Goal: Use online tool/utility: Utilize a website feature to perform a specific function

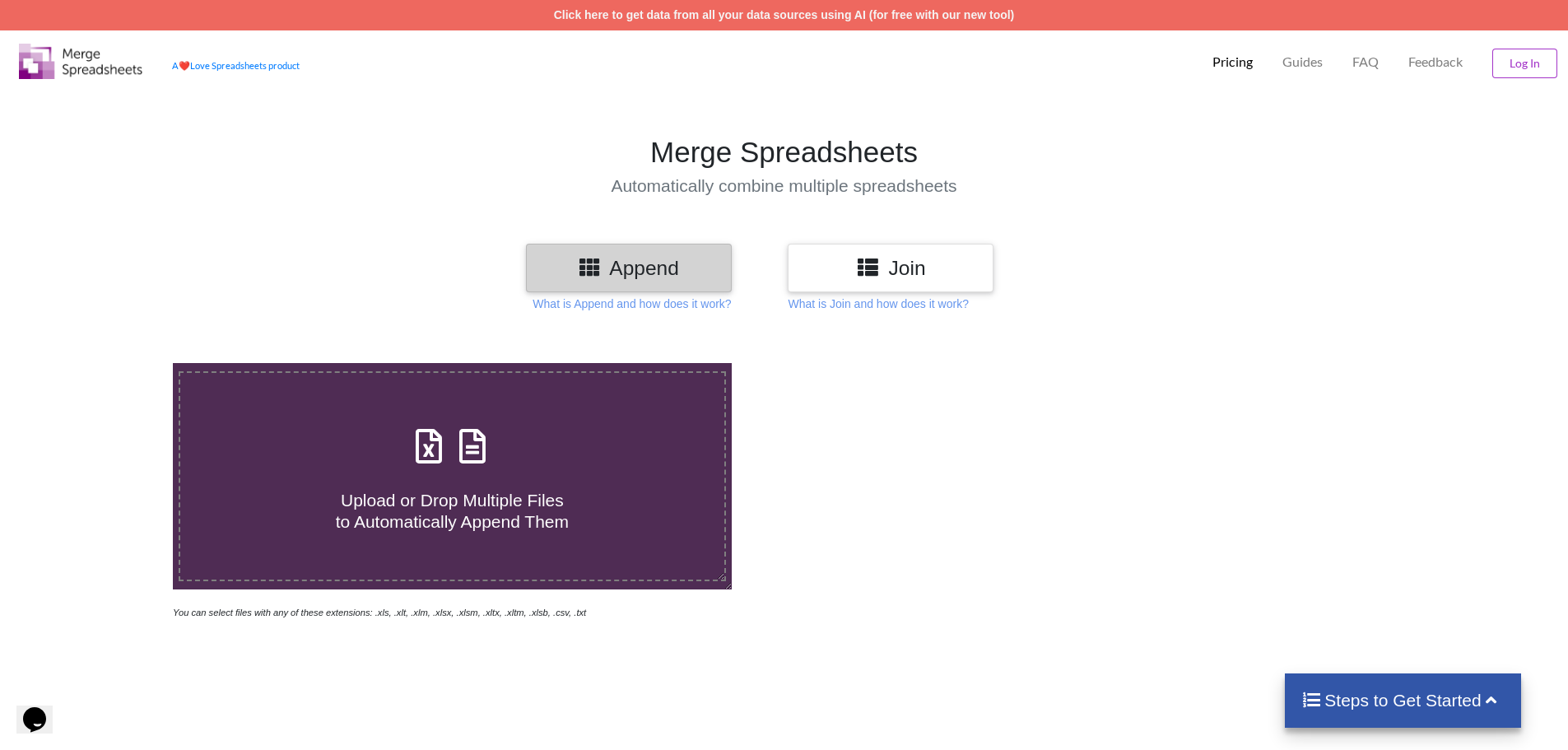
click at [868, 262] on icon at bounding box center [867, 266] width 24 height 21
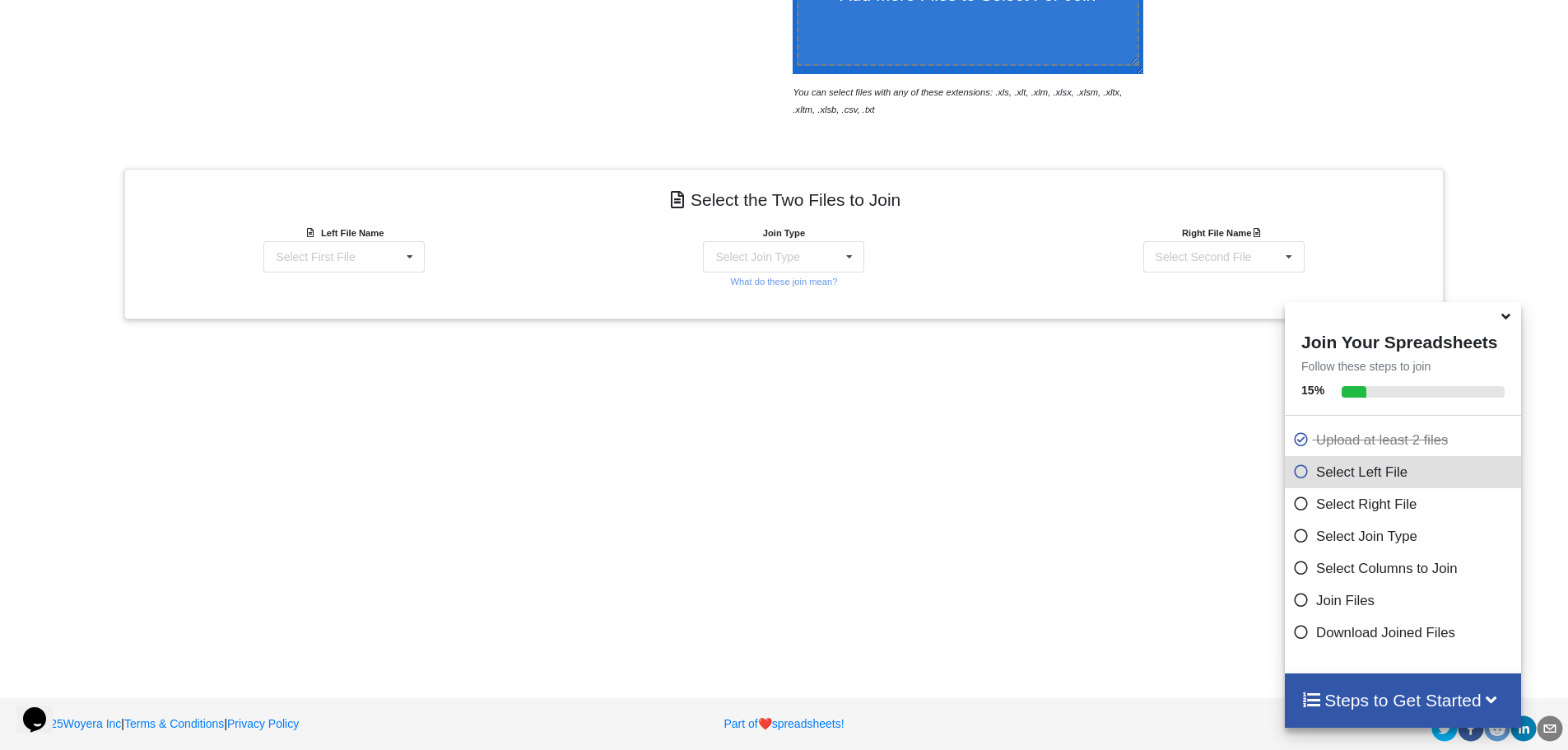
scroll to position [524, 0]
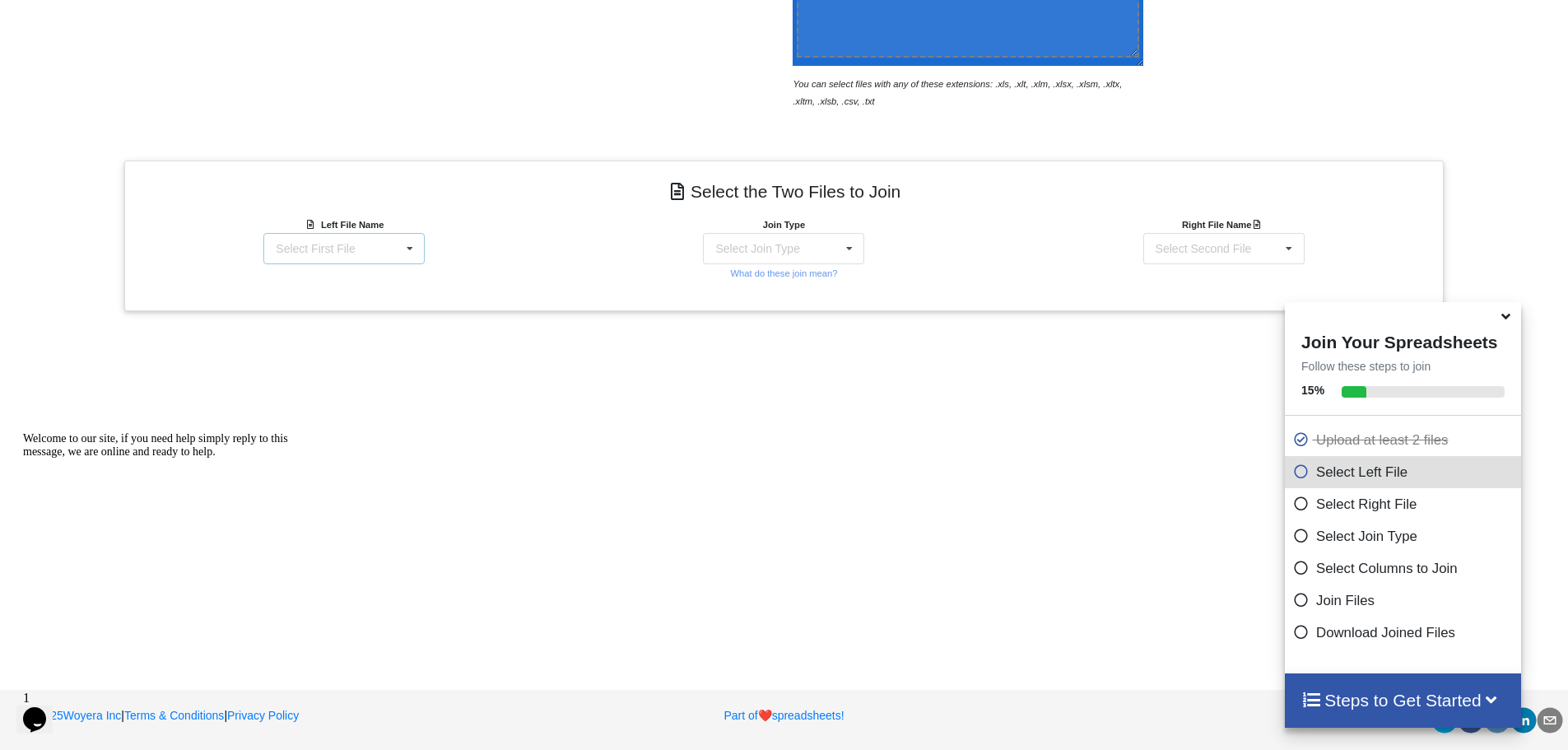
click at [409, 252] on icon at bounding box center [409, 249] width 25 height 30
click at [390, 331] on span "IFSPricingUpdate_Aroflo.csv" at bounding box center [324, 332] width 147 height 13
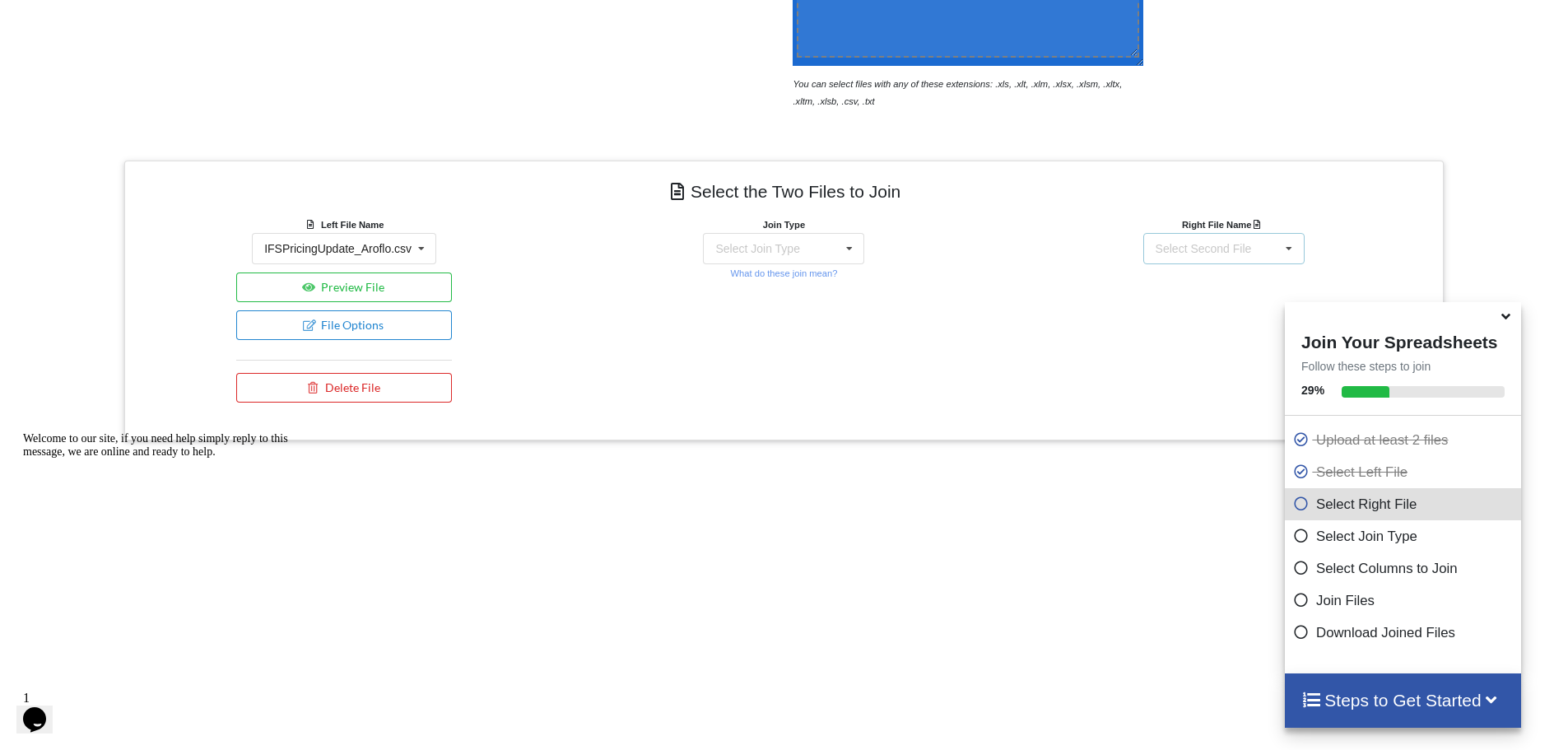
click at [1296, 251] on icon at bounding box center [1289, 249] width 25 height 30
click at [1220, 291] on span "IFSNSW Price List Master [DATE] - COMHOS.csv" at bounding box center [1220, 296] width 180 height 25
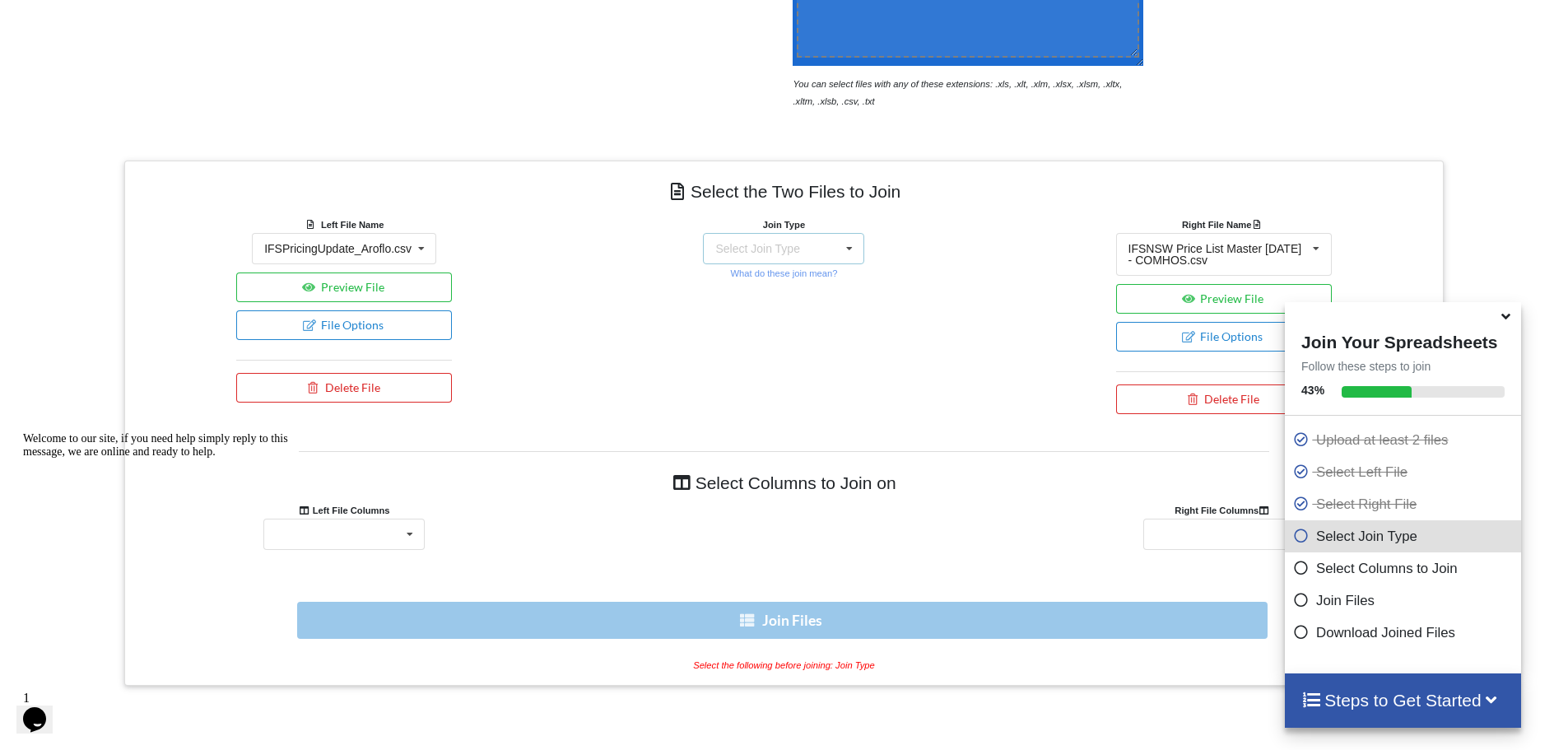
click at [846, 243] on icon at bounding box center [849, 249] width 25 height 30
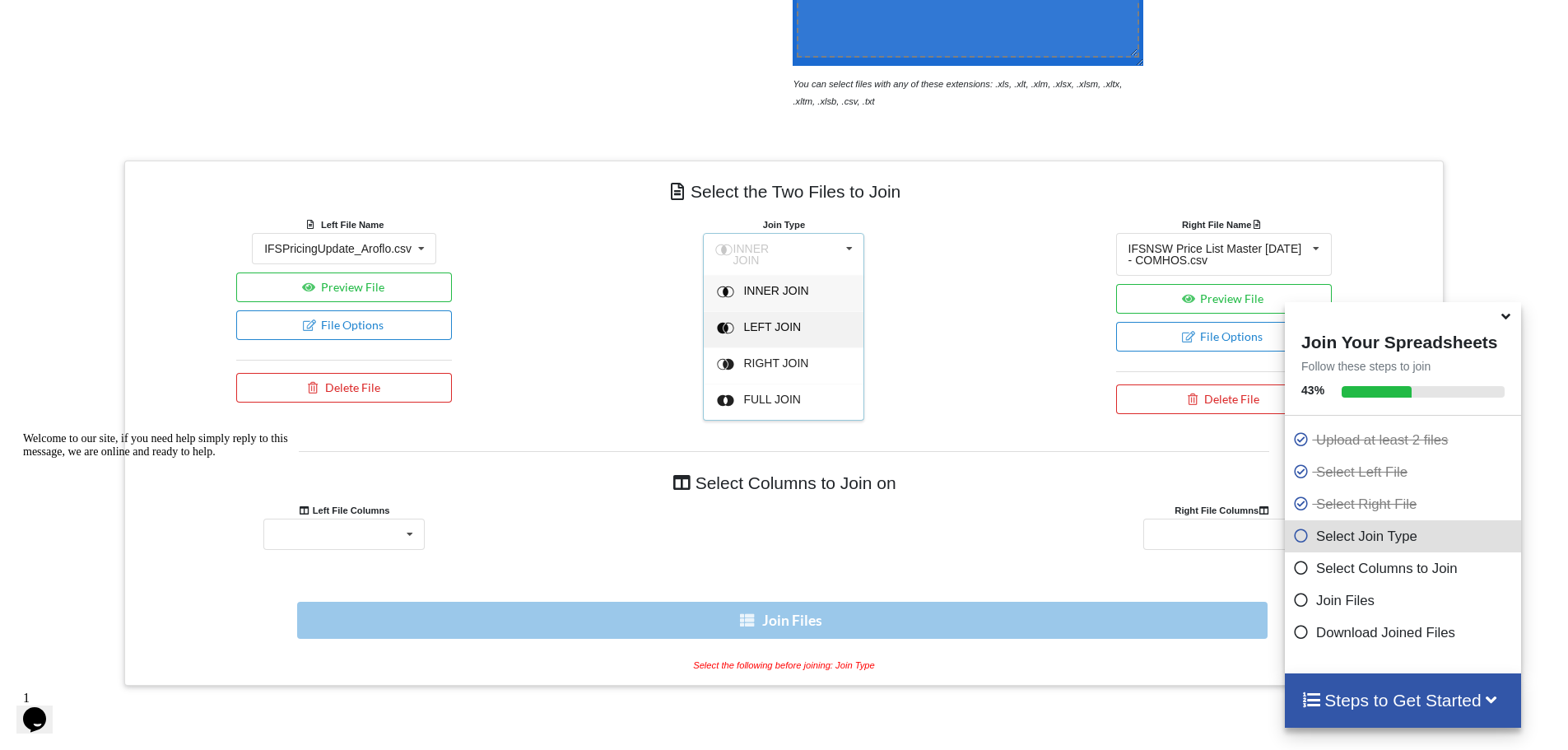
click at [803, 302] on div "LEFT JOIN" at bounding box center [794, 293] width 100 height 17
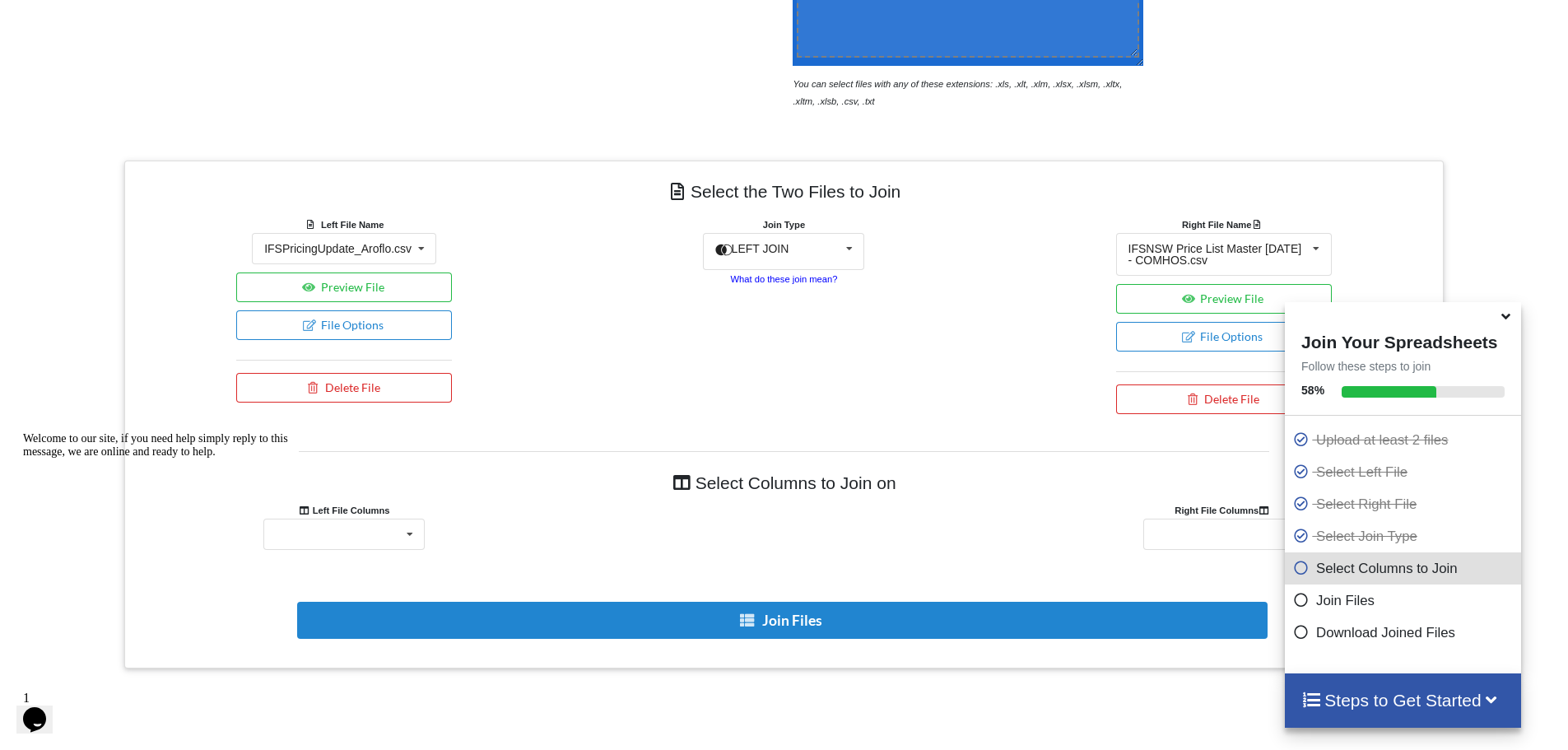
click at [797, 278] on small "What do these join mean?" at bounding box center [783, 279] width 107 height 9
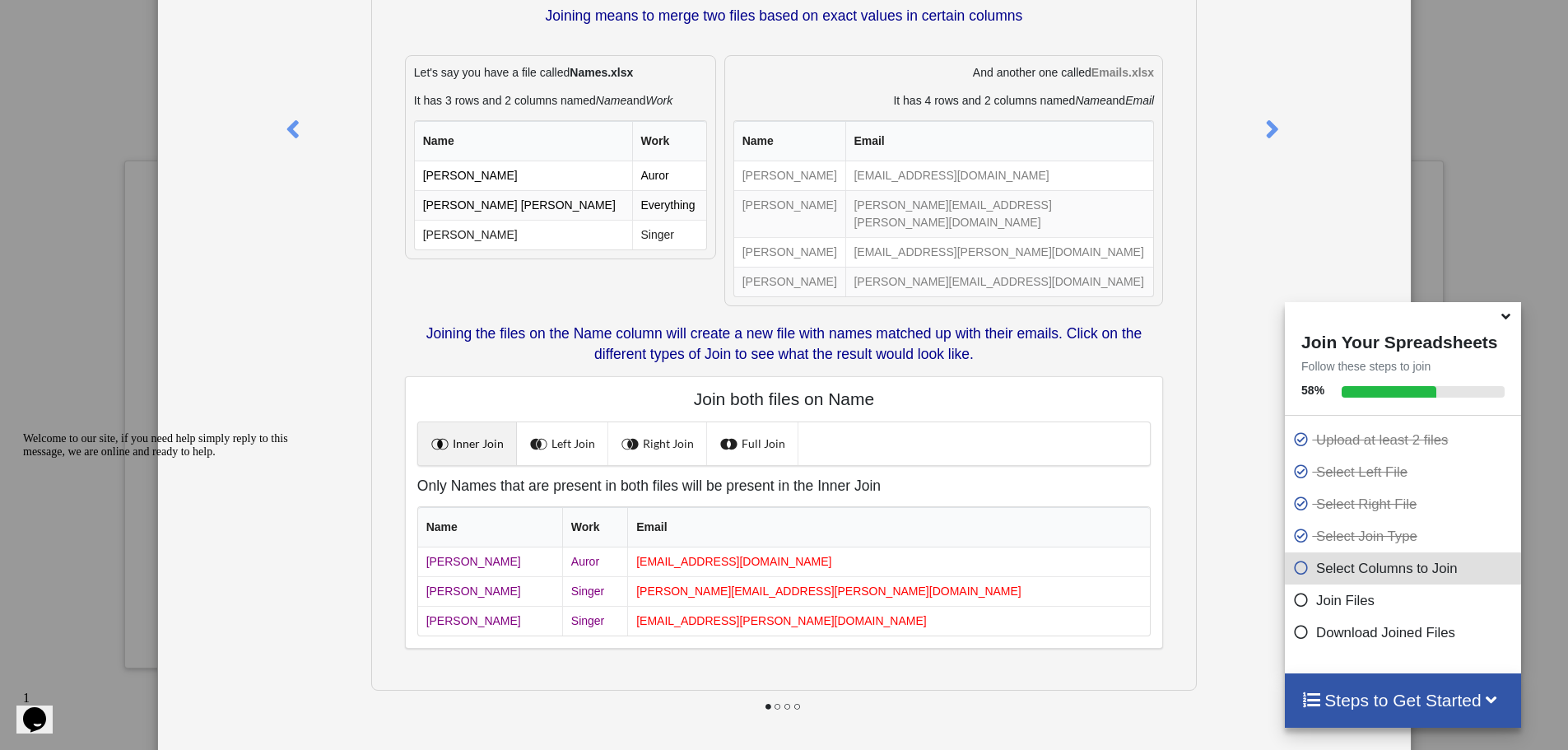
scroll to position [887, 0]
click at [1265, 130] on icon at bounding box center [1272, 122] width 34 height 29
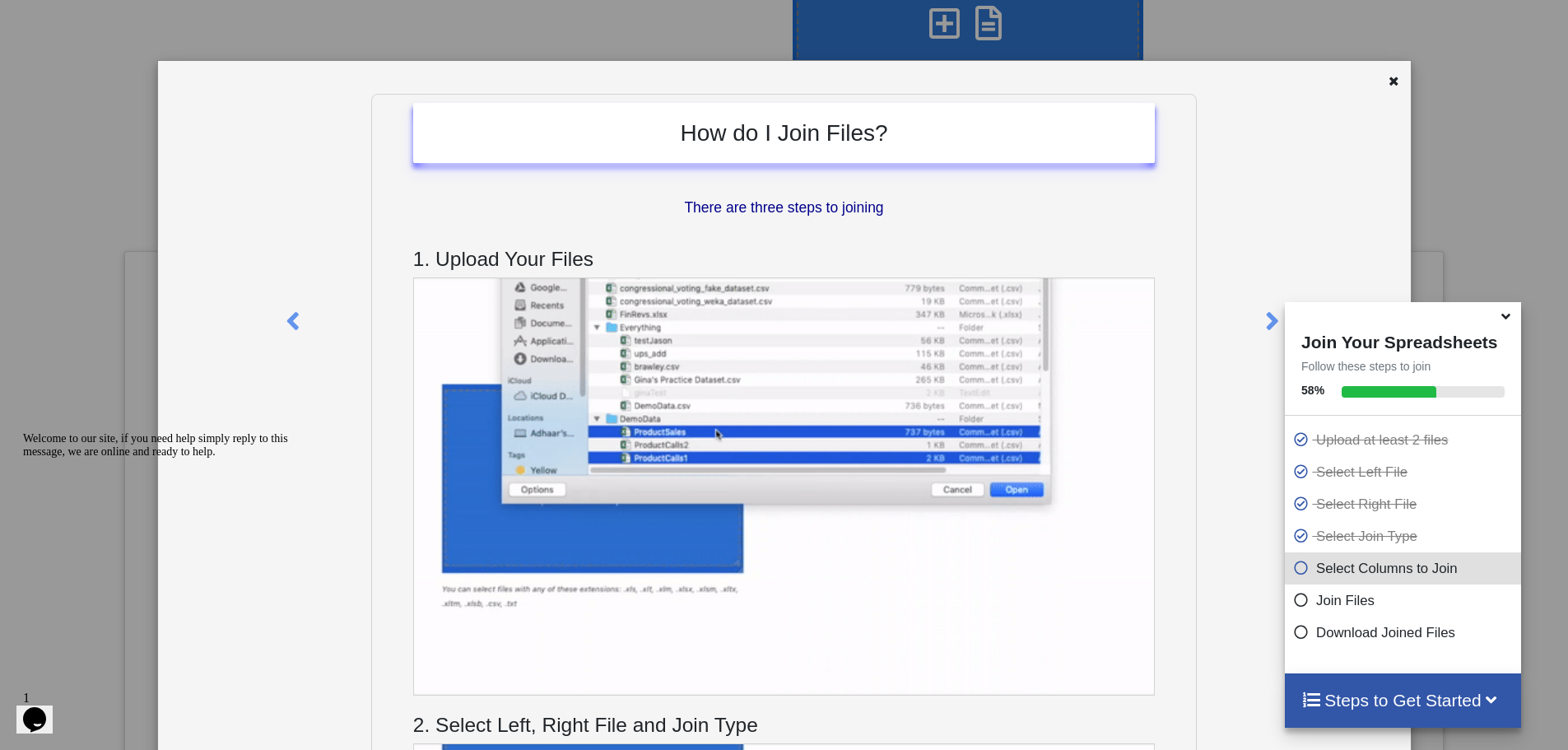
scroll to position [276, 0]
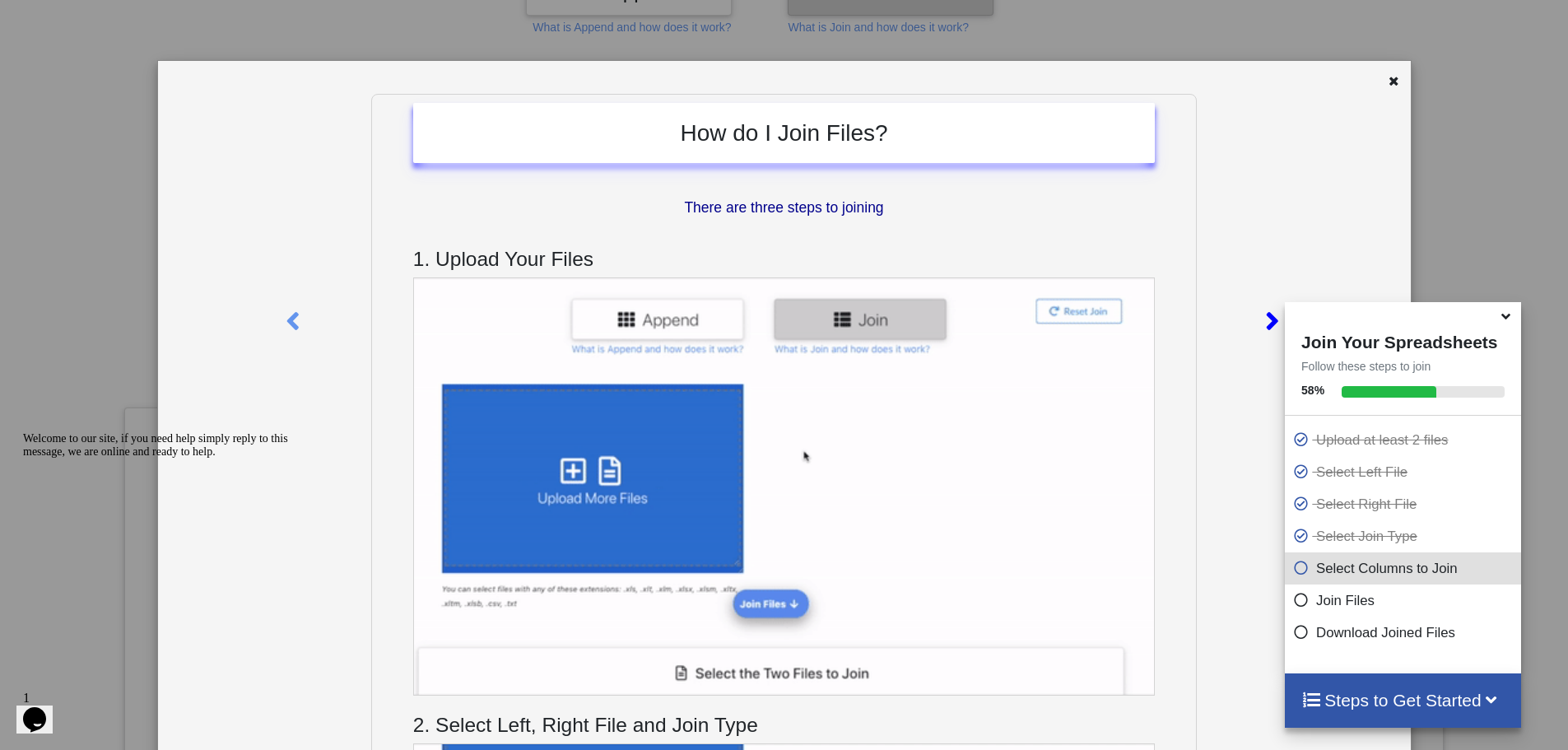
click at [1268, 325] on icon at bounding box center [1272, 314] width 34 height 29
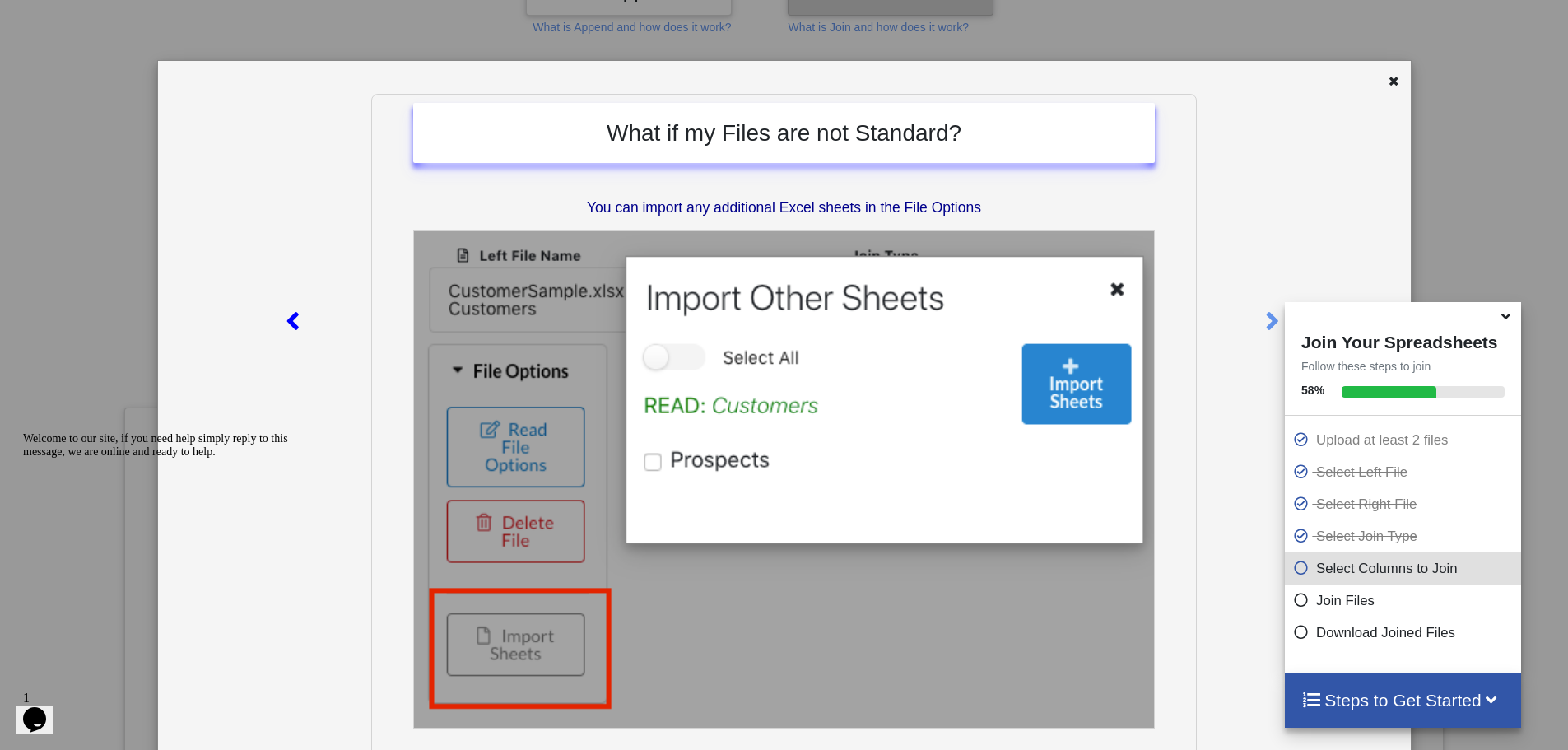
click at [286, 328] on icon at bounding box center [292, 314] width 34 height 29
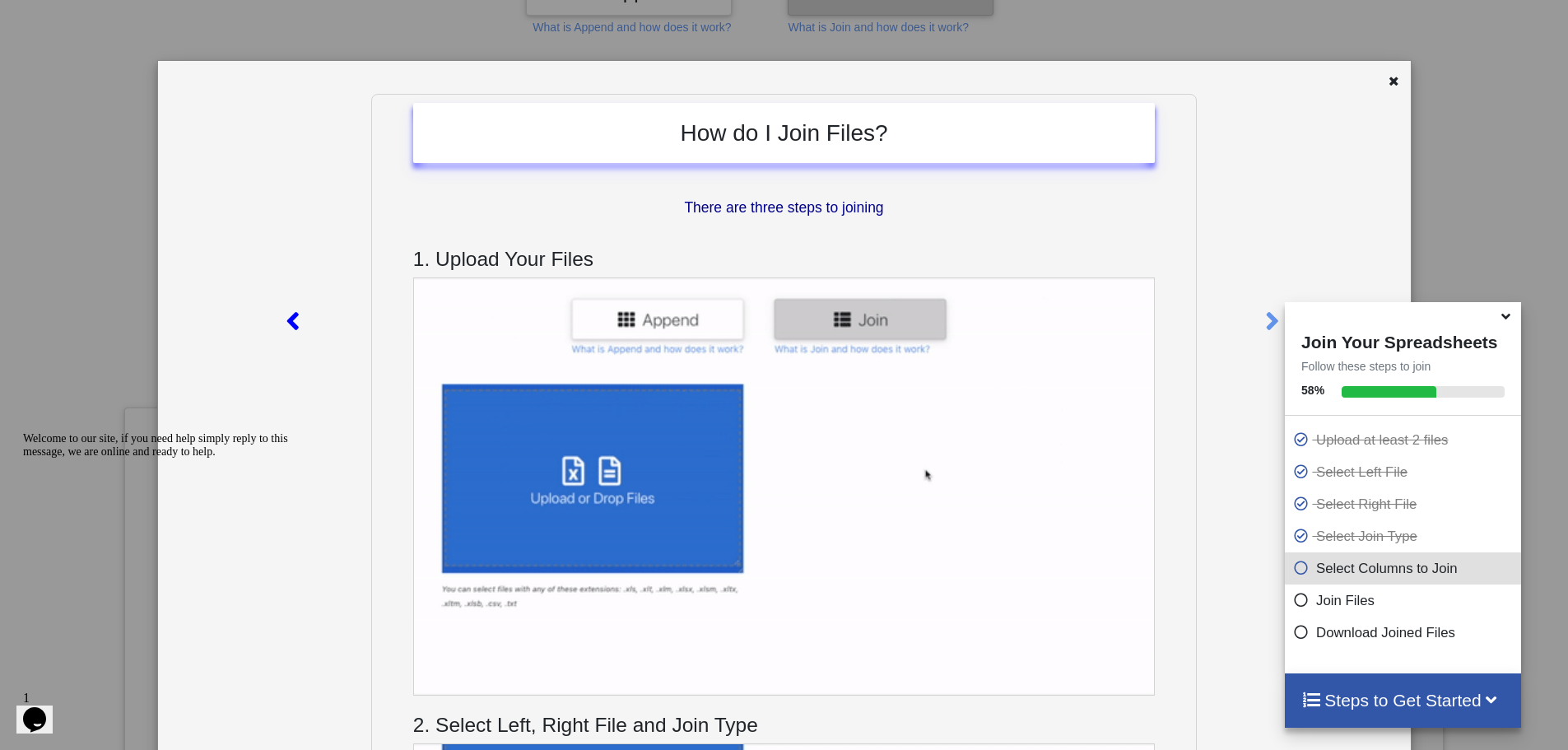
click at [286, 328] on icon at bounding box center [292, 314] width 34 height 29
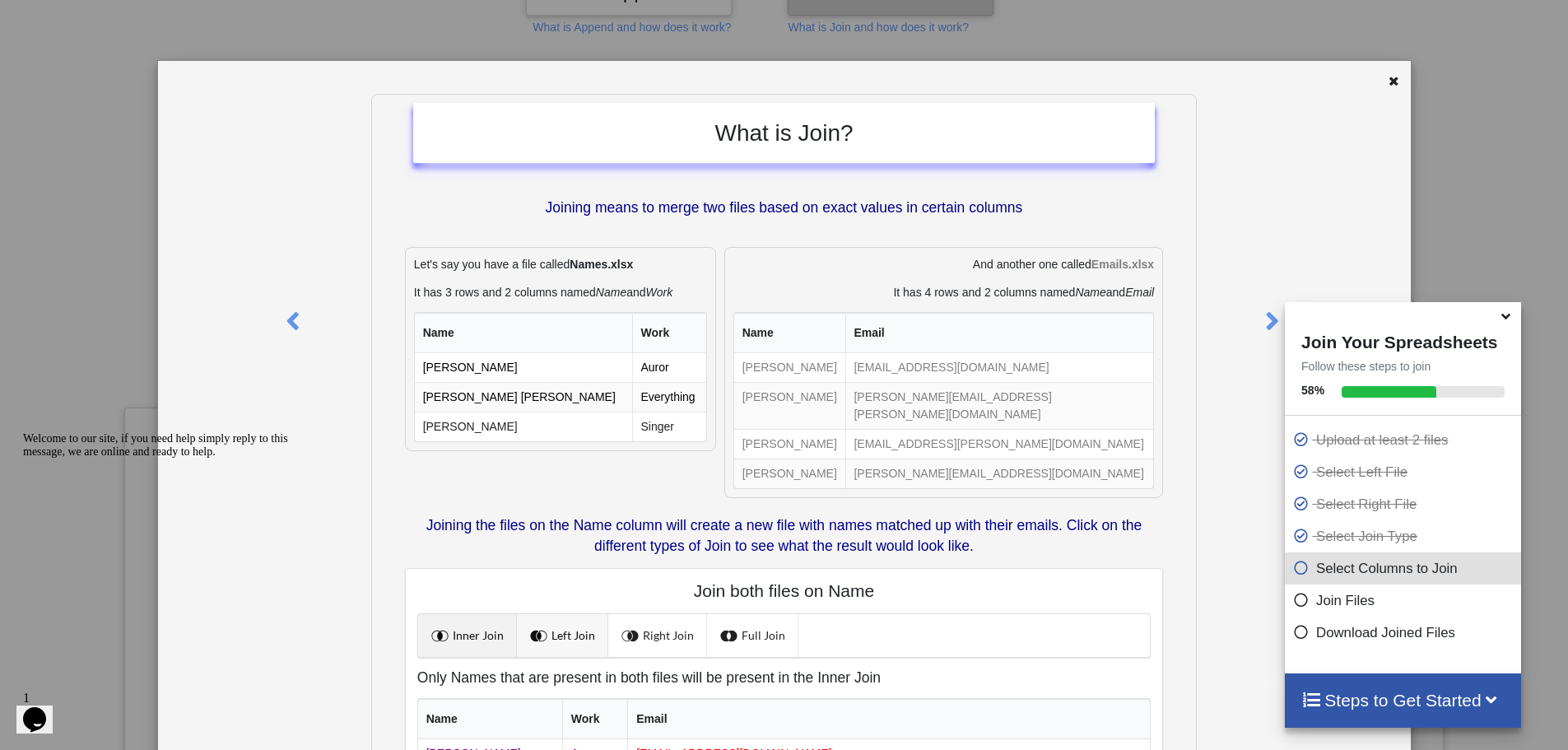
click at [547, 625] on span at bounding box center [541, 635] width 22 height 22
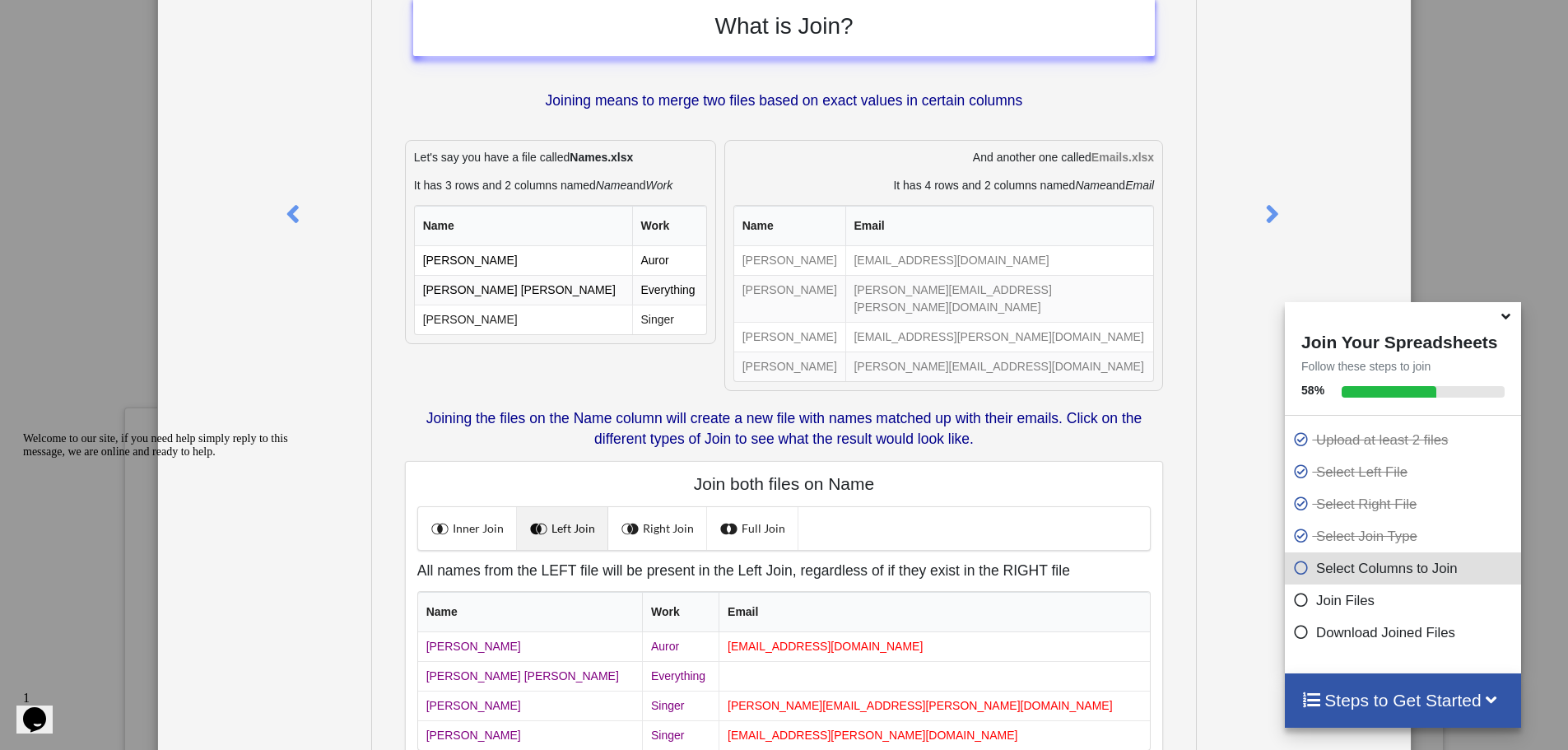
scroll to position [222, 0]
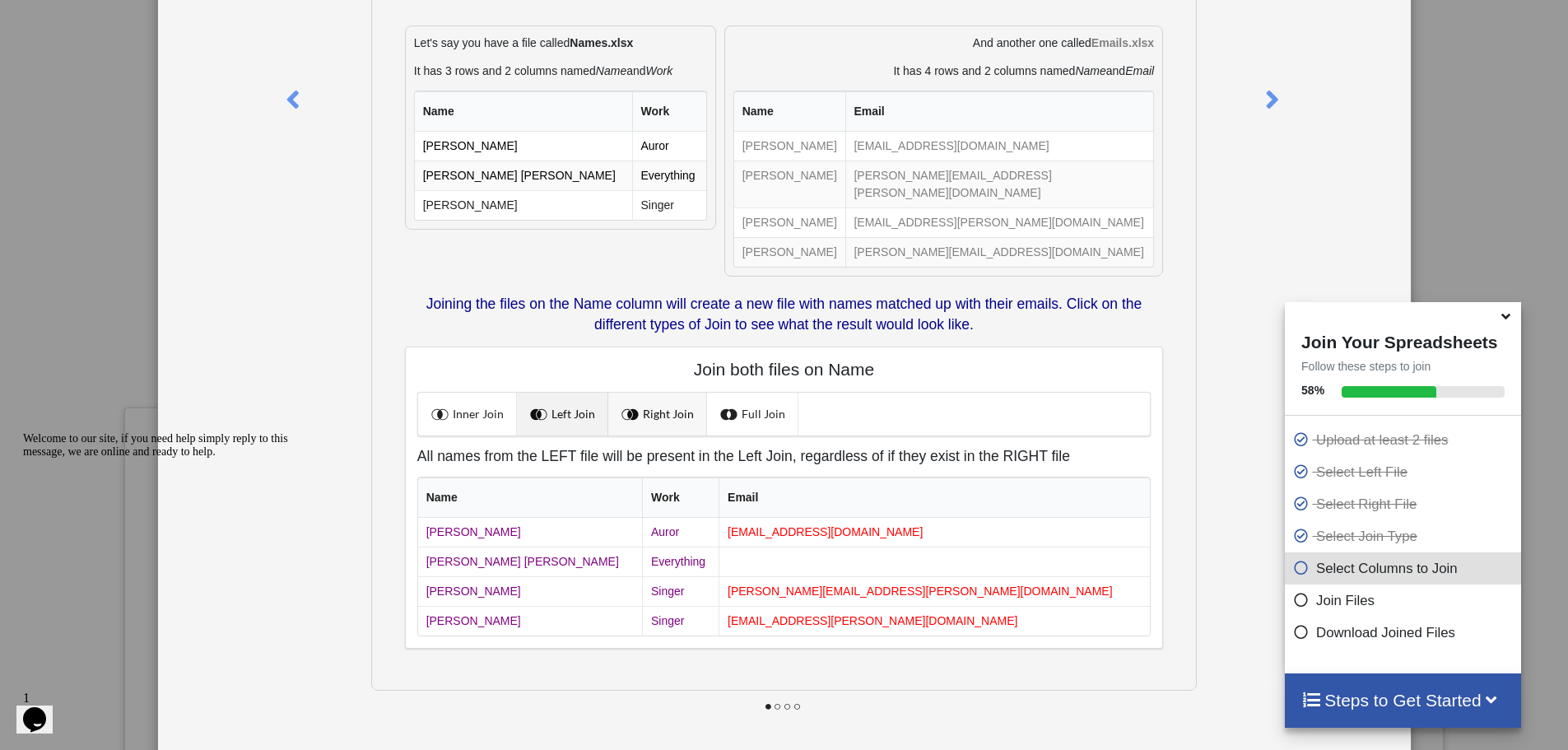
click at [642, 393] on link "Right Join" at bounding box center [658, 413] width 99 height 42
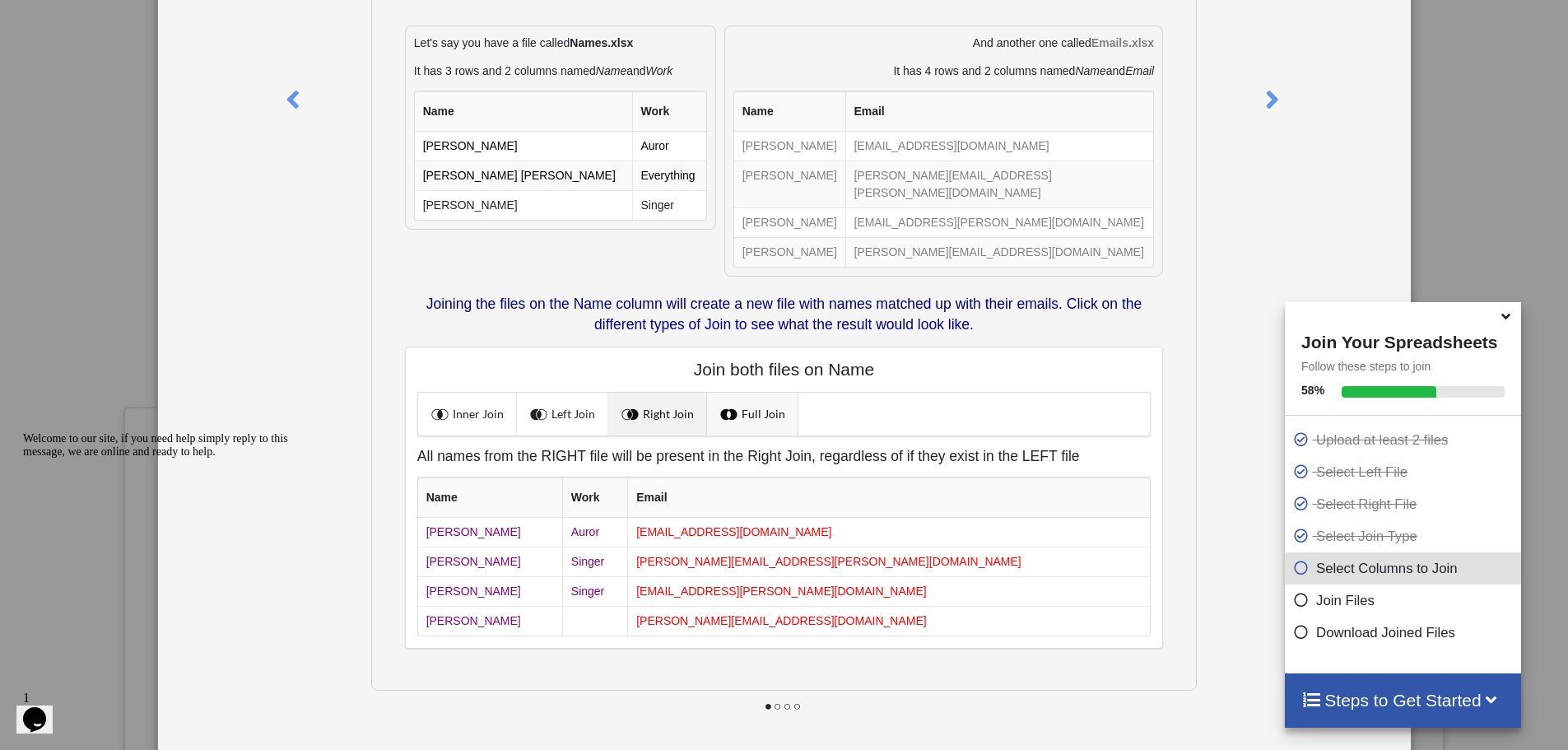
click at [723, 403] on span at bounding box center [730, 413] width 22 height 22
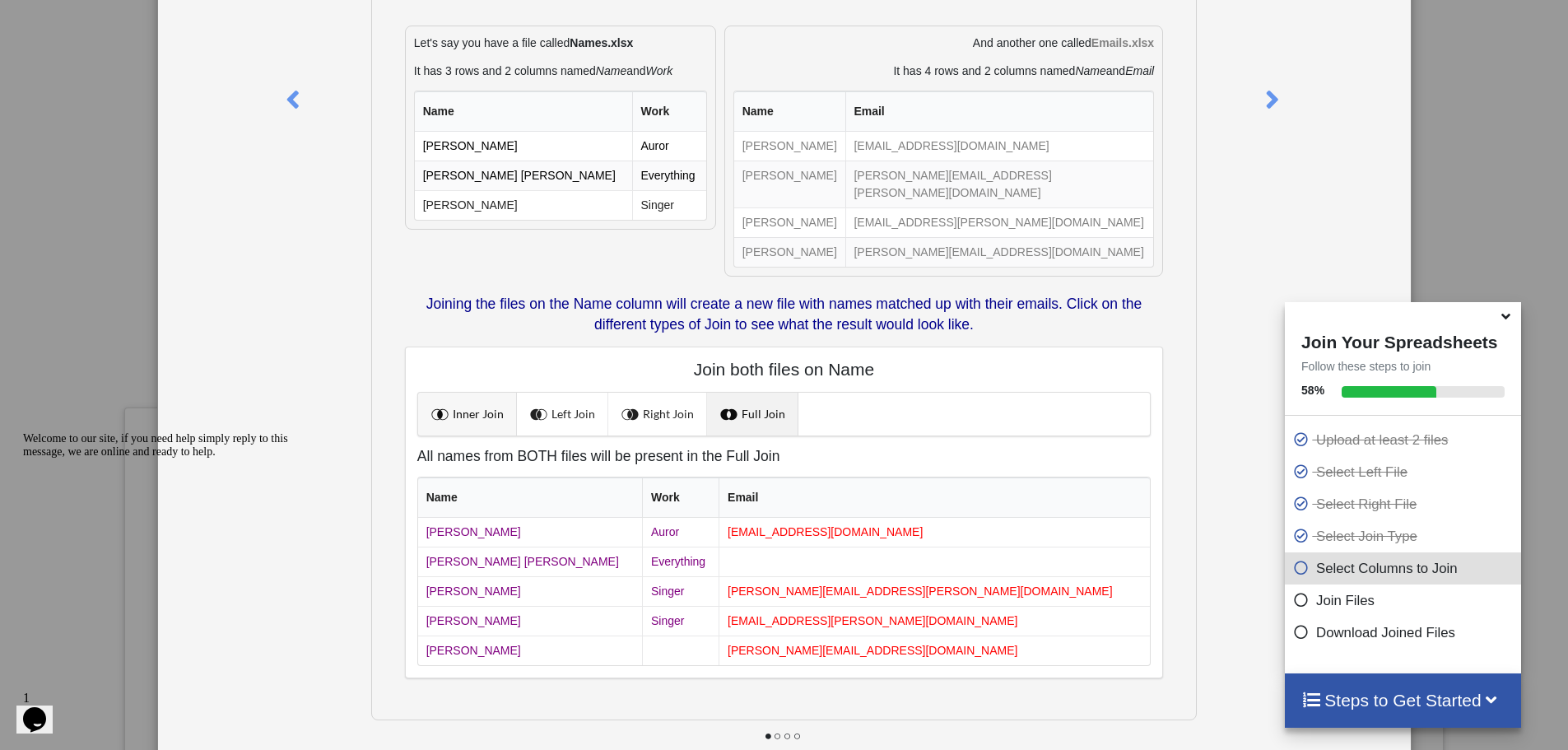
click at [493, 396] on link "Inner Join" at bounding box center [467, 413] width 99 height 42
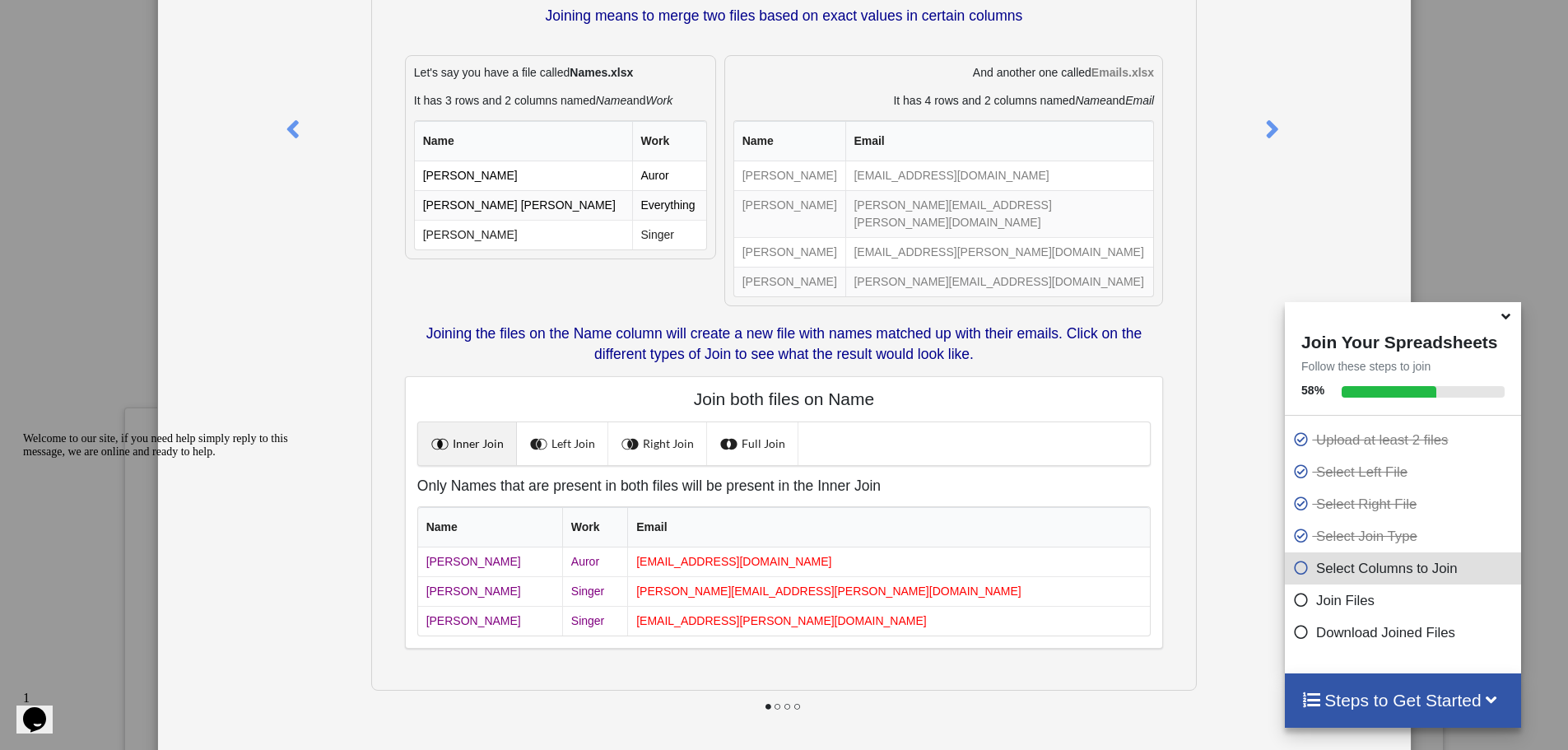
scroll to position [0, 0]
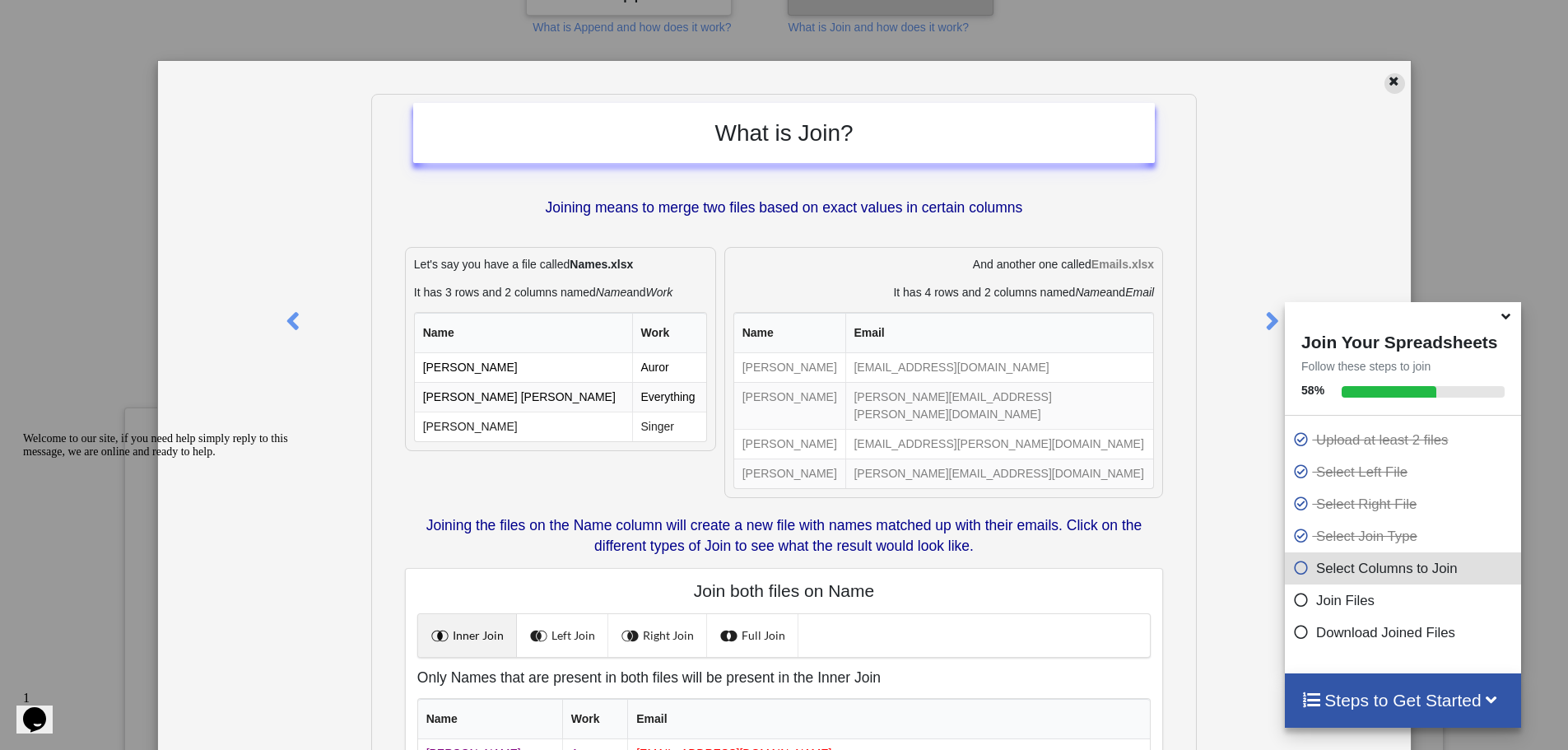
click at [1387, 84] on icon at bounding box center [1393, 79] width 14 height 11
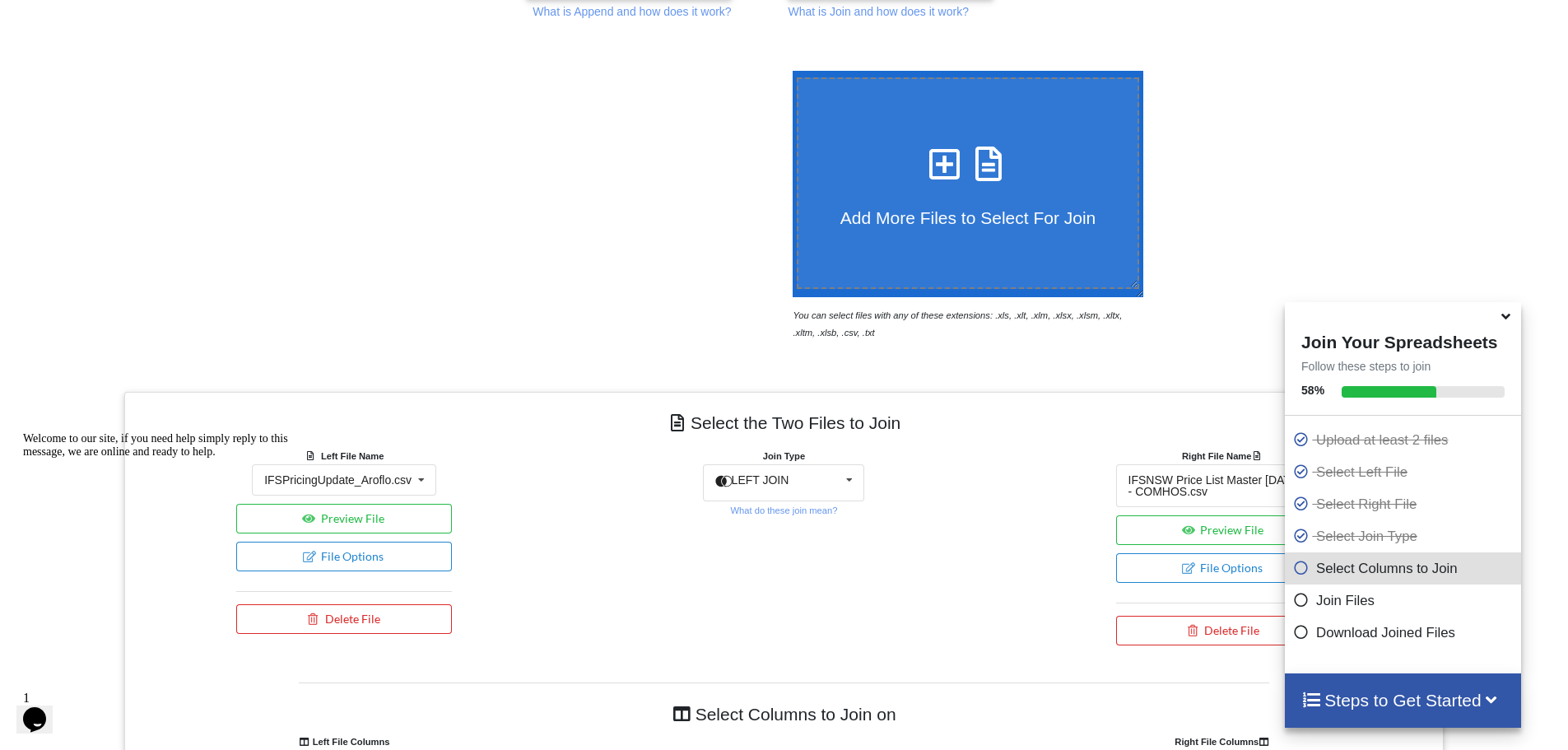
scroll to position [606, 0]
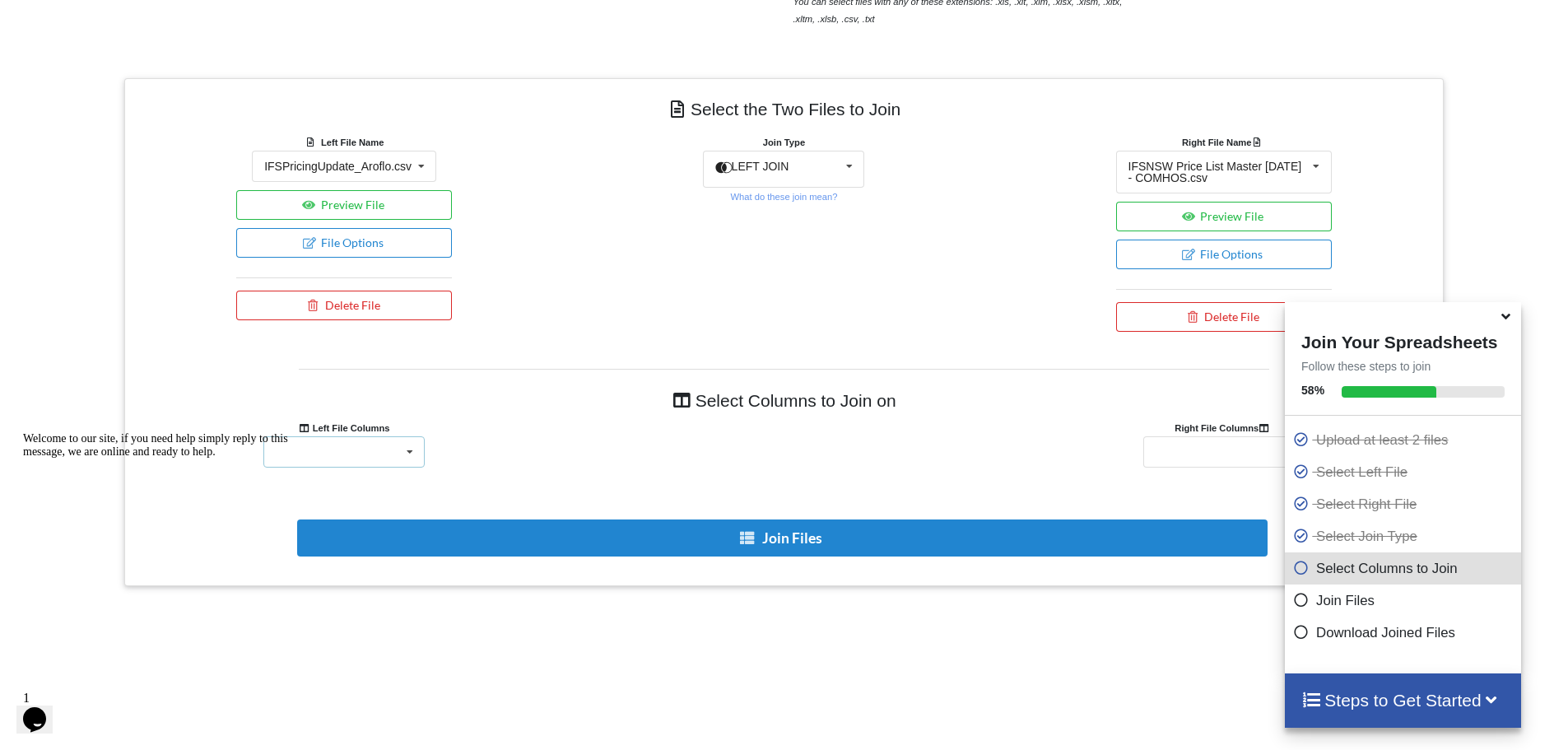
click at [411, 451] on icon at bounding box center [409, 452] width 25 height 30
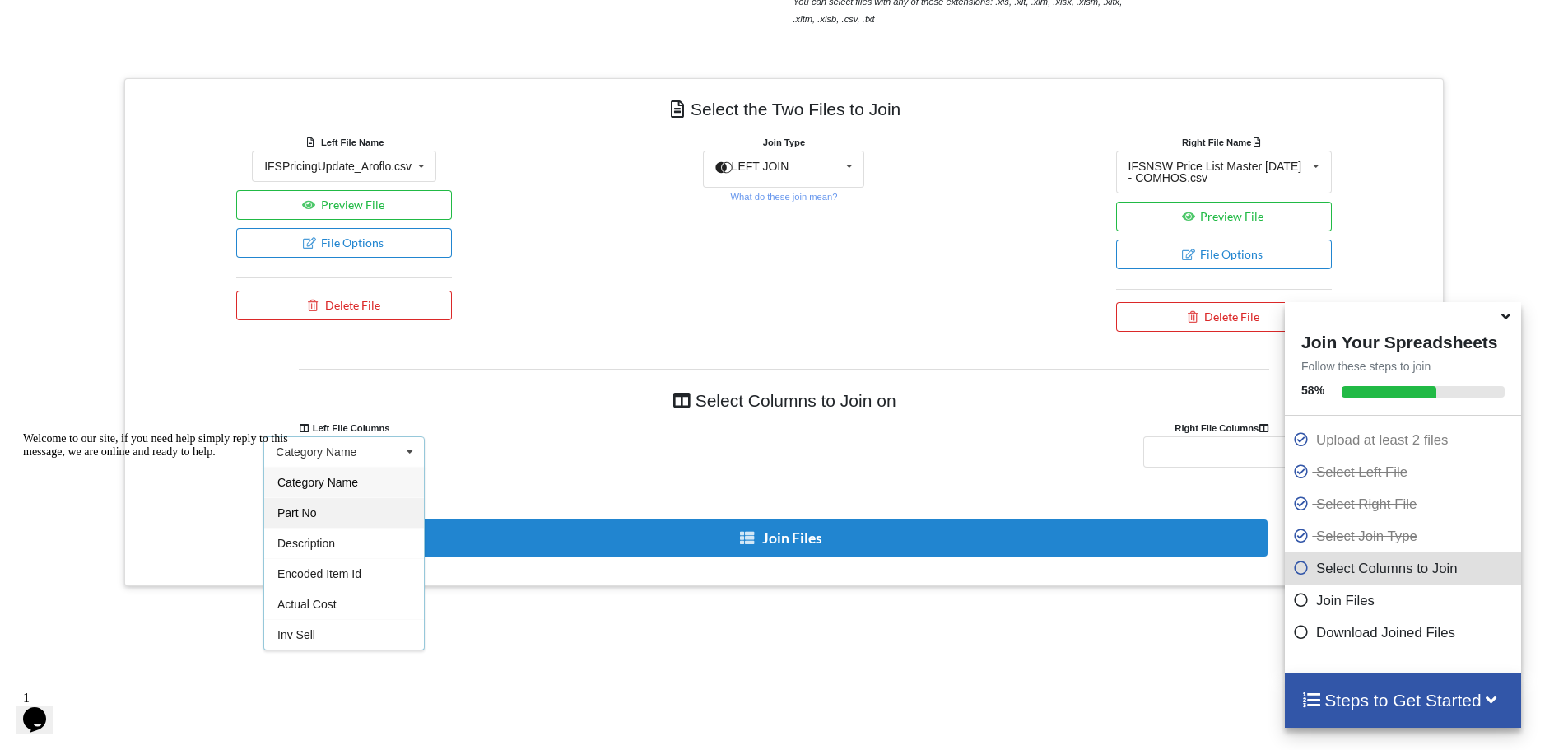
click at [395, 506] on div "Part No" at bounding box center [343, 512] width 159 height 30
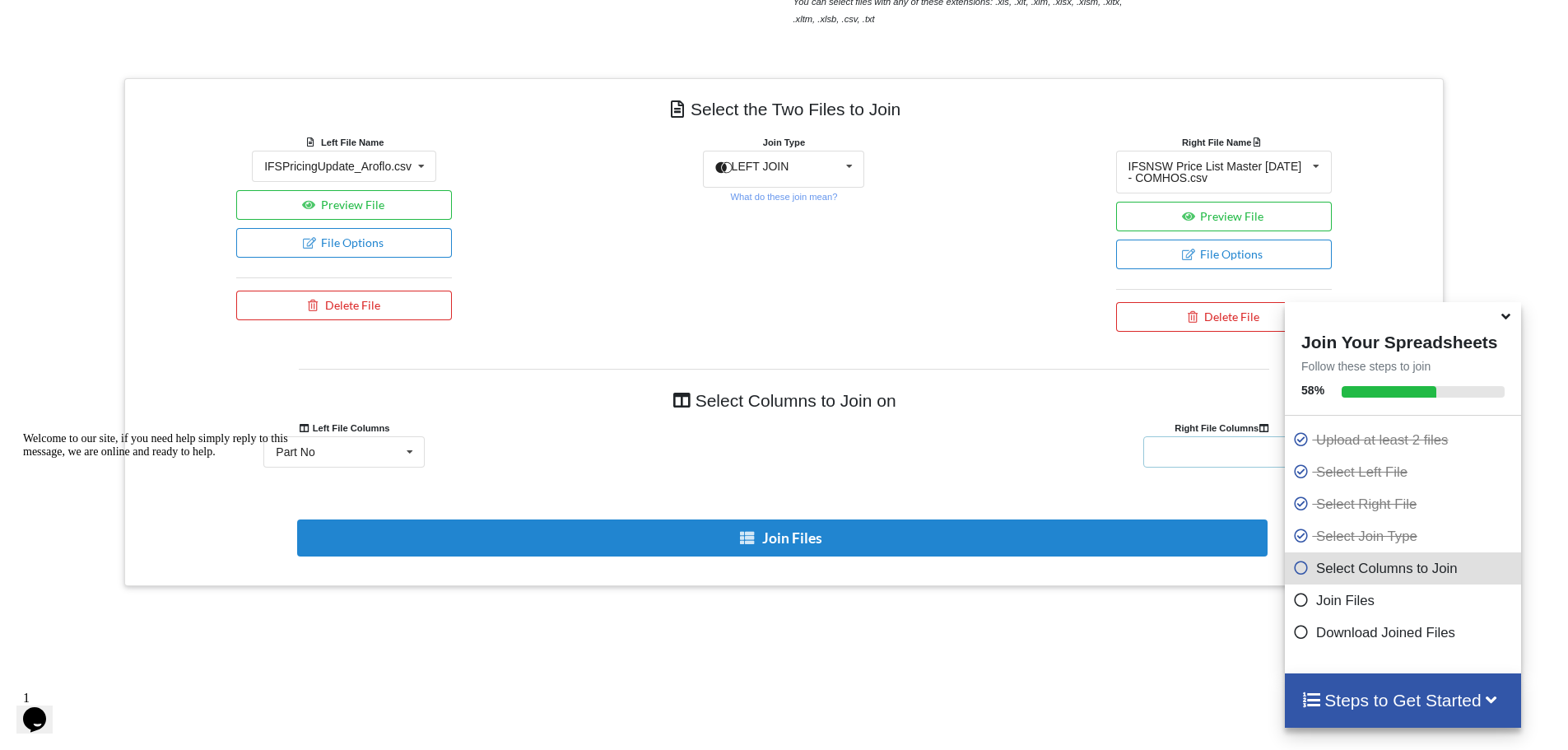
click at [1216, 451] on div "CATEGORY PART NUMBER DESCRIPTION SALES UNIT LIST PRICE DISCOUNT (%) NETT PRICE …" at bounding box center [1224, 451] width 161 height 31
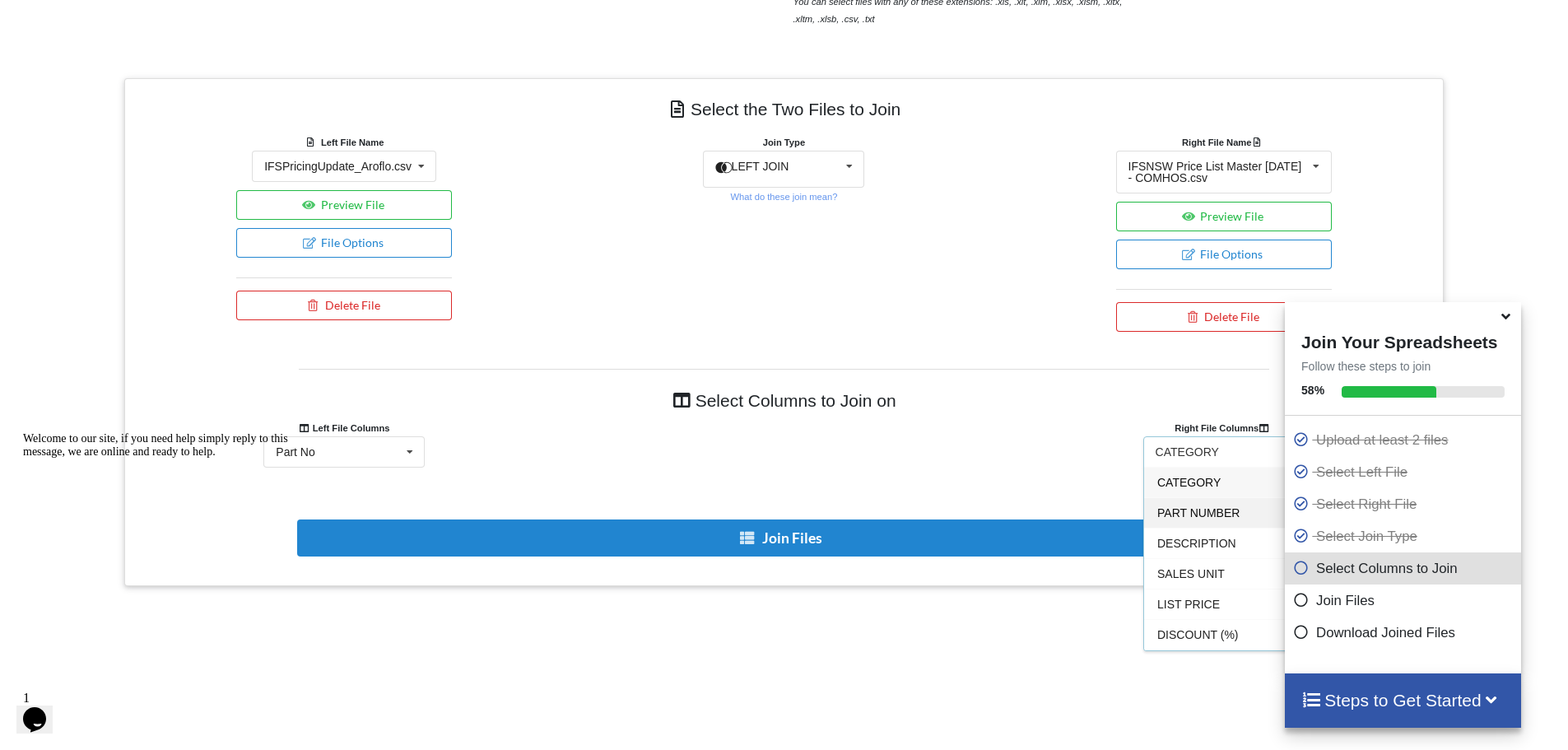
click at [1209, 510] on span "PART NUMBER" at bounding box center [1198, 513] width 82 height 13
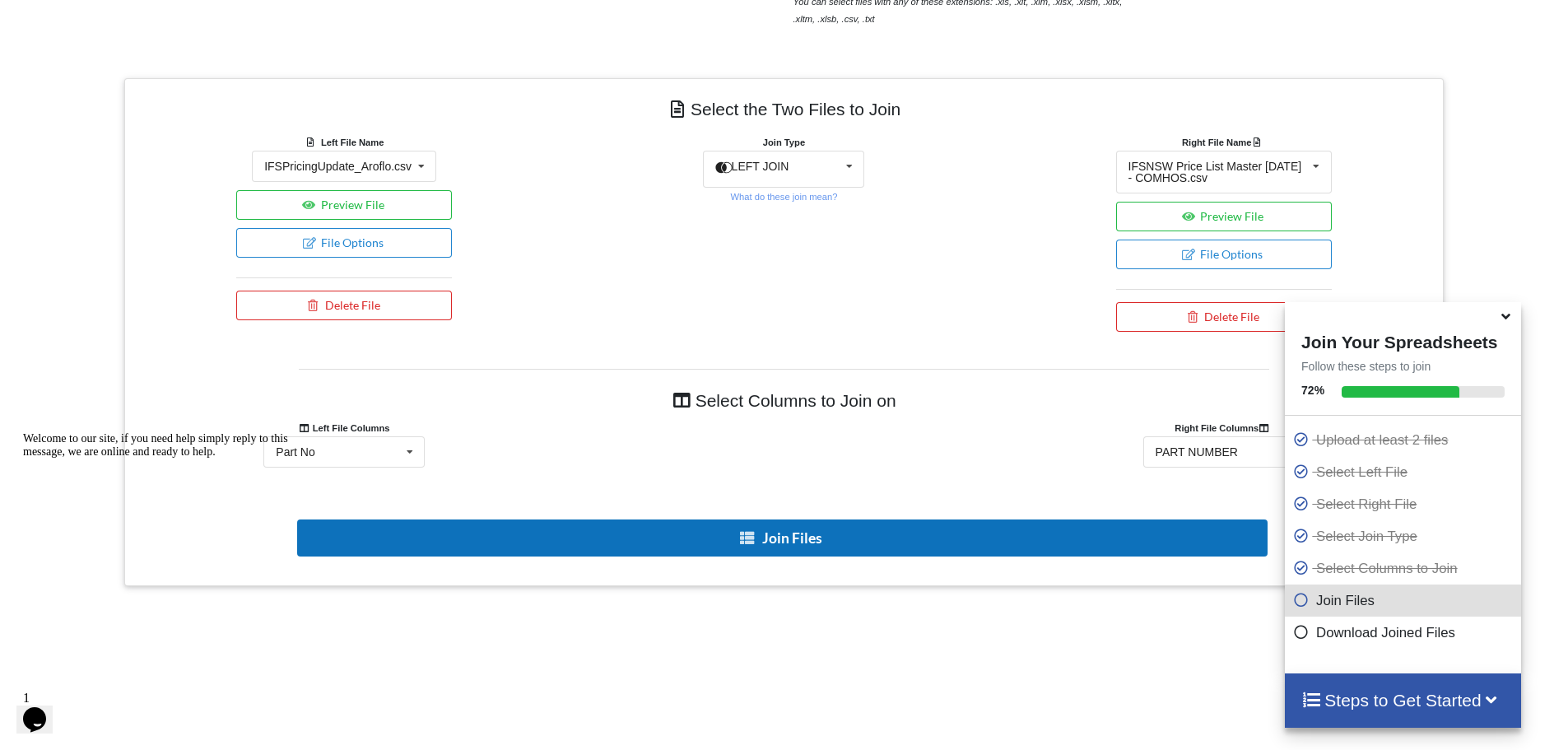
click at [761, 542] on button "Join Files" at bounding box center [782, 538] width 971 height 37
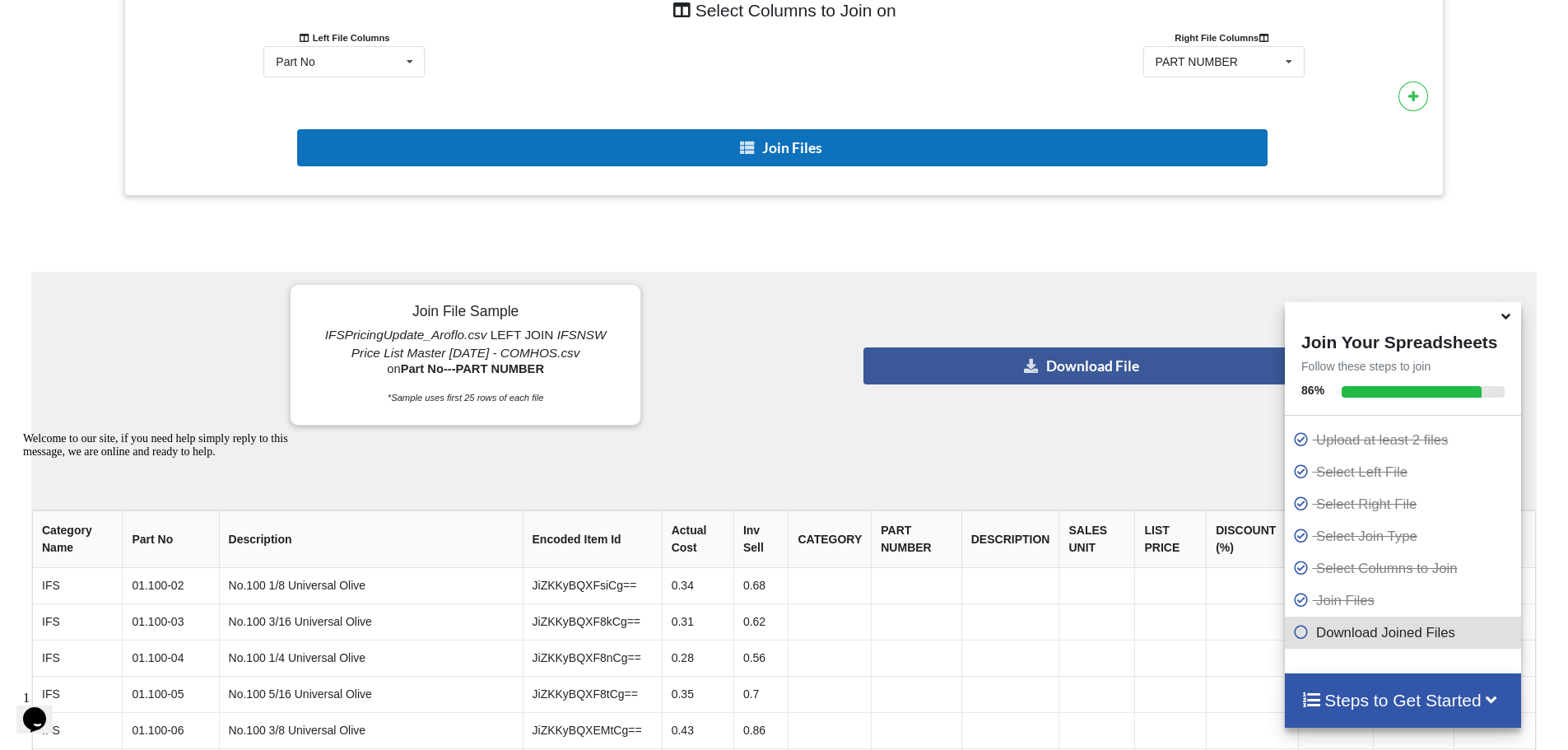
scroll to position [1051, 0]
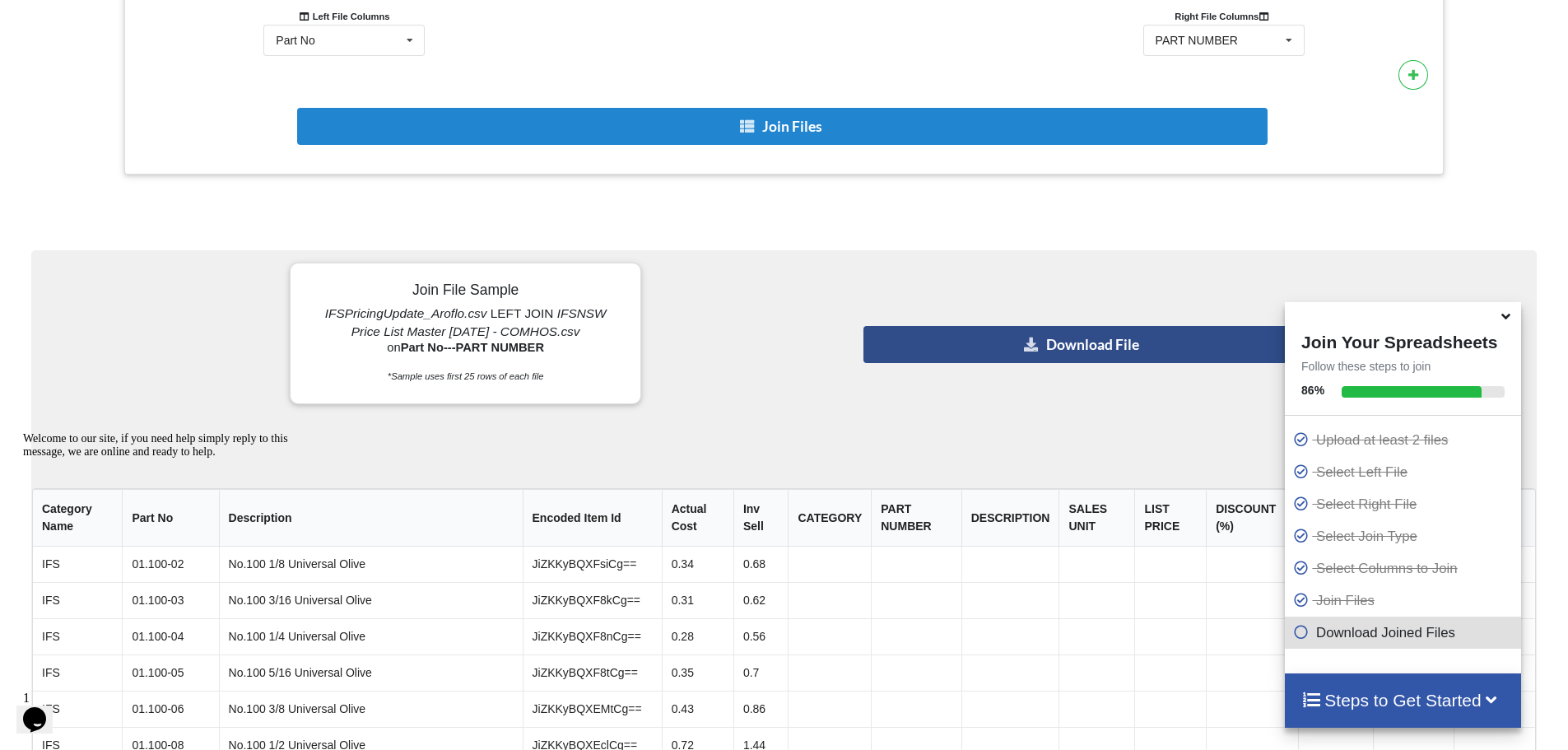
click at [1058, 342] on button "Download File" at bounding box center [1082, 343] width 439 height 37
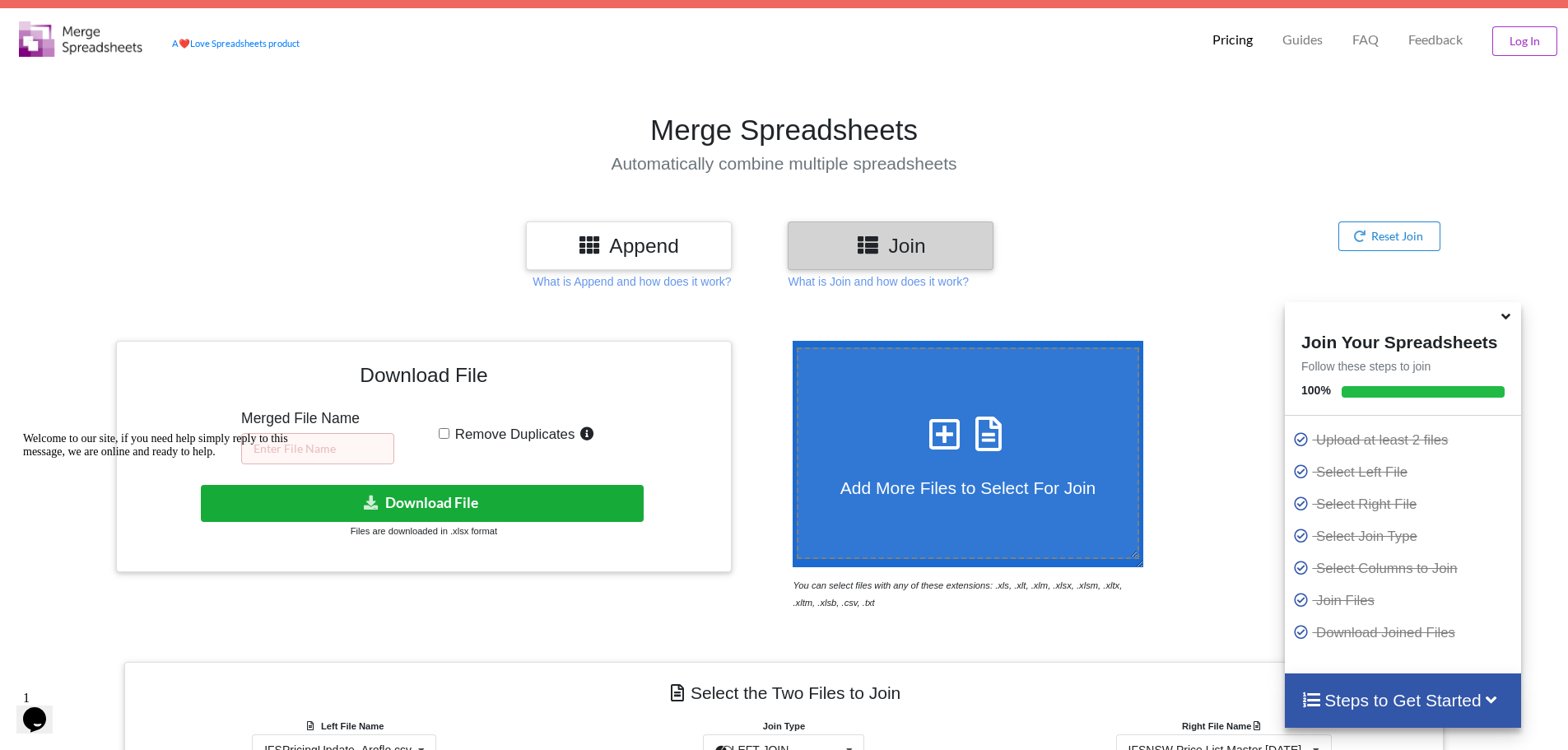
scroll to position [0, 0]
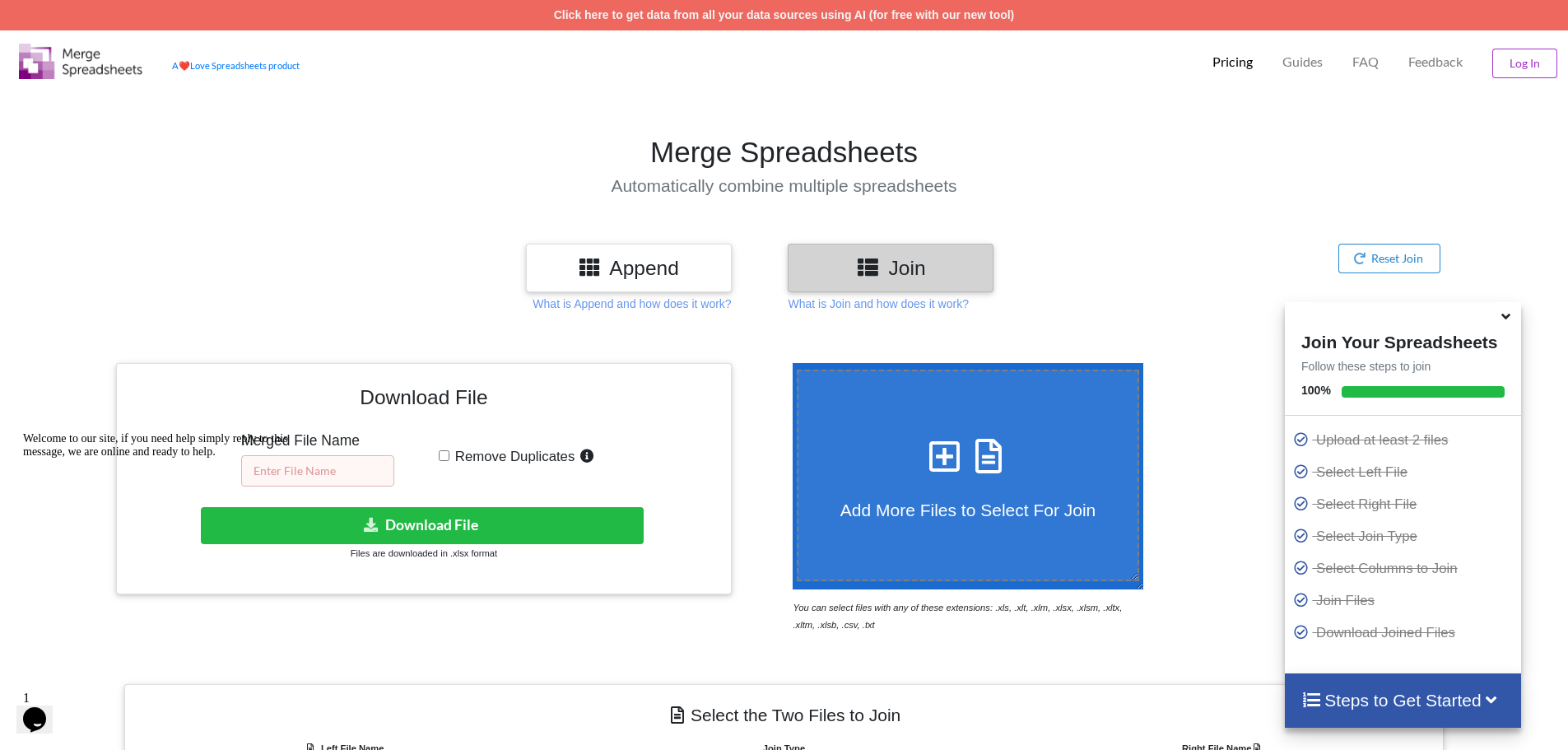
click at [347, 475] on input "text" at bounding box center [318, 470] width 153 height 31
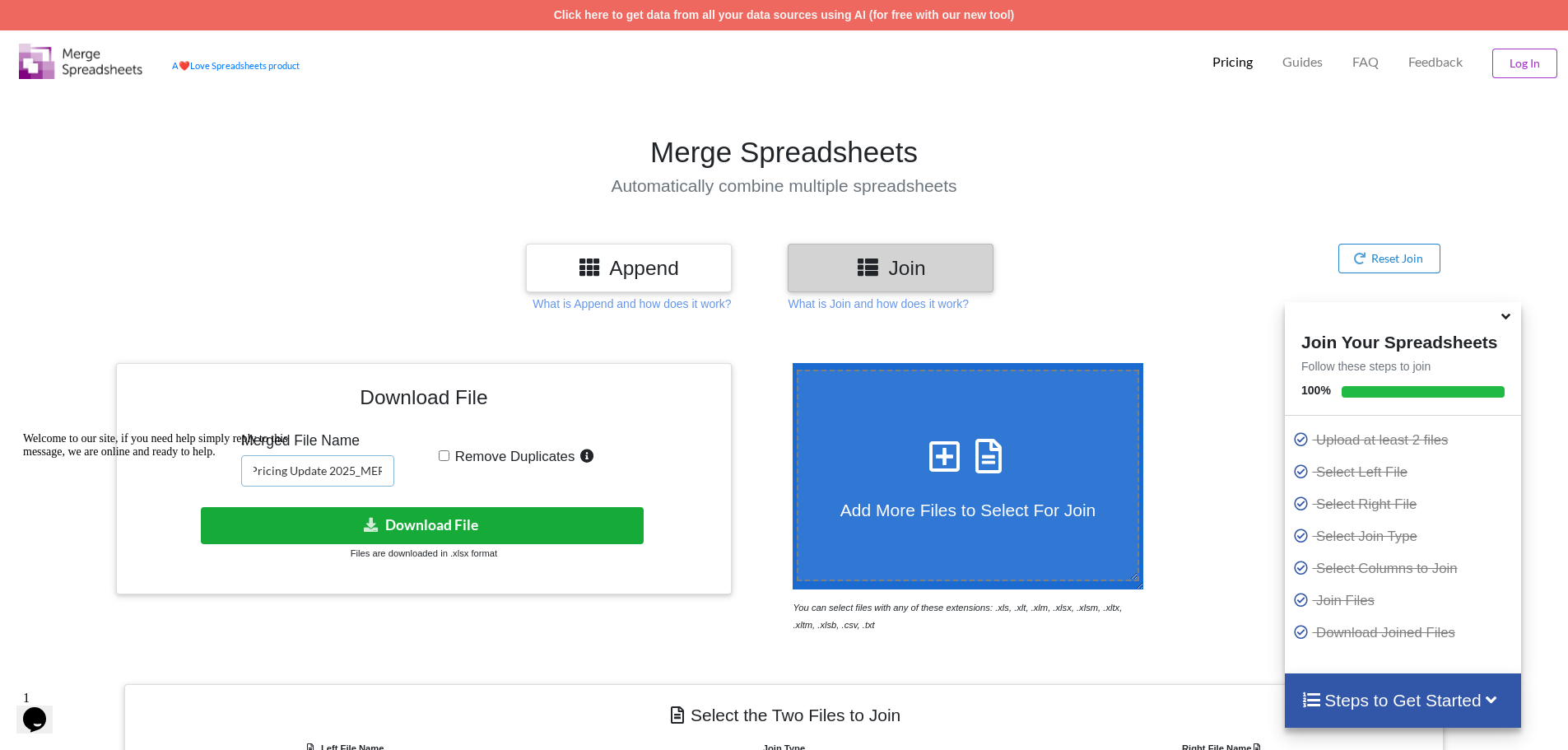
type input "IFS Pricing Update 2025_MERGED"
click at [419, 528] on button "Download File" at bounding box center [422, 525] width 442 height 37
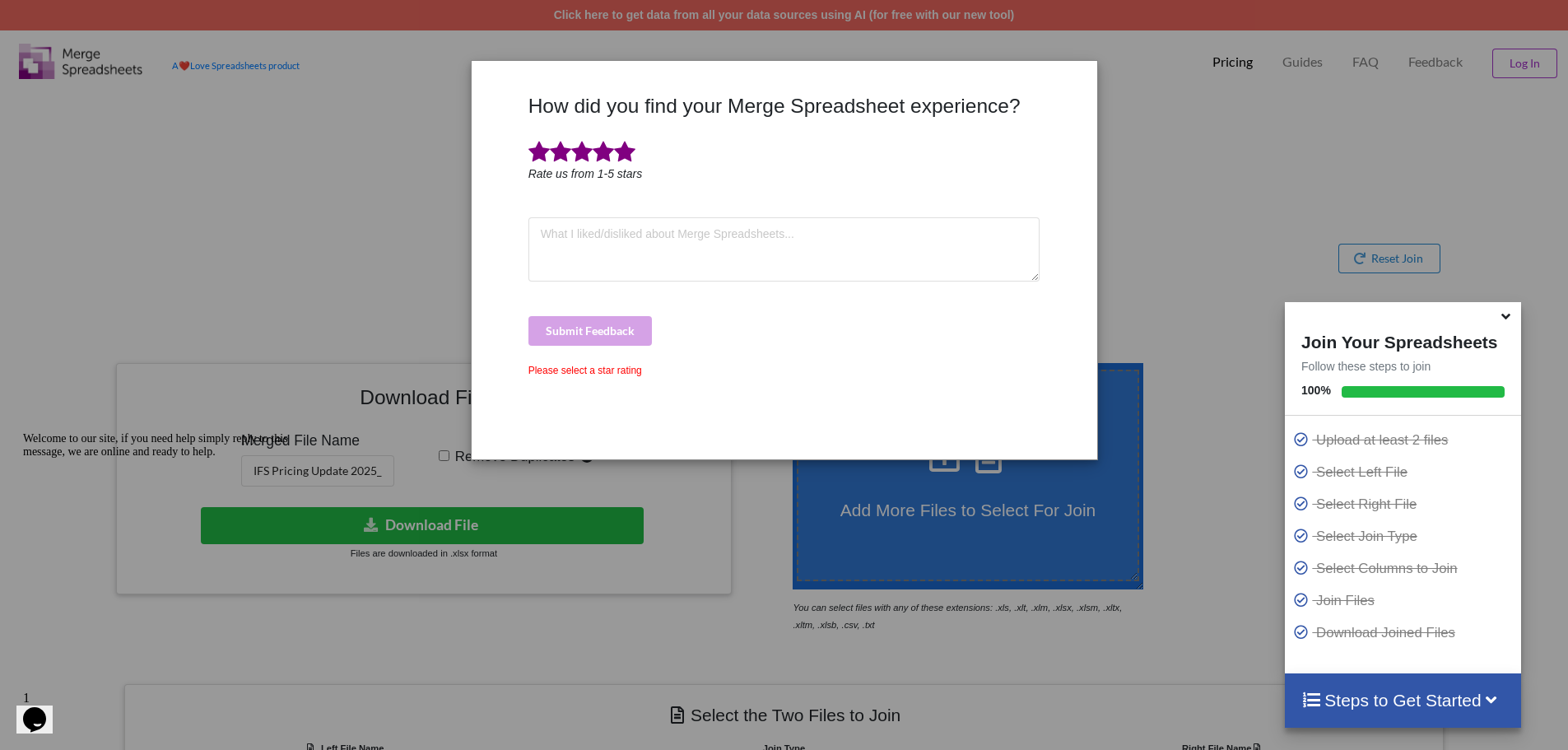
click at [623, 154] on span at bounding box center [625, 152] width 22 height 23
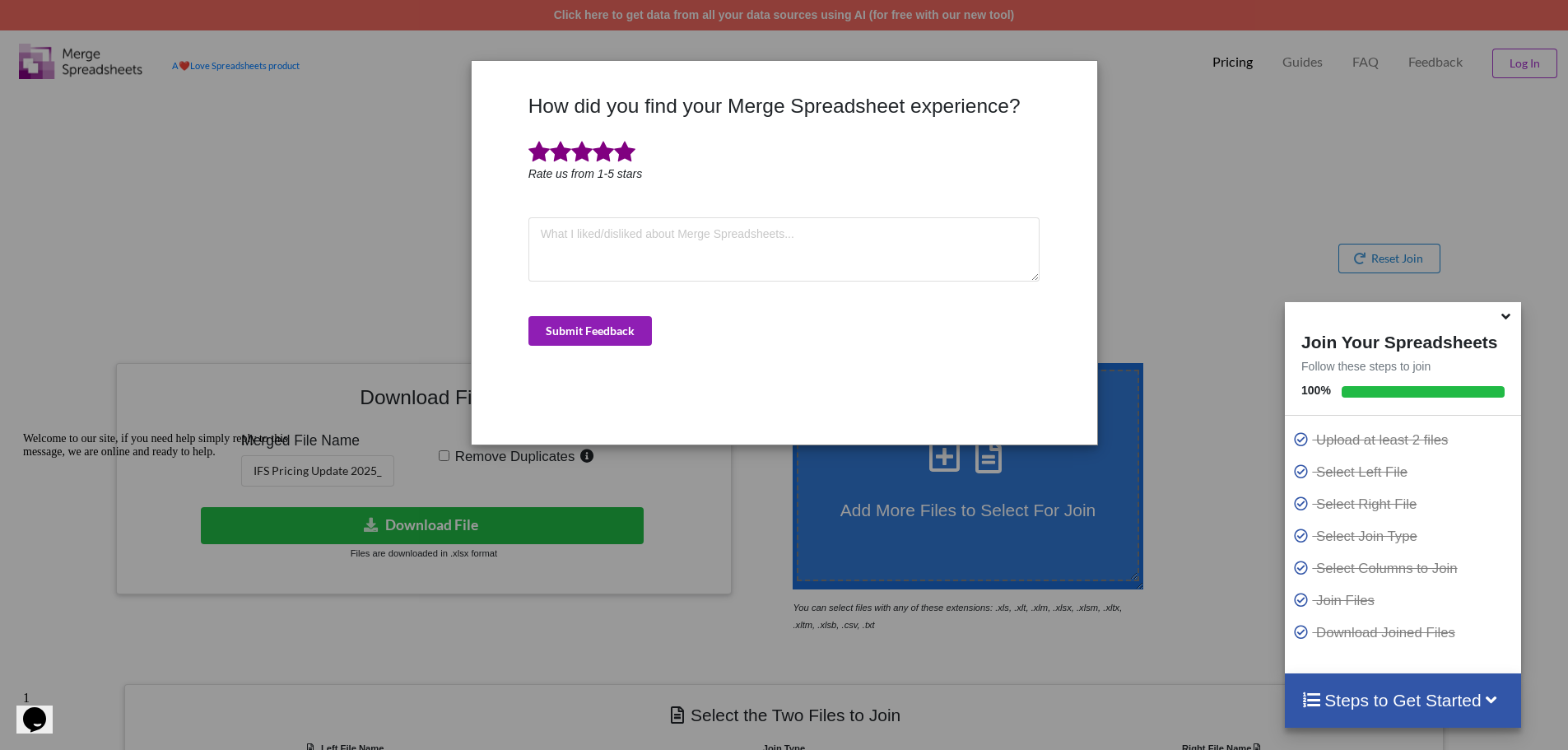
click at [611, 326] on button "Submit Feedback" at bounding box center [590, 330] width 124 height 29
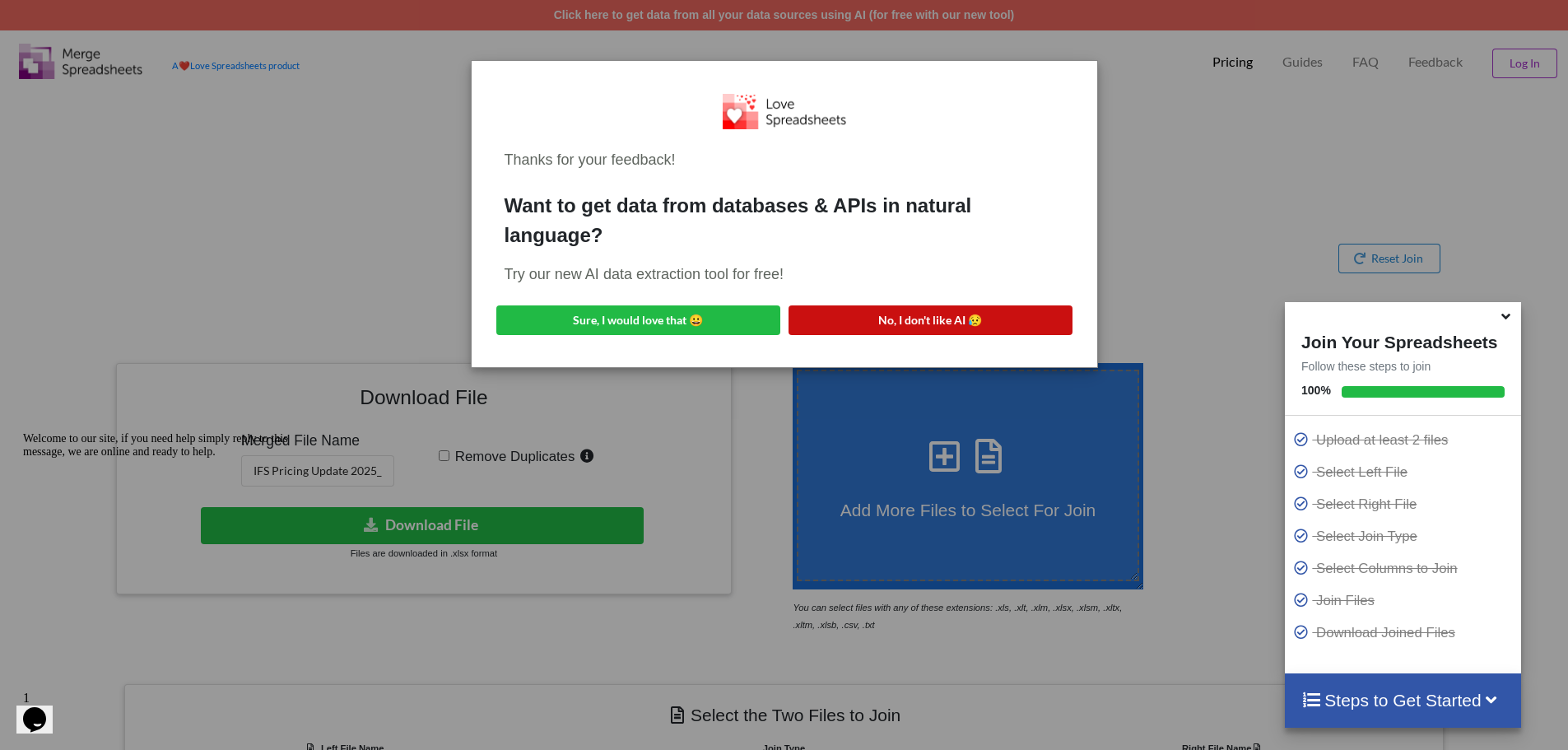
click at [845, 313] on button "No, I don't like AI 😥" at bounding box center [930, 320] width 284 height 29
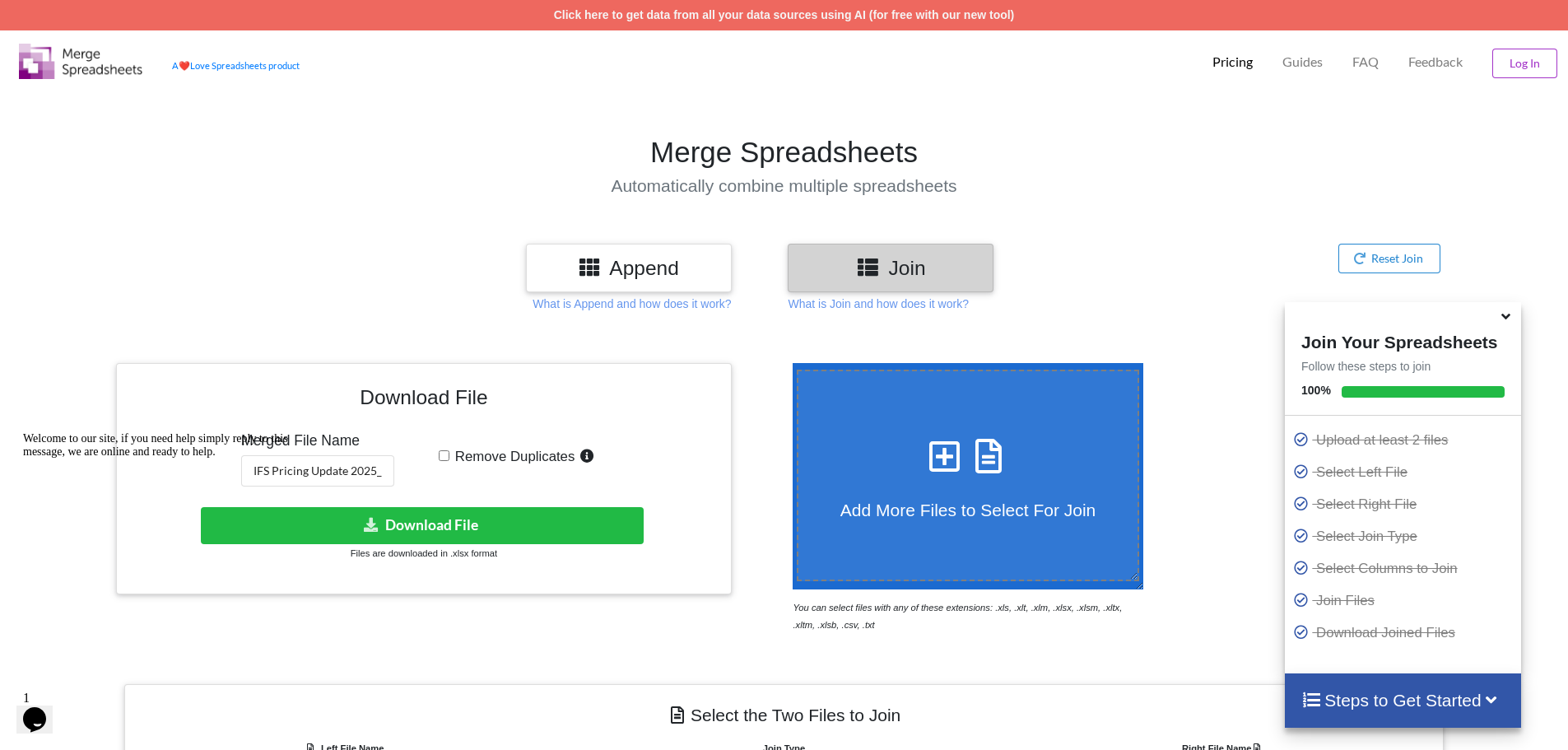
click at [858, 271] on h3 "Join" at bounding box center [891, 267] width 181 height 24
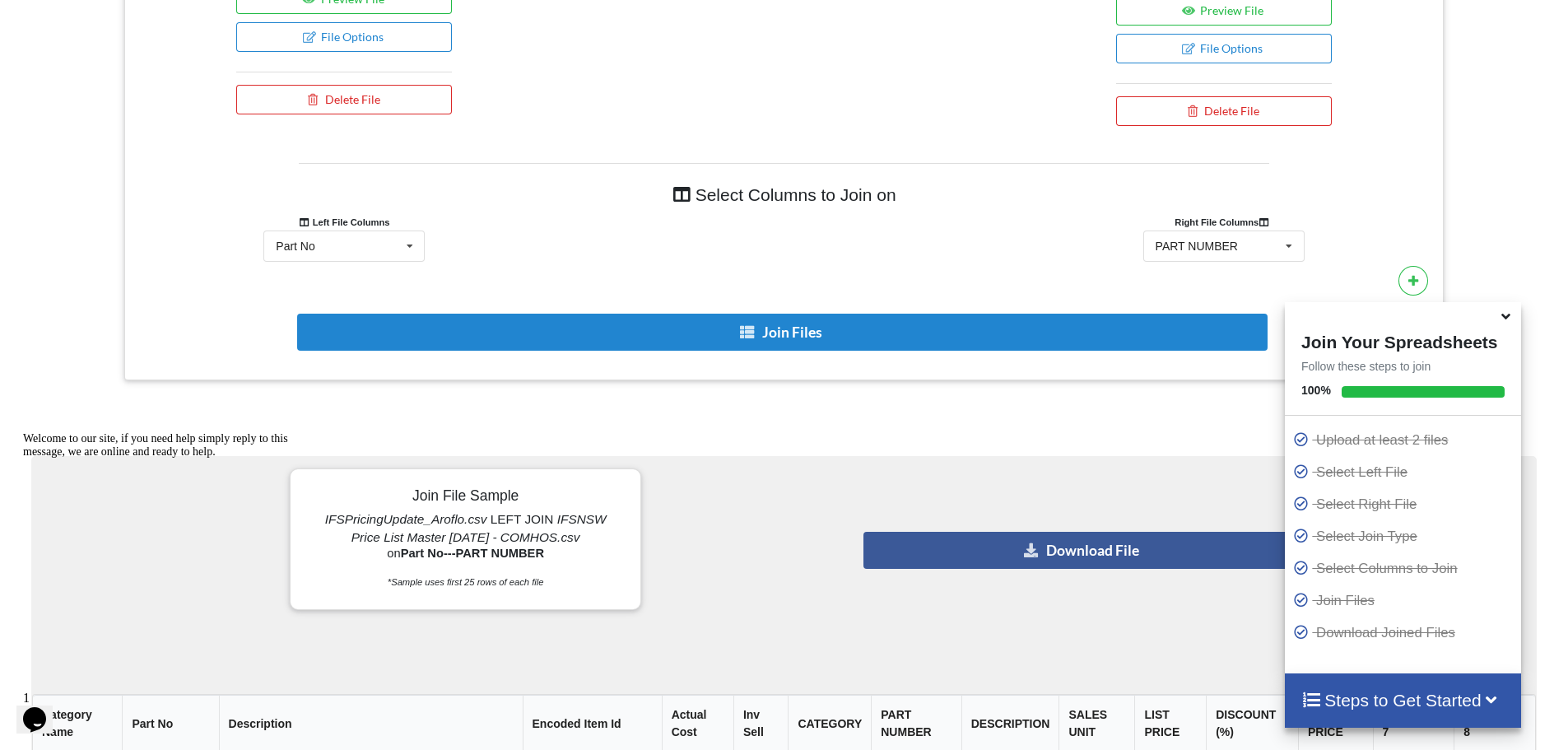
scroll to position [857, 0]
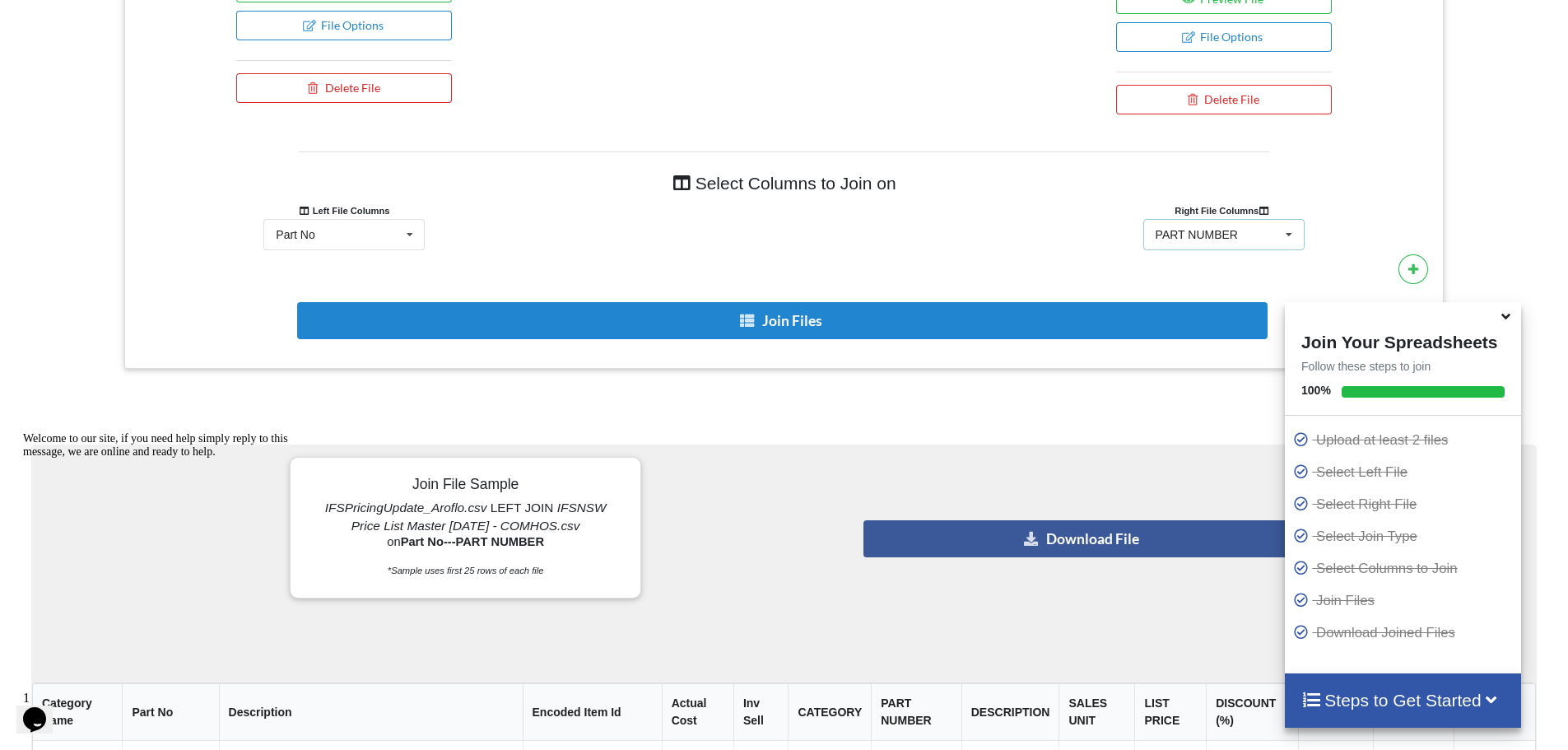
click at [1168, 234] on div "PART NUMBER" at bounding box center [1196, 235] width 82 height 11
click at [413, 234] on icon at bounding box center [409, 235] width 25 height 30
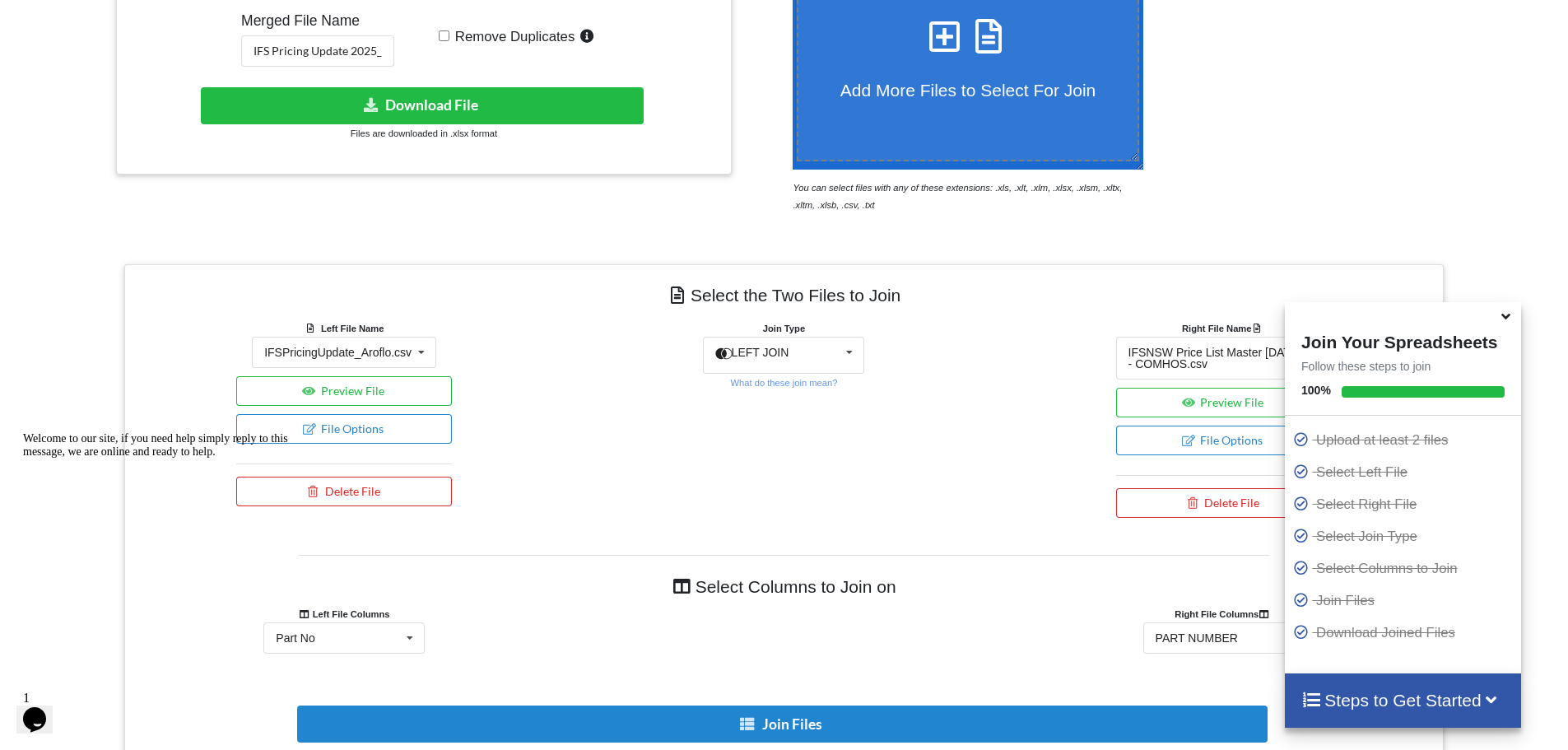
scroll to position [411, 0]
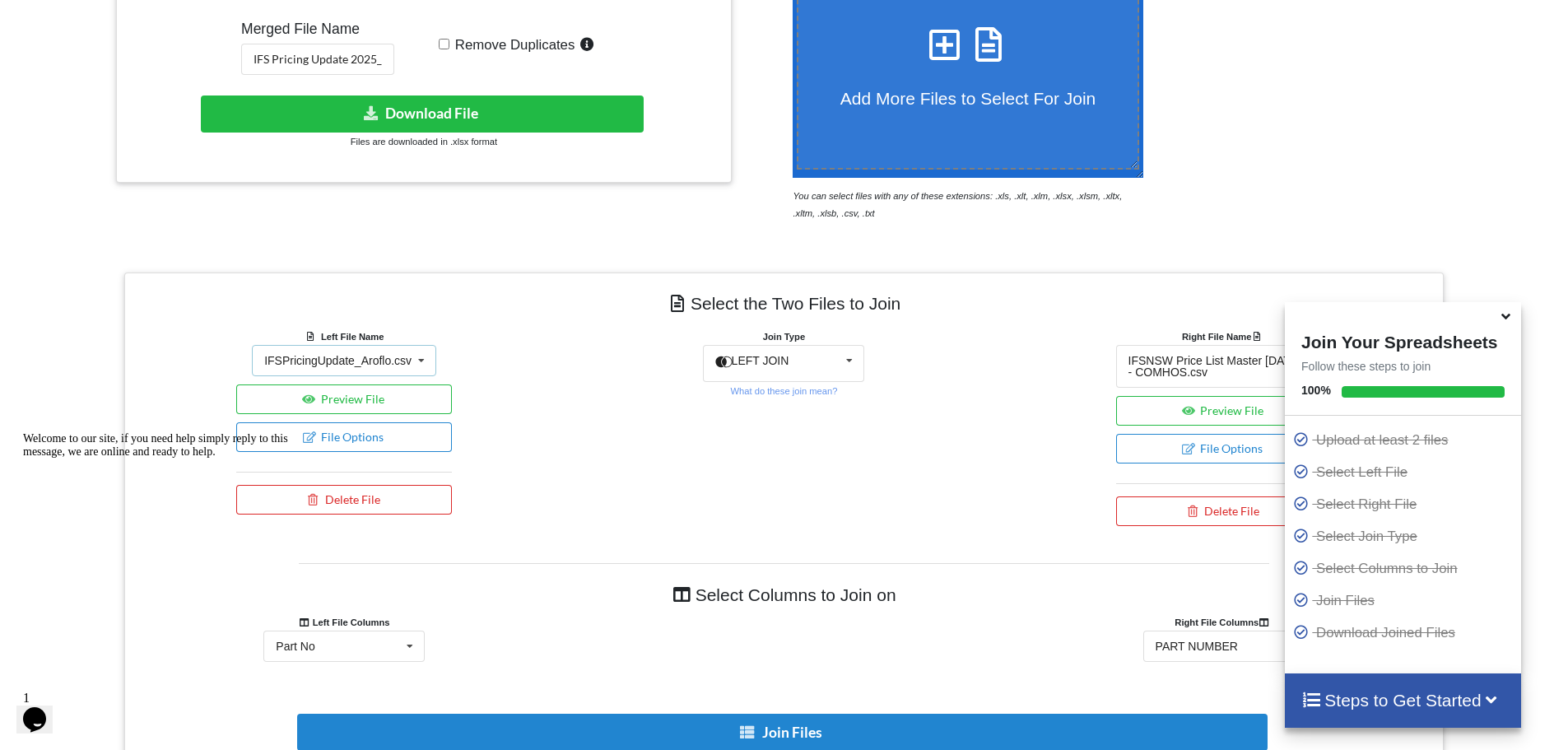
click at [421, 355] on icon at bounding box center [422, 360] width 25 height 30
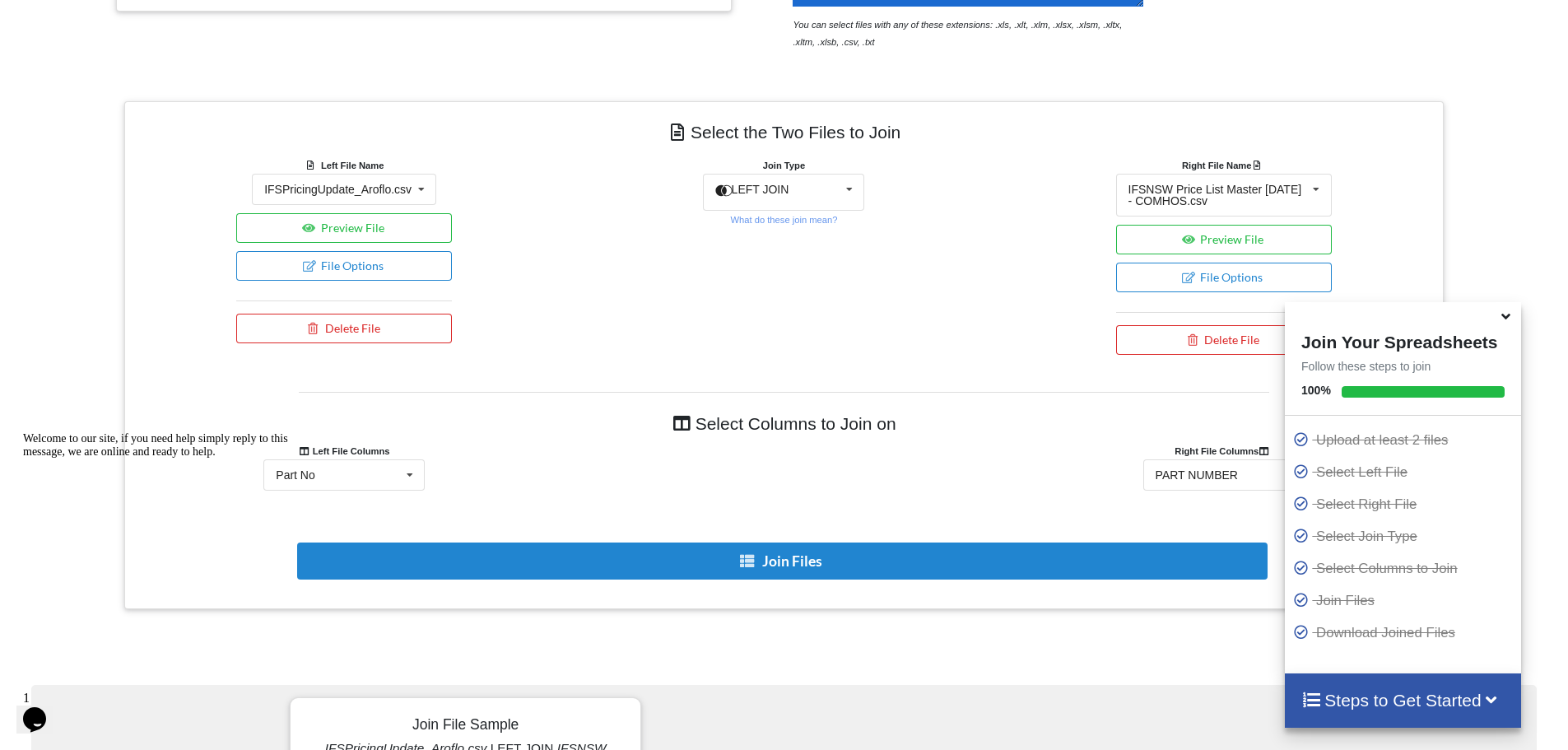
scroll to position [576, 0]
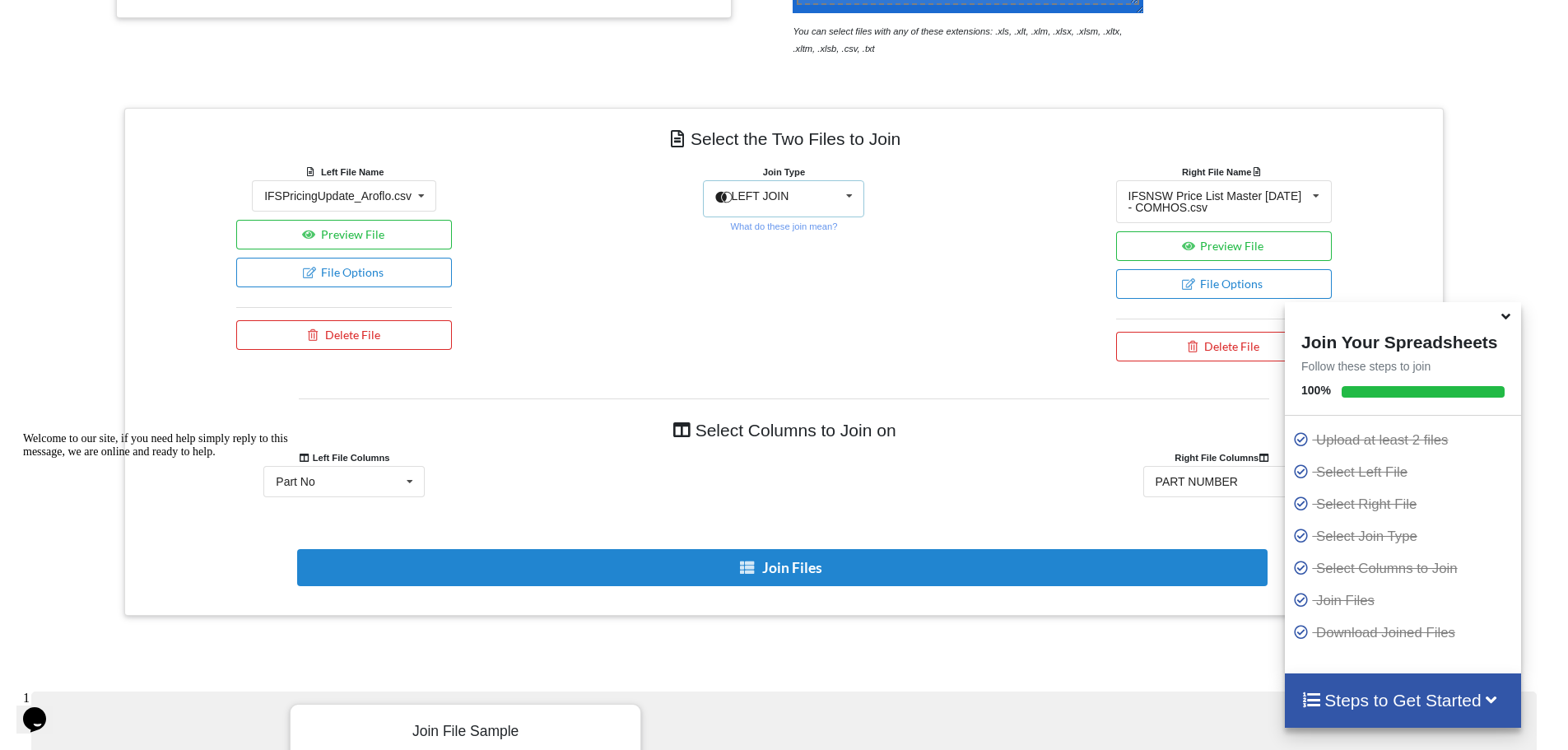
click at [845, 194] on icon at bounding box center [849, 196] width 25 height 30
click at [796, 239] on span "RIGHT JOIN" at bounding box center [776, 232] width 65 height 13
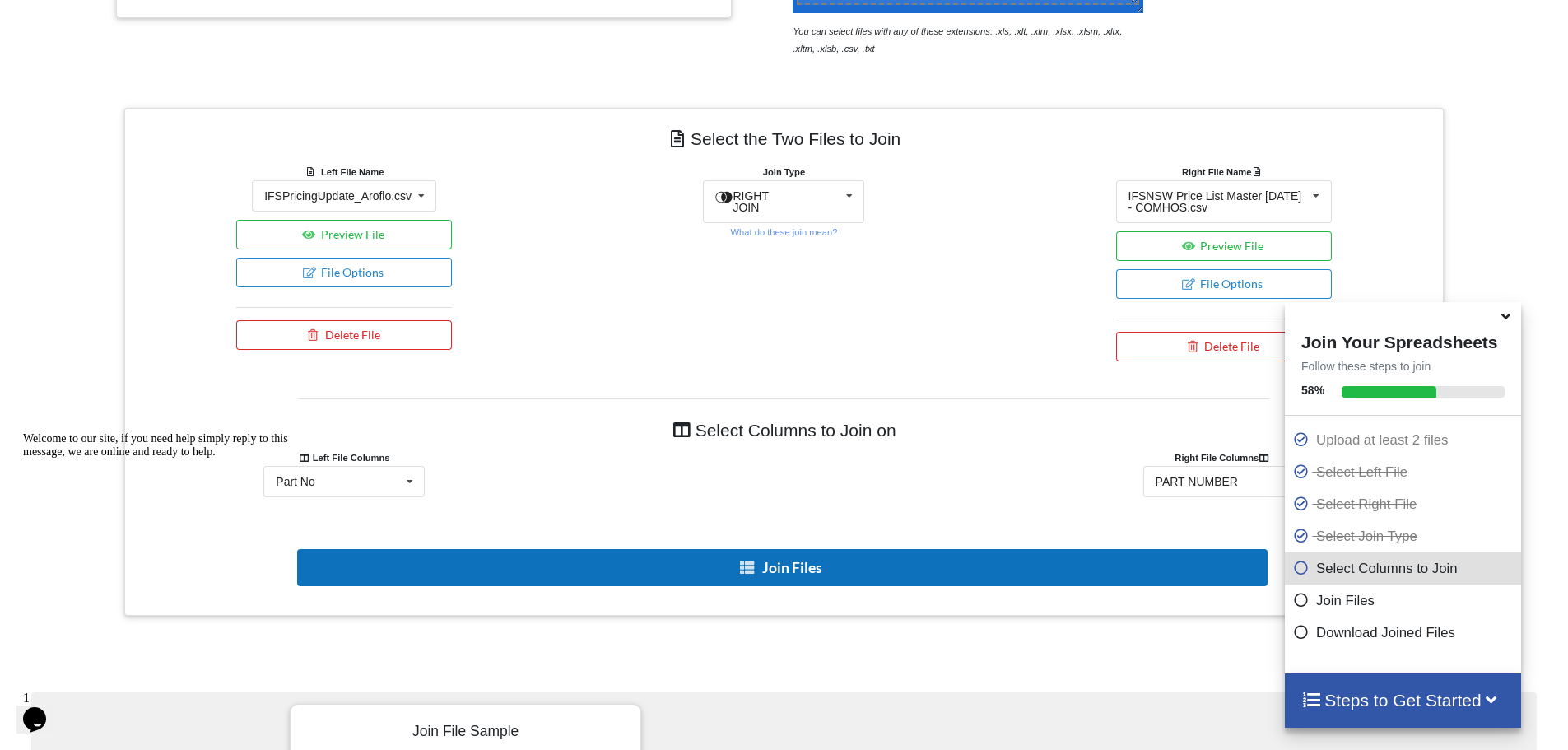
click at [780, 571] on button "Join Files" at bounding box center [782, 567] width 971 height 37
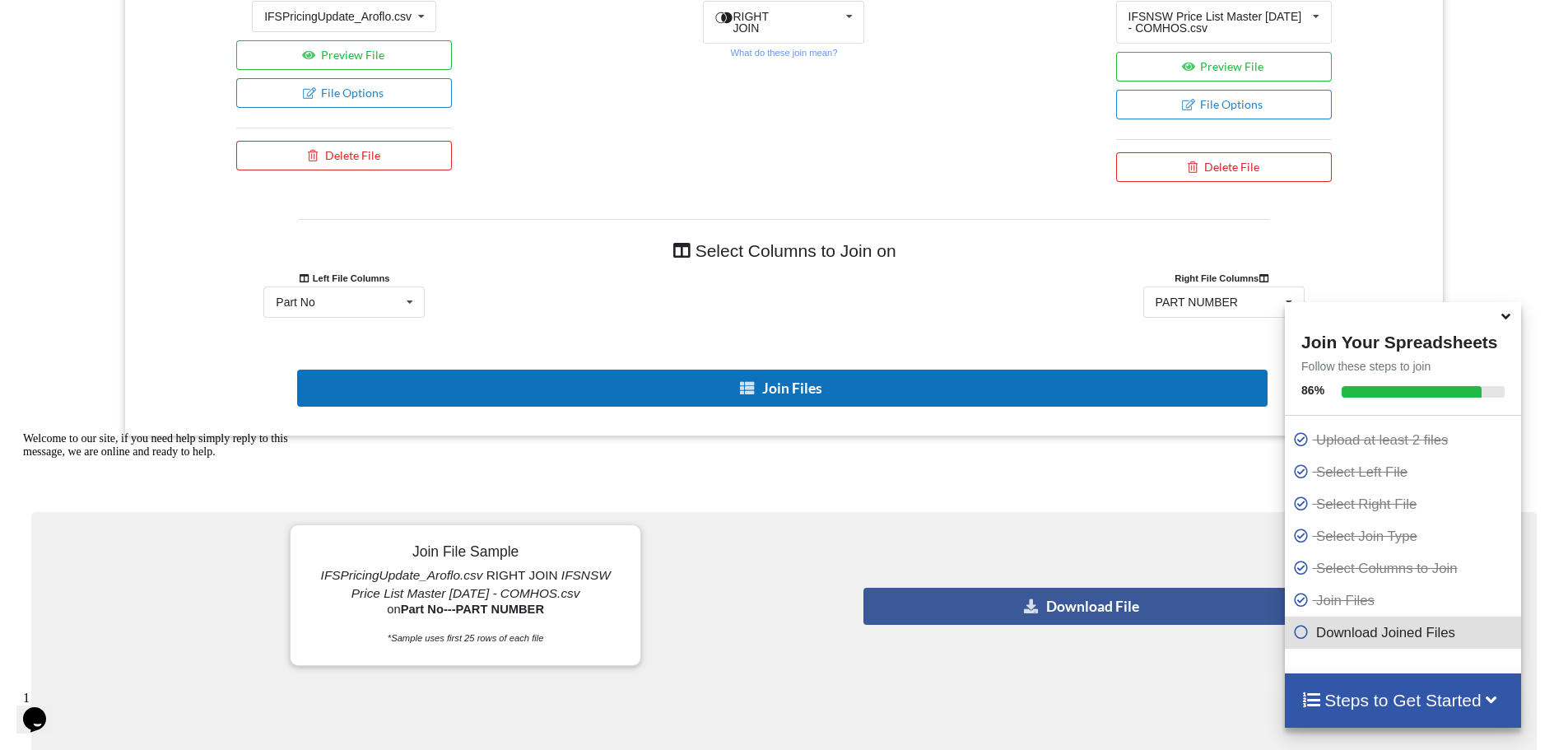
scroll to position [1104, 0]
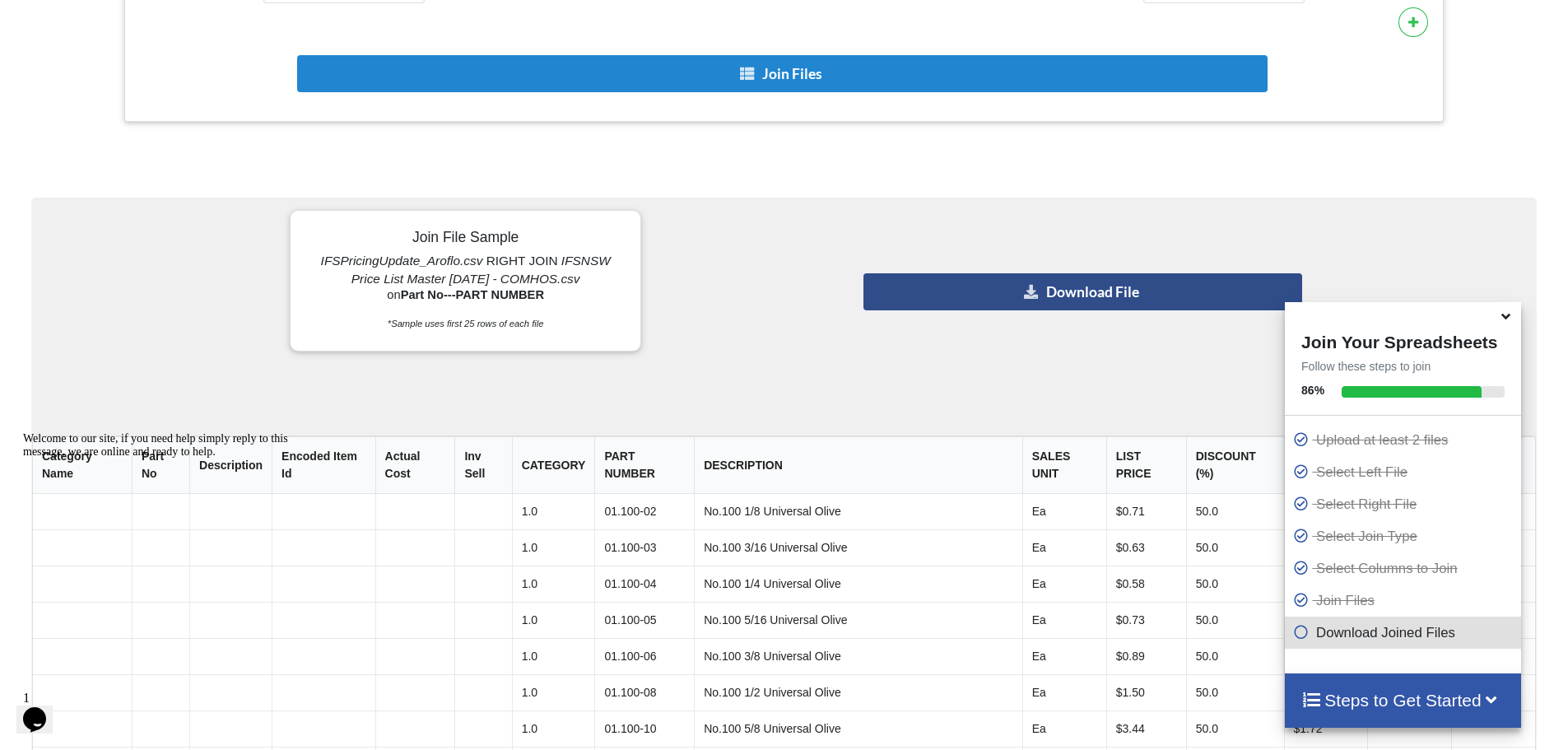
click at [957, 291] on button "Download File" at bounding box center [1082, 292] width 439 height 37
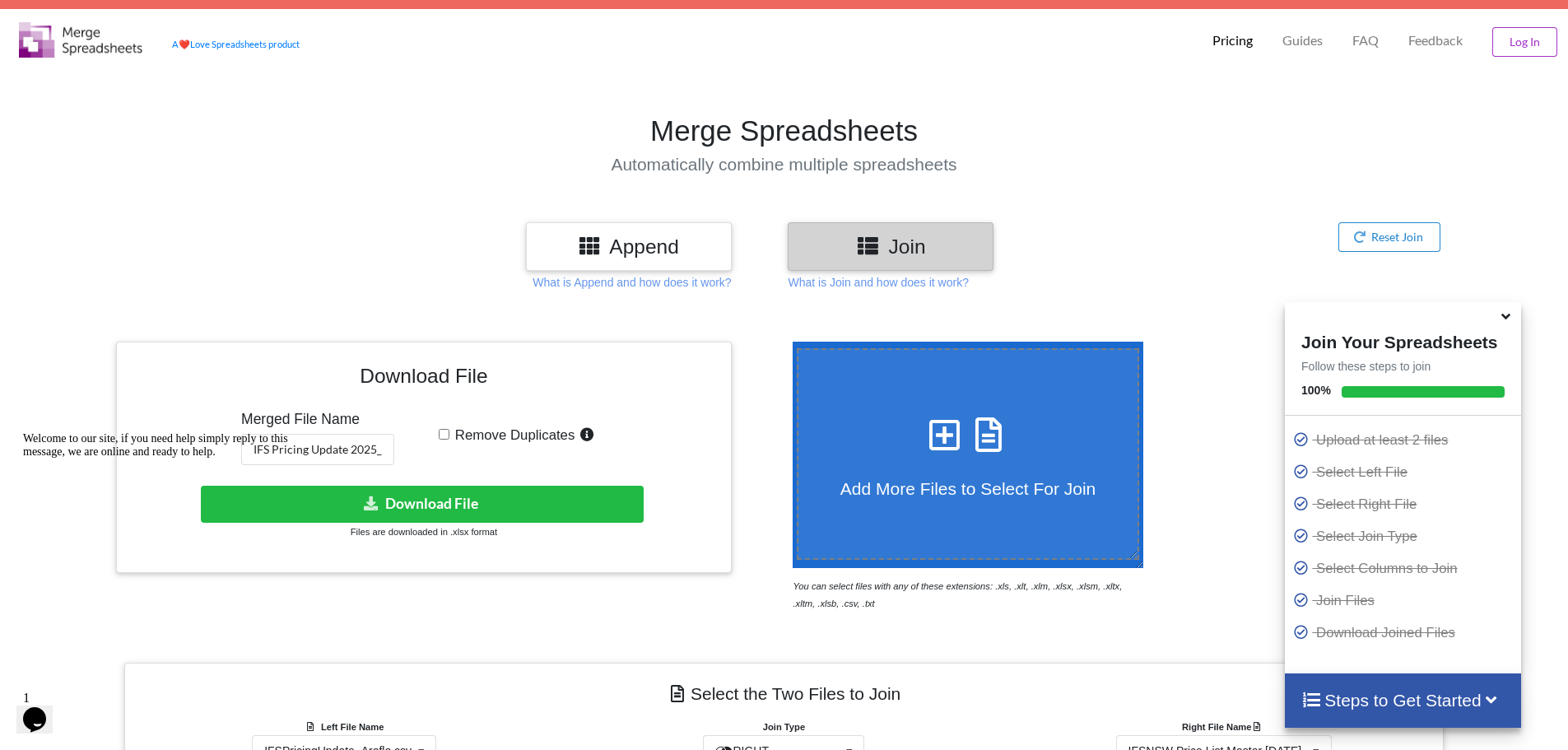
scroll to position [0, 0]
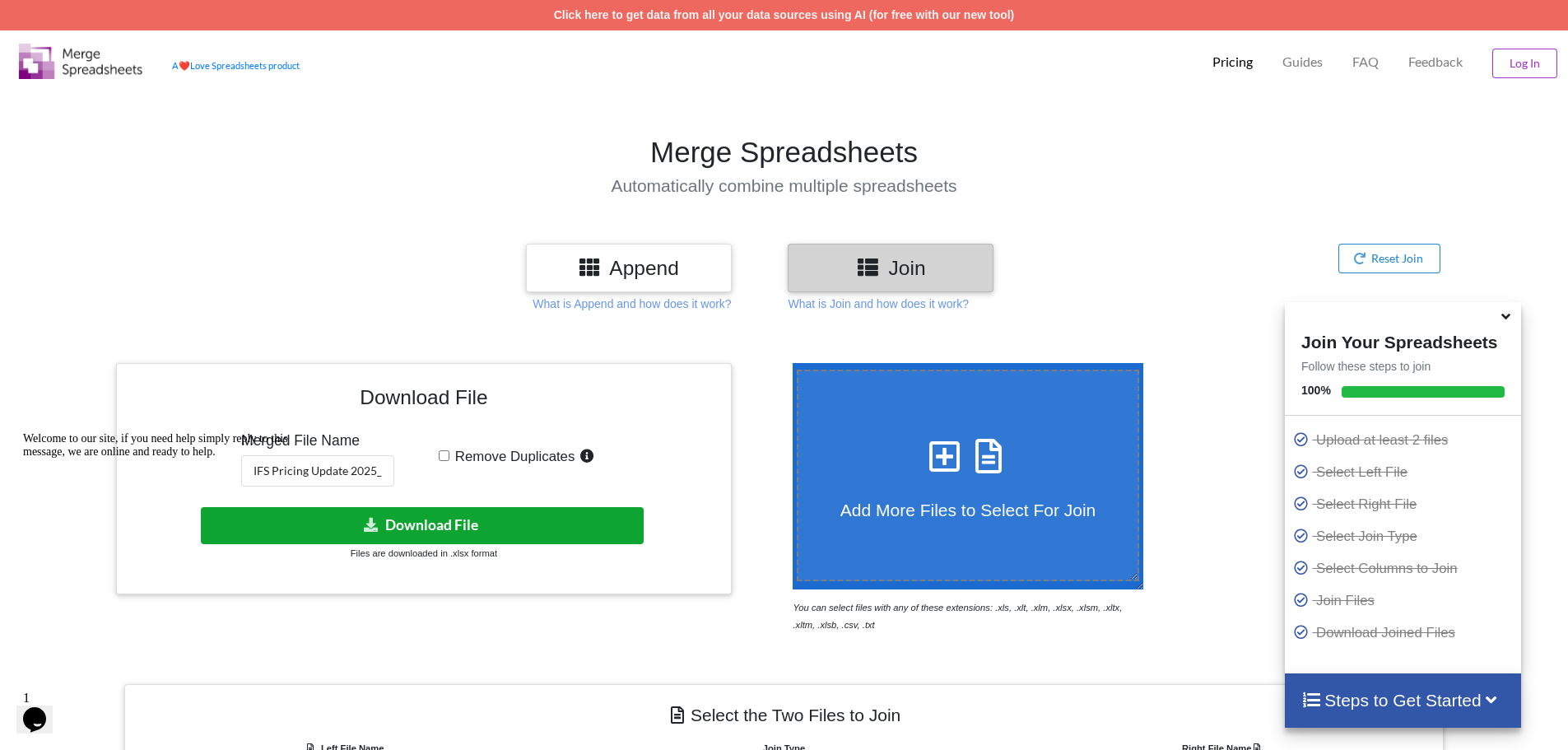
click at [429, 526] on button "Download File" at bounding box center [422, 525] width 442 height 37
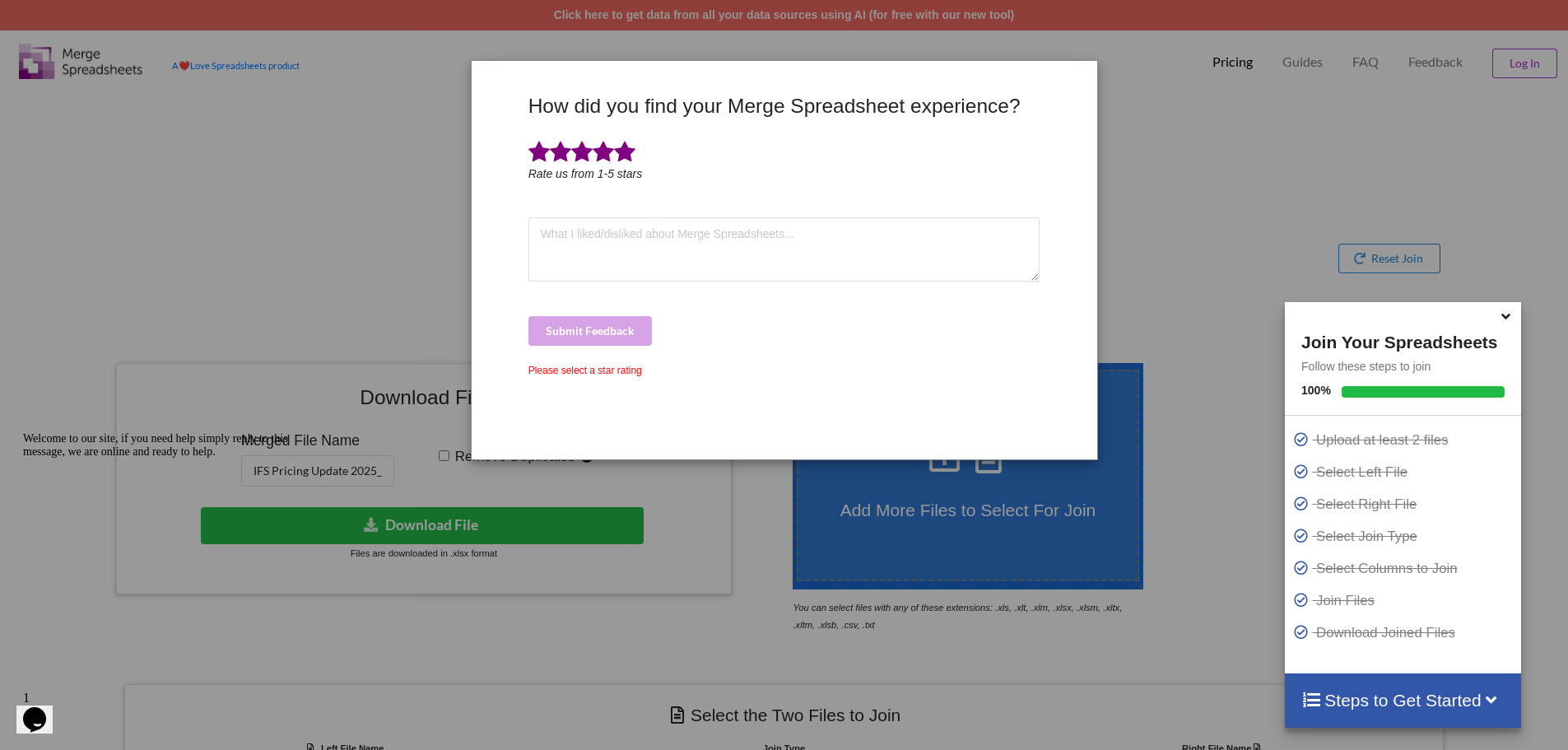
click at [623, 154] on span at bounding box center [625, 152] width 22 height 23
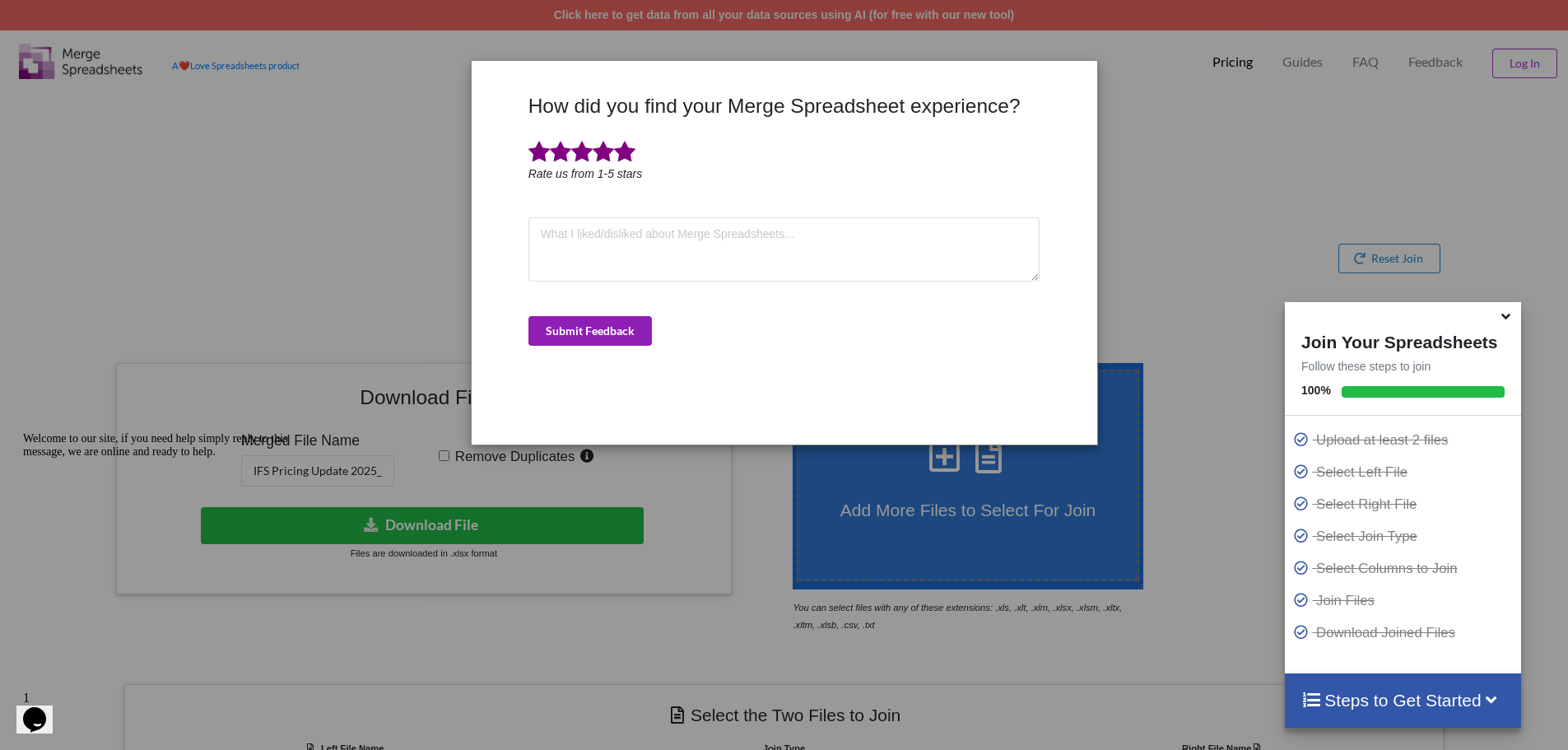
drag, startPoint x: 606, startPoint y: 329, endPoint x: 678, endPoint y: 280, distance: 87.1
click at [605, 330] on button "Submit Feedback" at bounding box center [590, 330] width 124 height 29
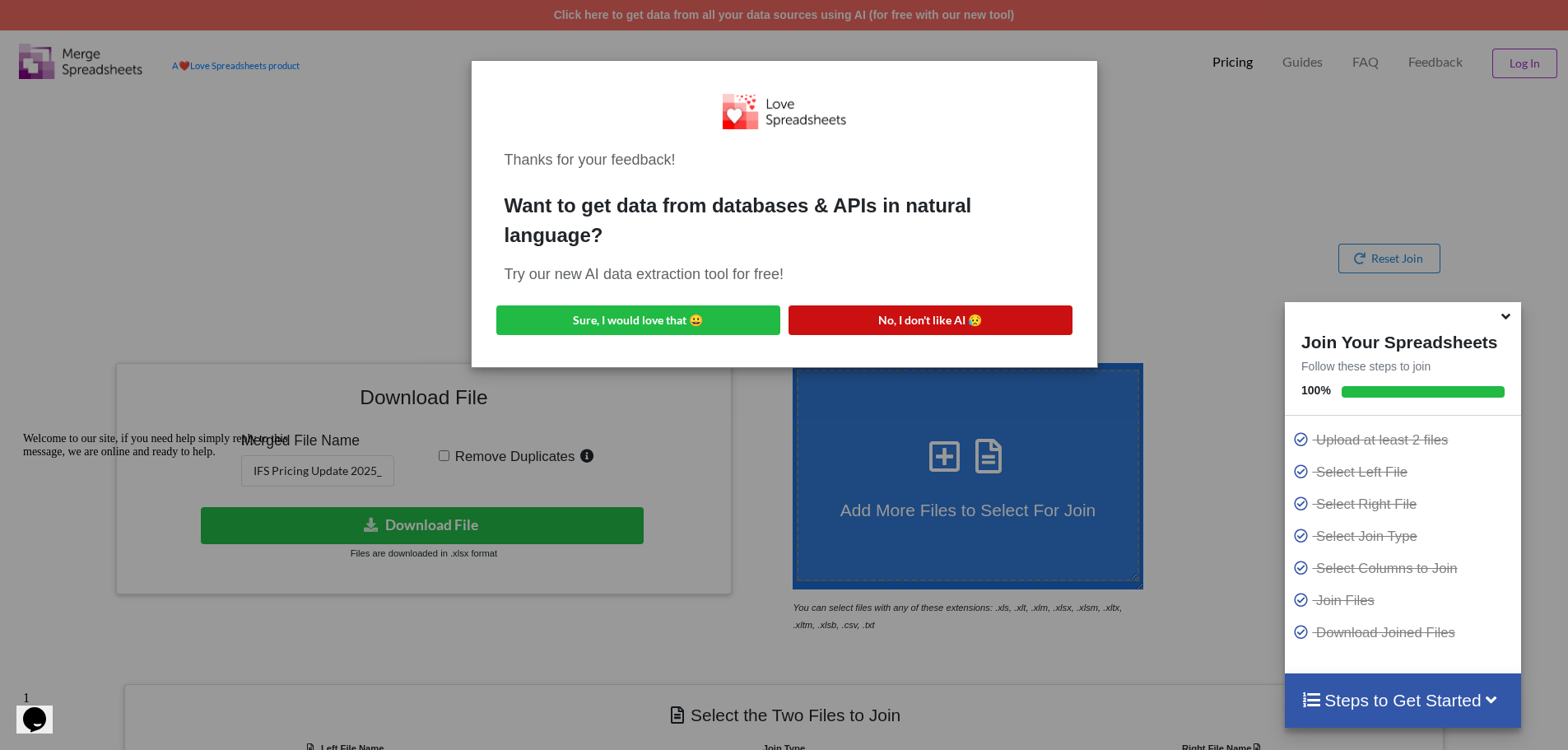
click at [857, 316] on button "No, I don't like AI 😥" at bounding box center [930, 320] width 284 height 29
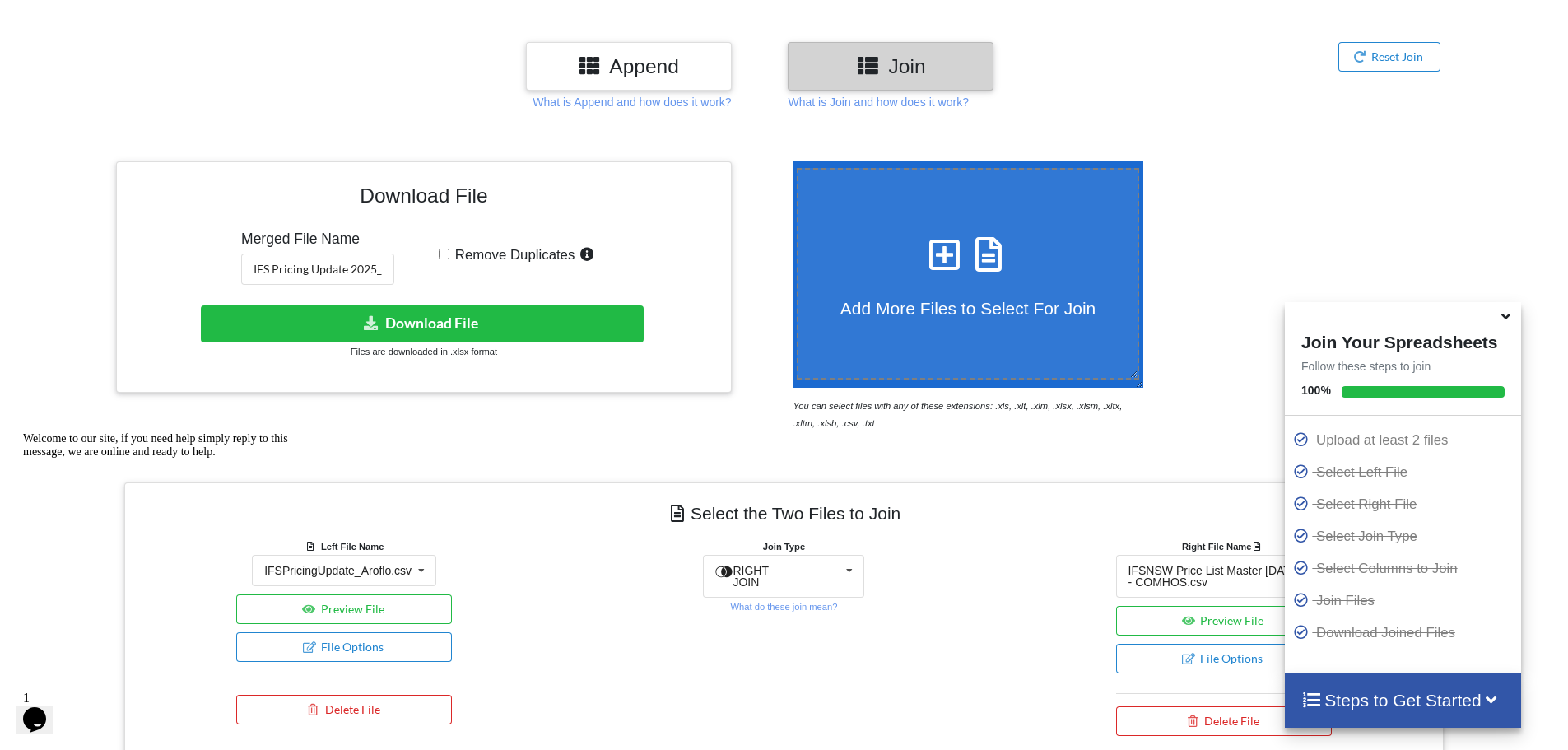
scroll to position [576, 0]
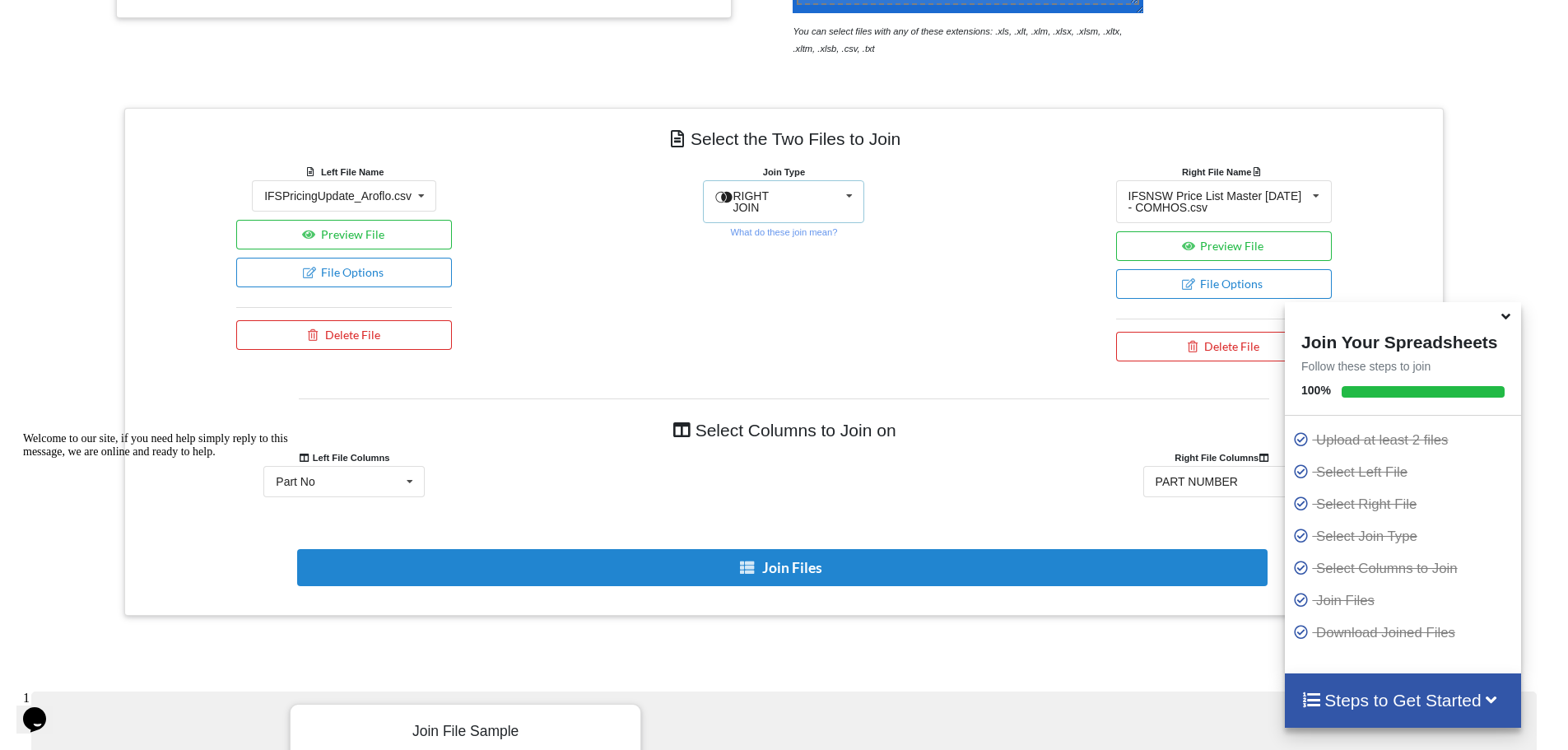
click at [857, 203] on icon at bounding box center [849, 196] width 25 height 30
click at [778, 244] on span "FULL JOIN" at bounding box center [776, 238] width 65 height 13
click at [410, 487] on icon at bounding box center [409, 482] width 25 height 30
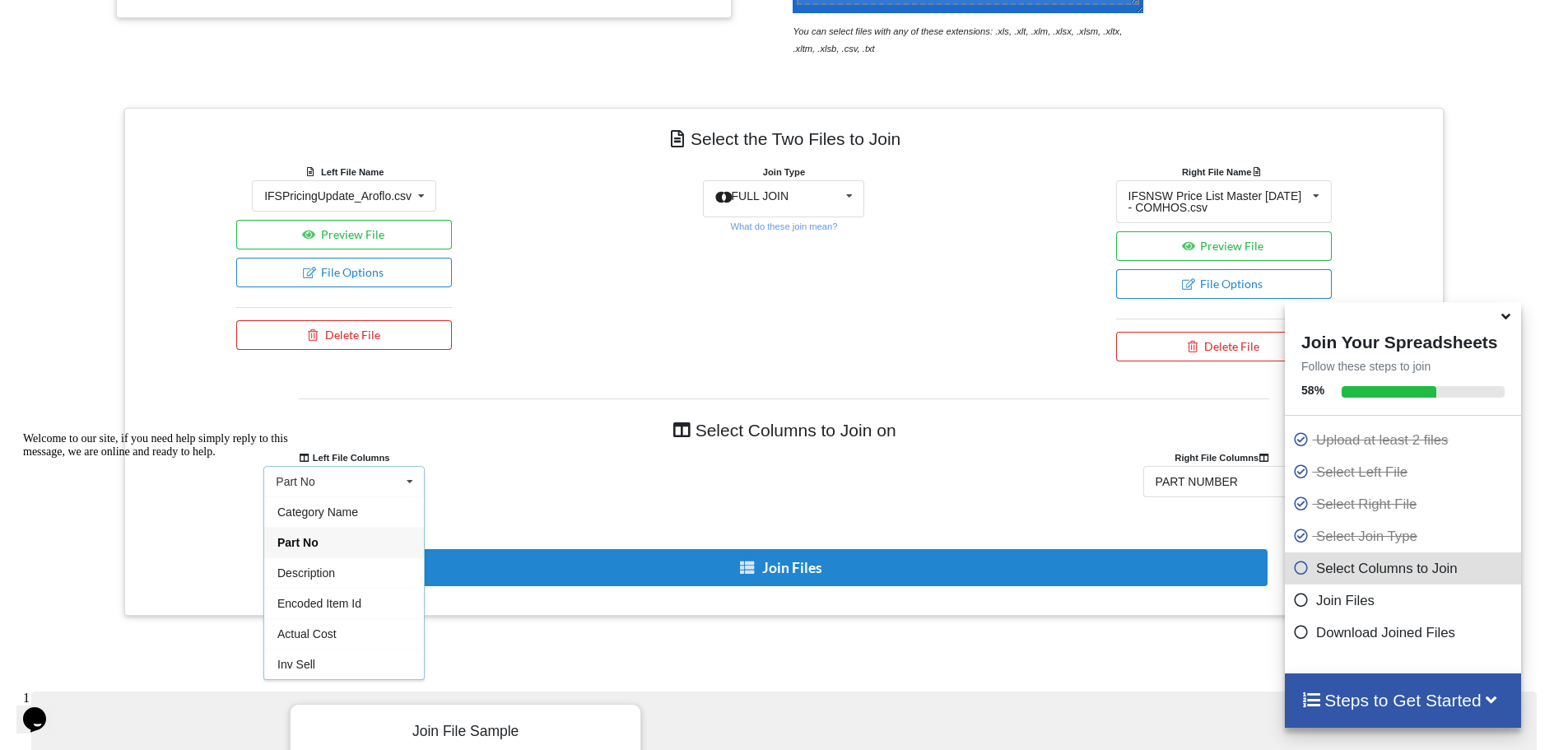
click at [401, 542] on div "Part No" at bounding box center [343, 542] width 159 height 30
click at [1231, 486] on div "PART NUMBER CATEGORY PART NUMBER DESCRIPTION SALES UNIT LIST PRICE DISCOUNT (%)…" at bounding box center [1224, 481] width 161 height 31
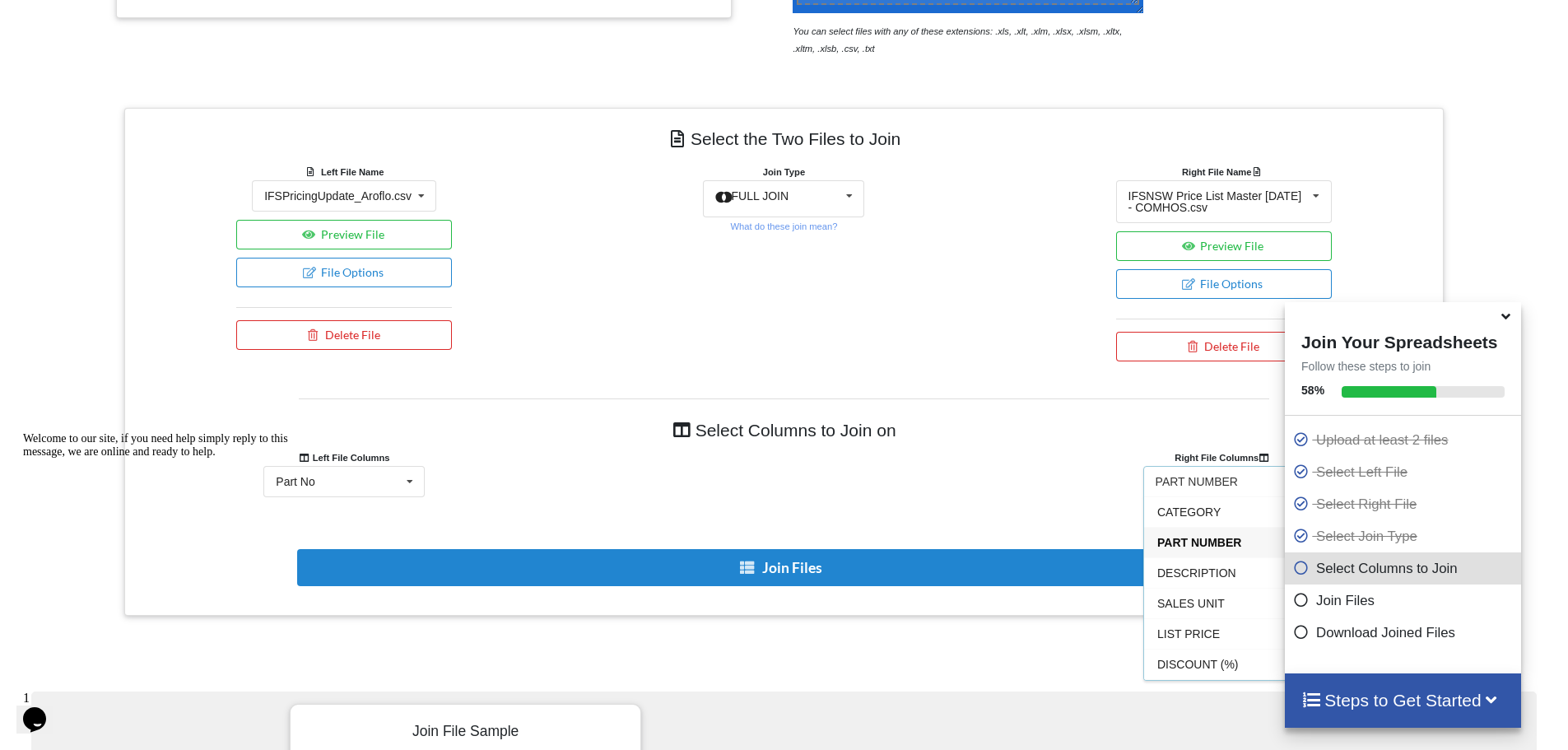
click at [1201, 550] on div "PART NUMBER" at bounding box center [1224, 542] width 159 height 30
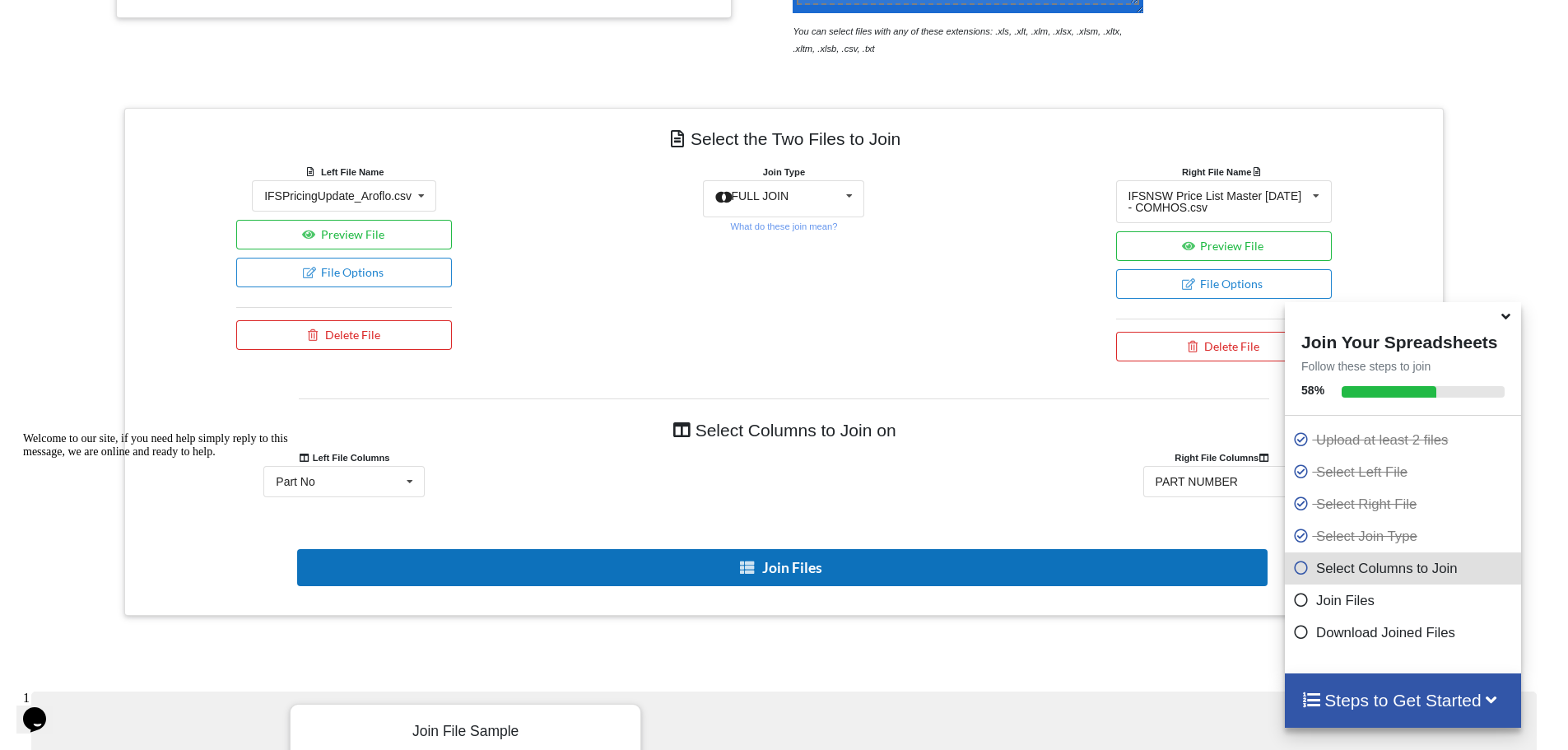
click at [792, 569] on button "Join Files" at bounding box center [782, 567] width 971 height 37
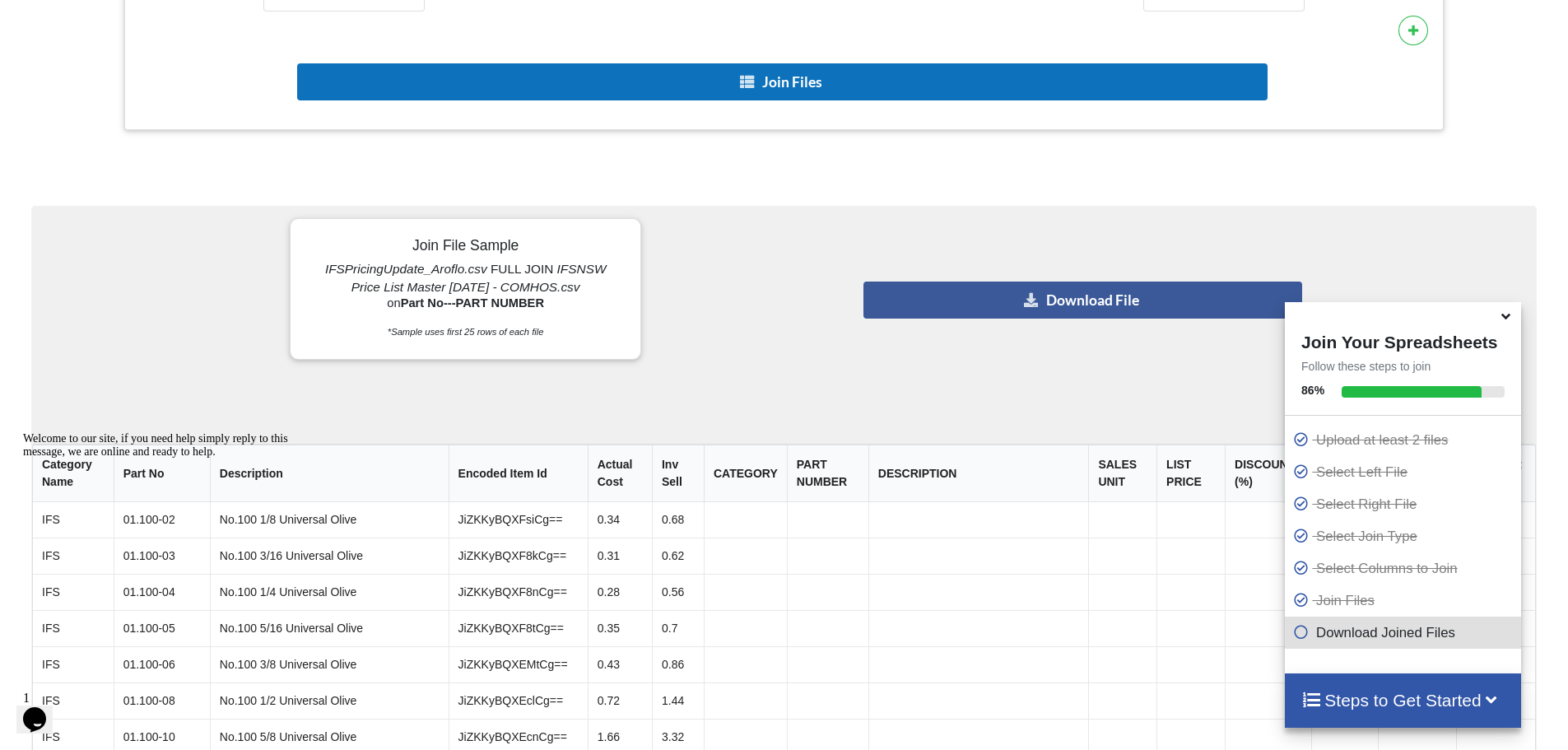
scroll to position [857, 0]
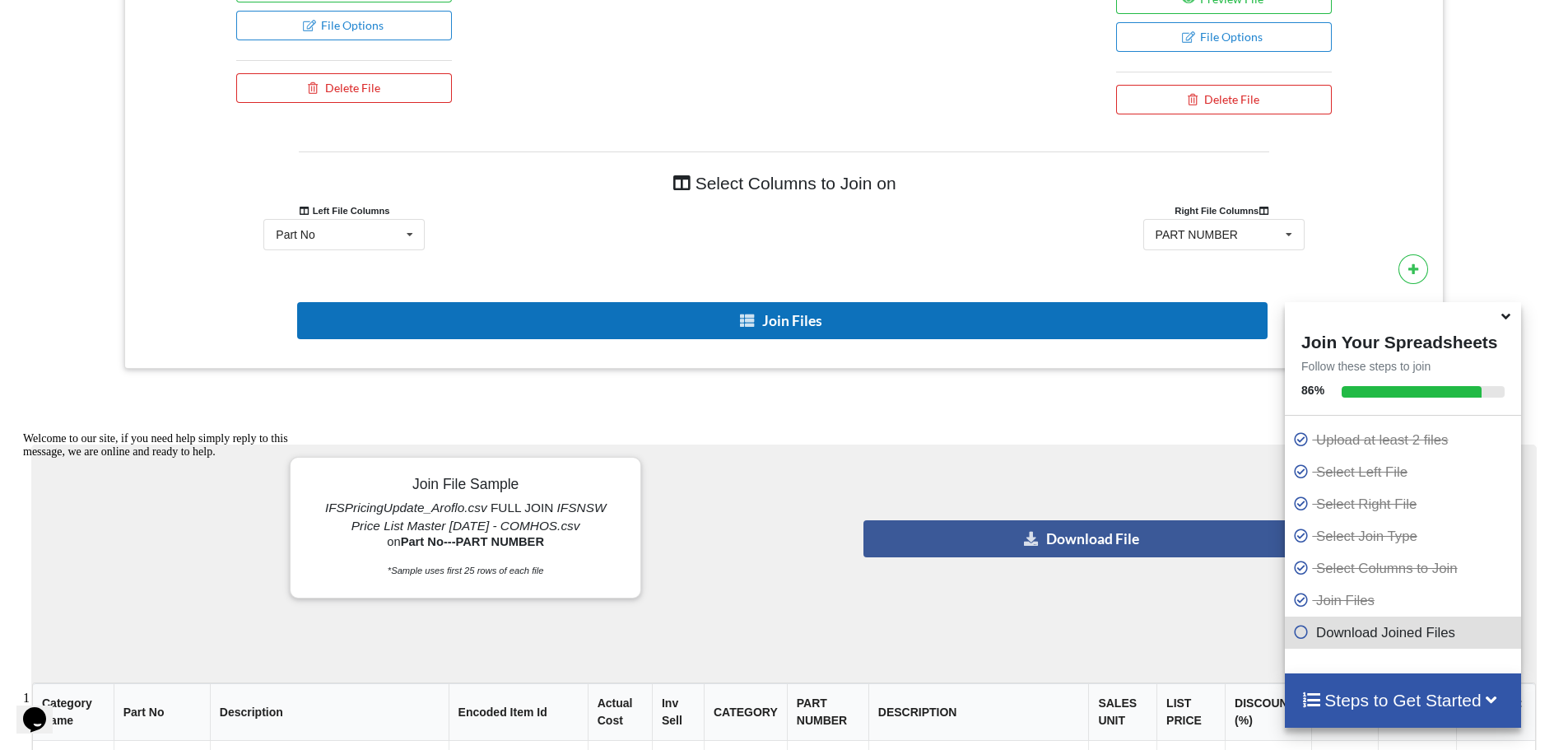
click at [767, 315] on button "Join Files" at bounding box center [782, 320] width 971 height 37
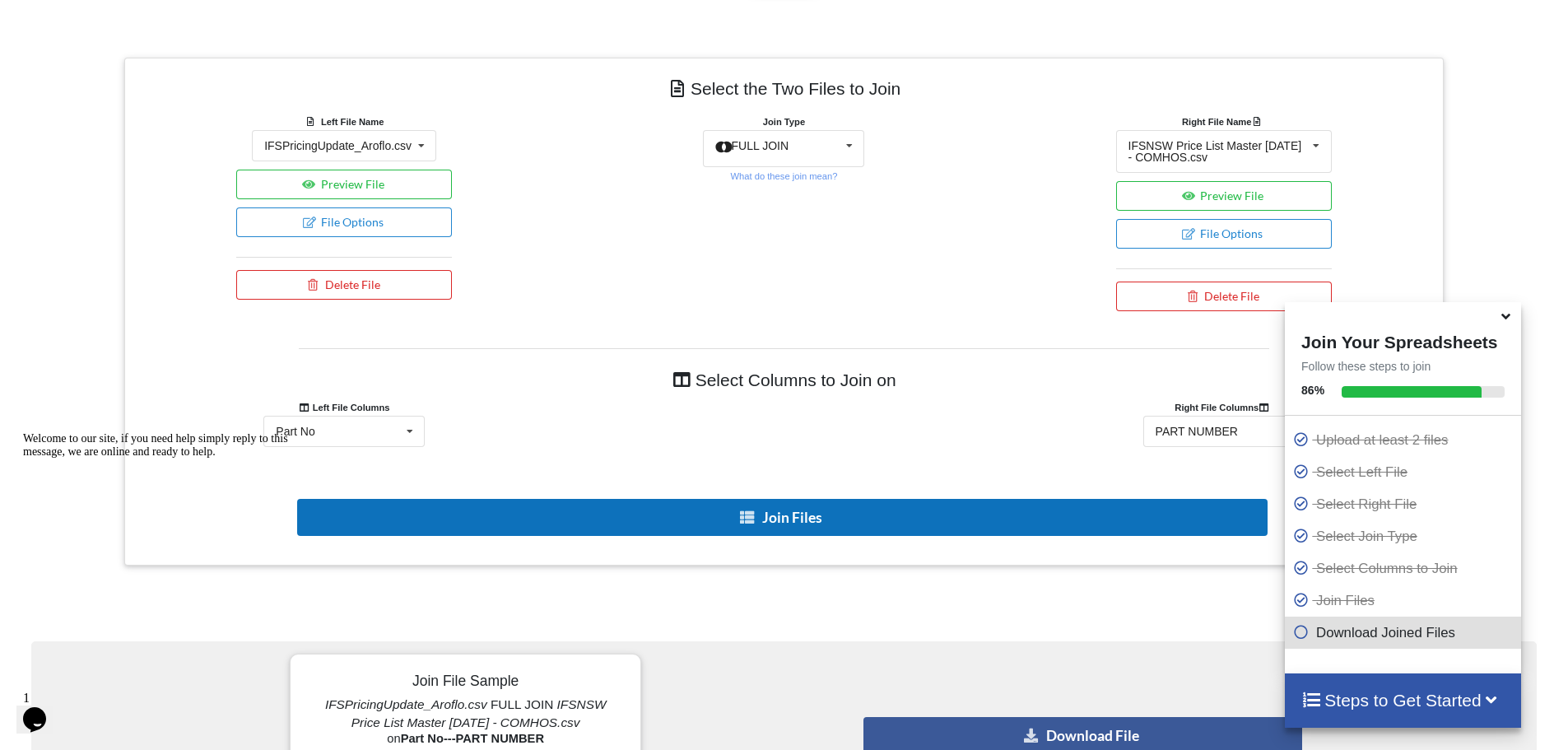
scroll to position [0, 0]
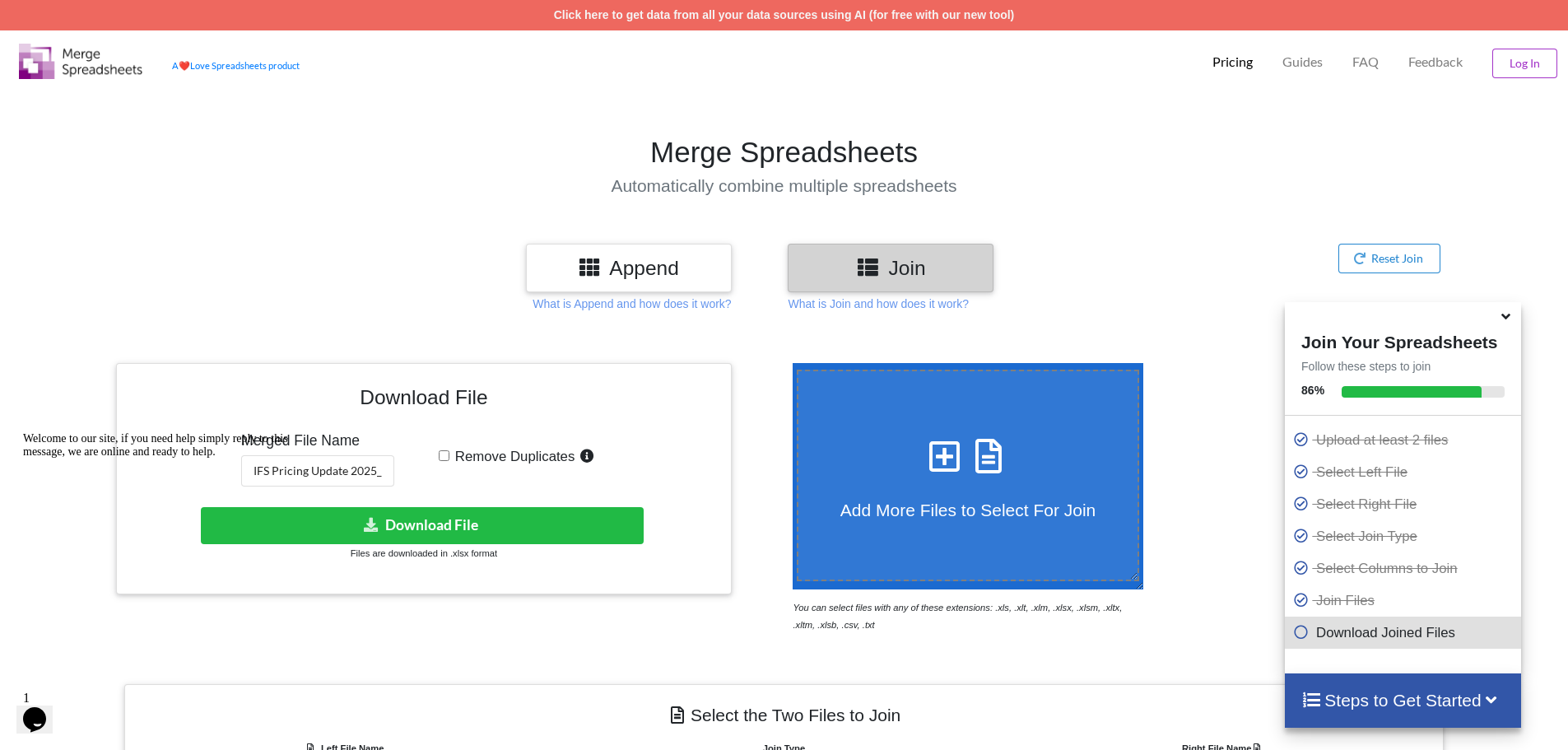
click at [43, 706] on button "Opens Chat This icon Opens the chat window." at bounding box center [34, 720] width 36 height 28
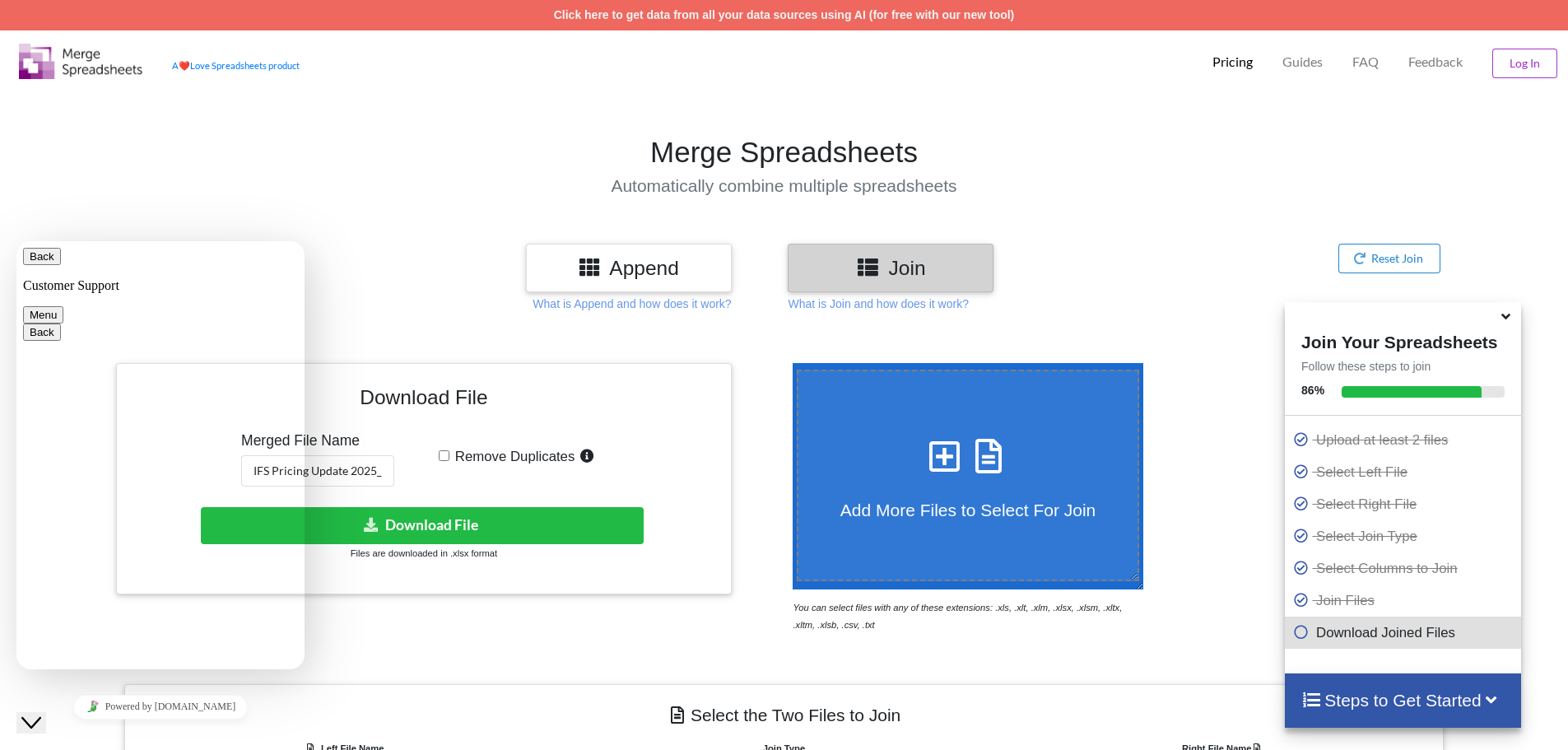
click at [16, 242] on textarea at bounding box center [16, 242] width 0 height 0
type textarea "Hi, I'm trying to join 2 spreadsheets by Part Number and only 2 lines are mergi…"
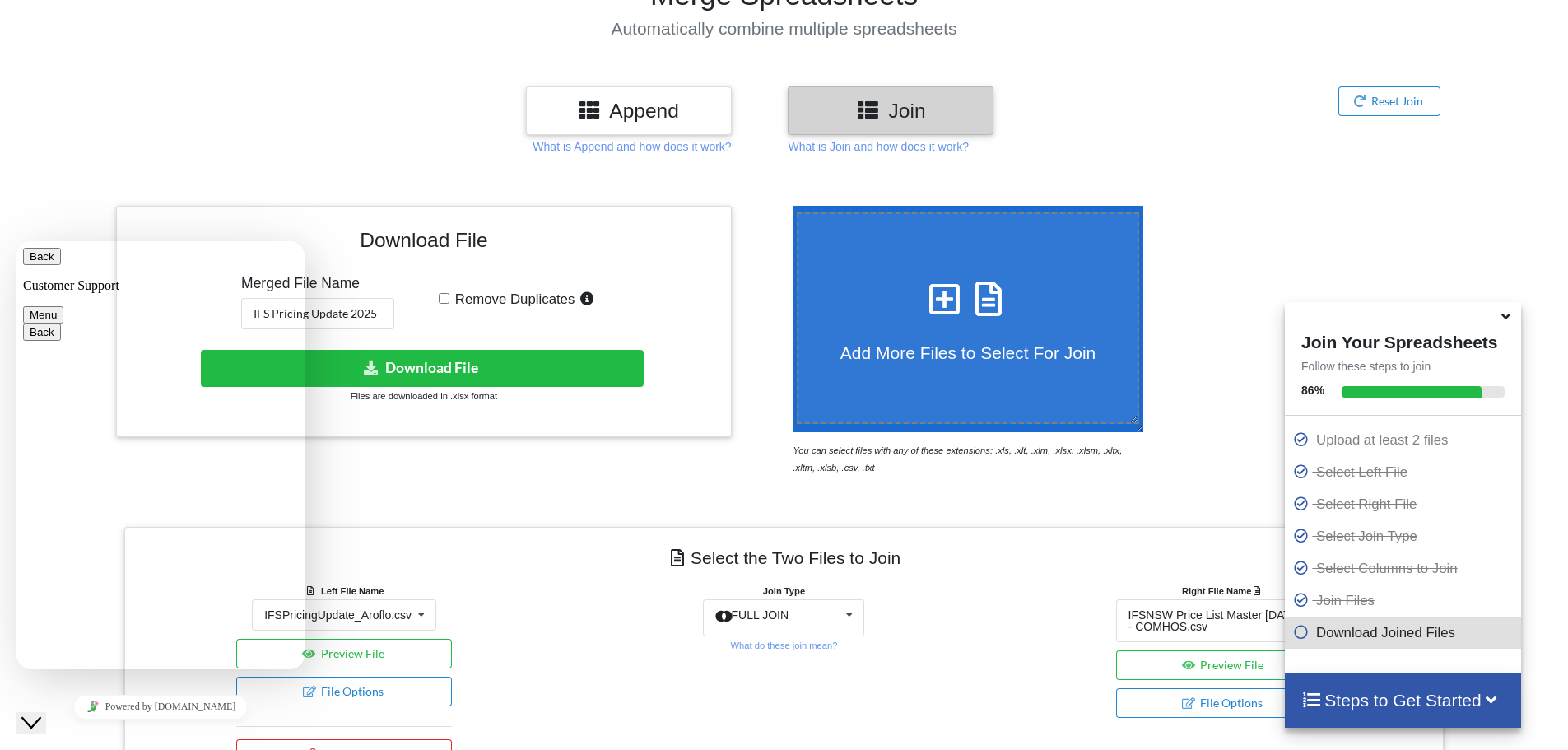
scroll to position [164, 0]
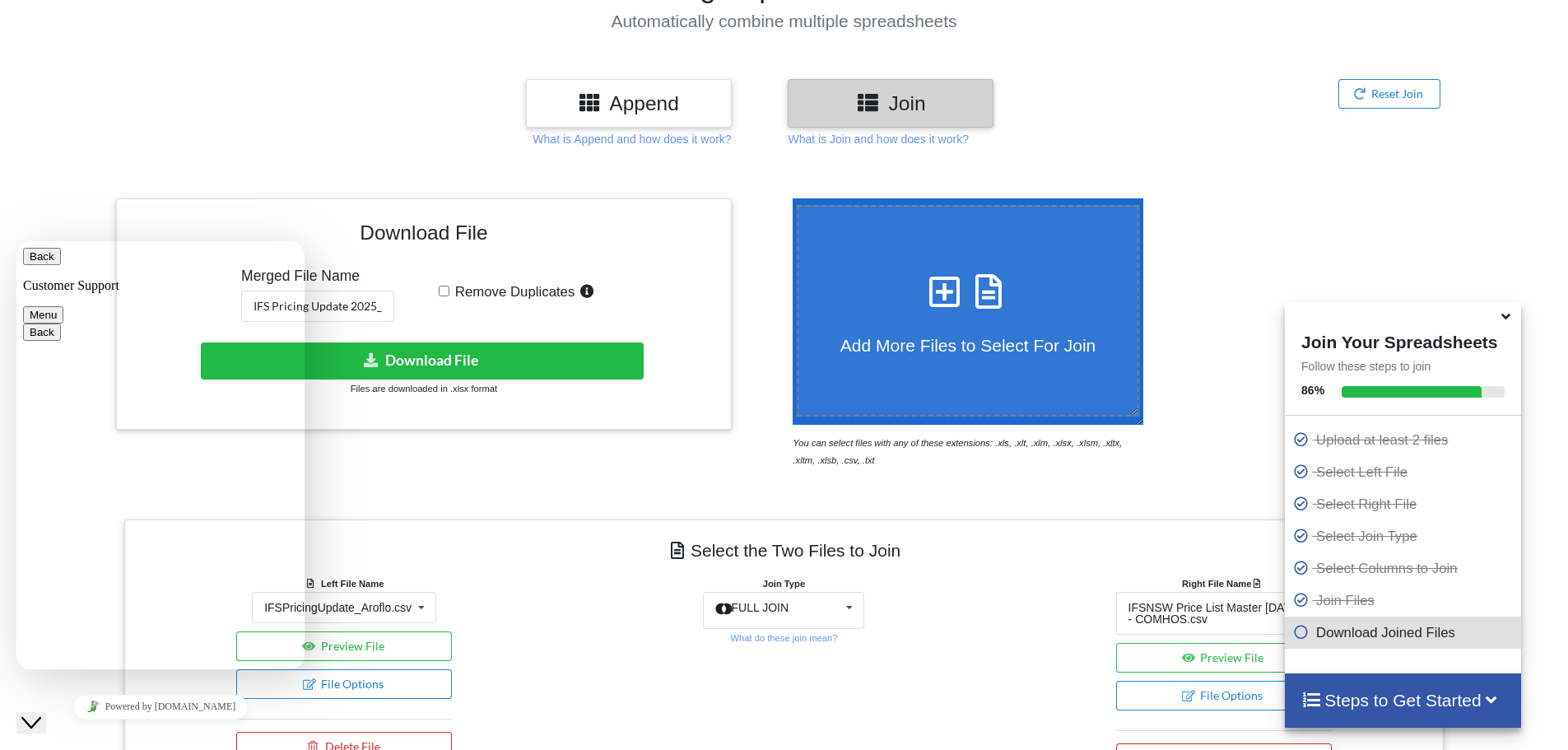
type input "[PERSON_NAME][EMAIL_ADDRESS][PERSON_NAME][DOMAIN_NAME]"
type input "[PERSON_NAME]"
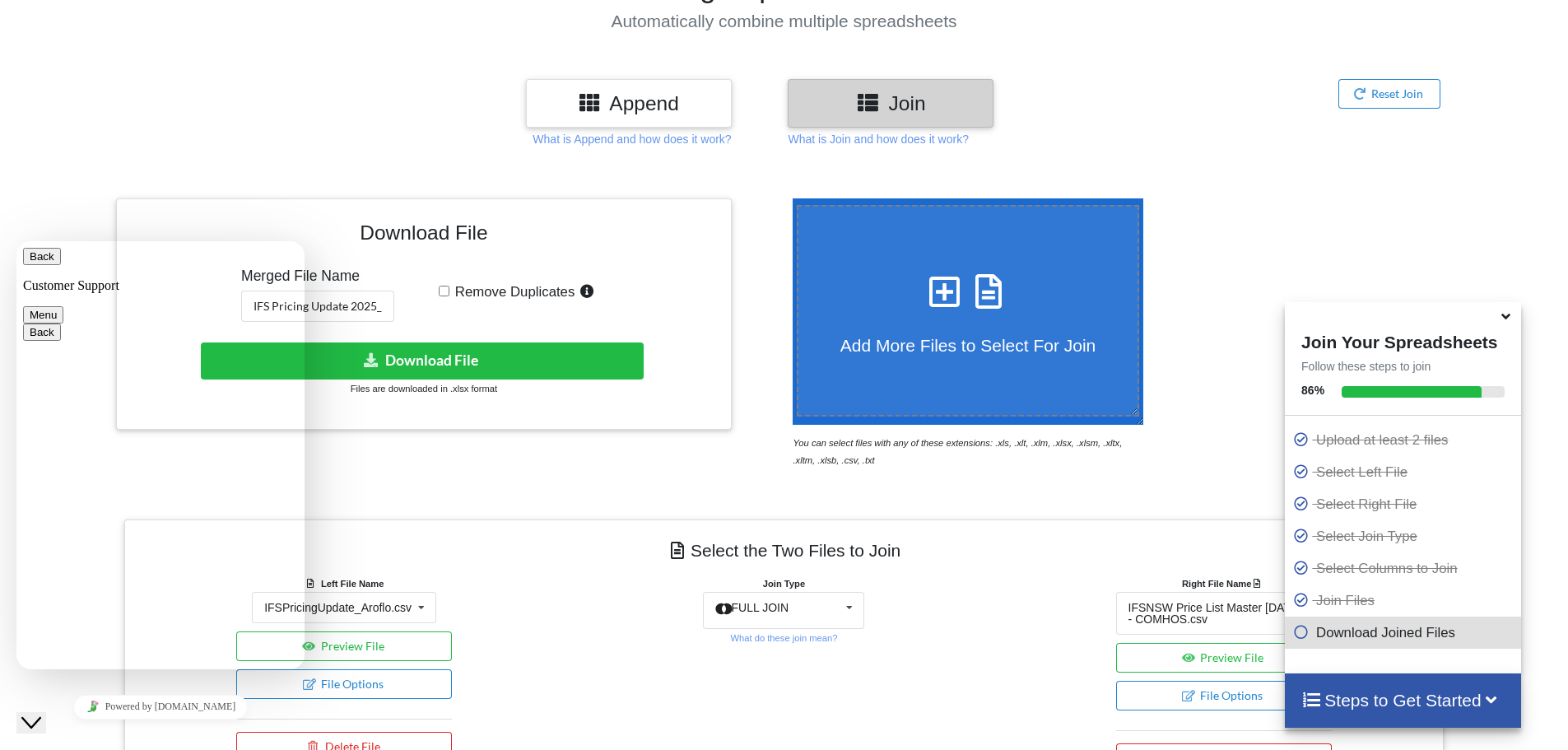
click at [1509, 321] on icon at bounding box center [1506, 314] width 17 height 15
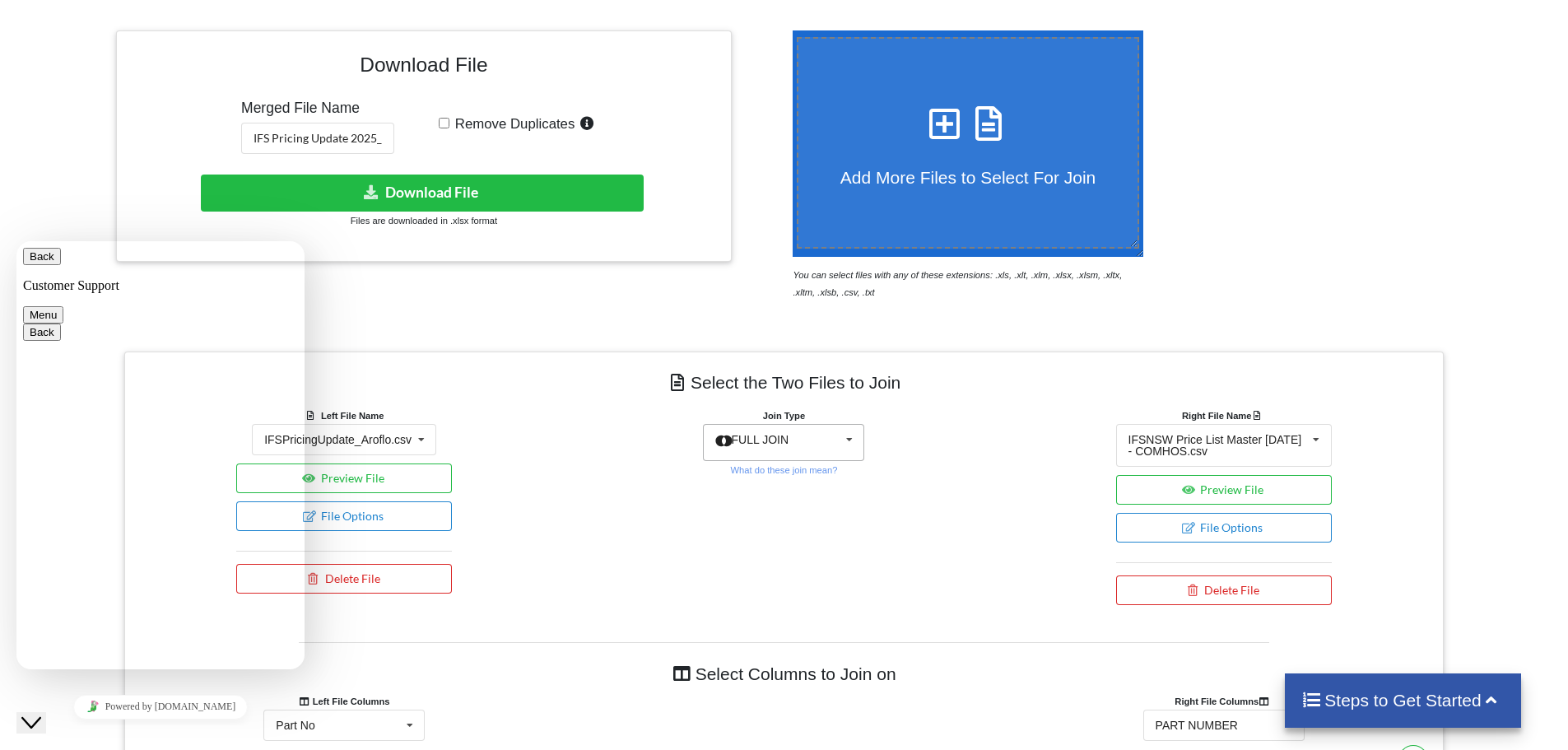
scroll to position [329, 0]
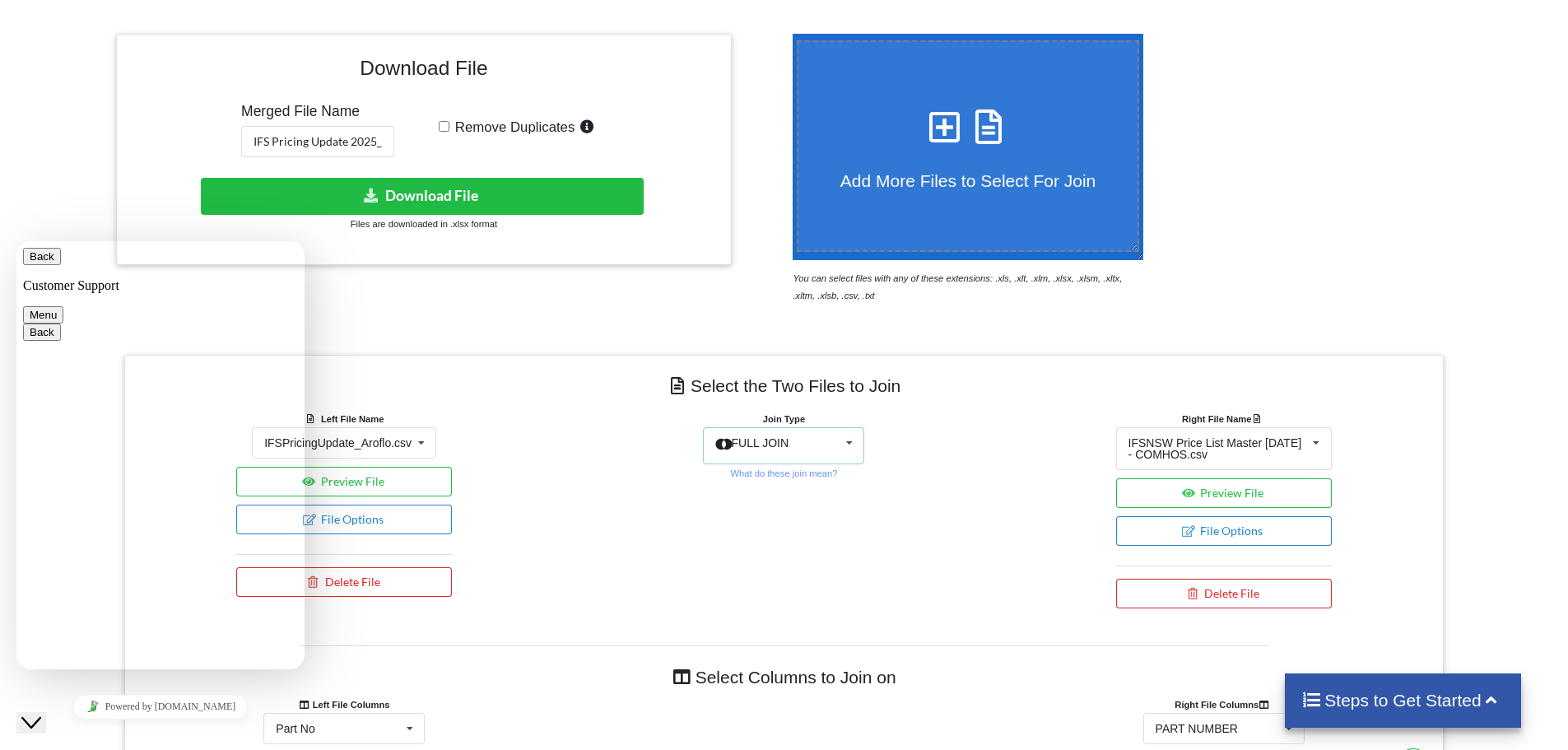
click at [830, 442] on div "FULL JOIN INNER JOIN LEFT JOIN RIGHT JOIN FULL JOIN" at bounding box center [783, 445] width 161 height 37
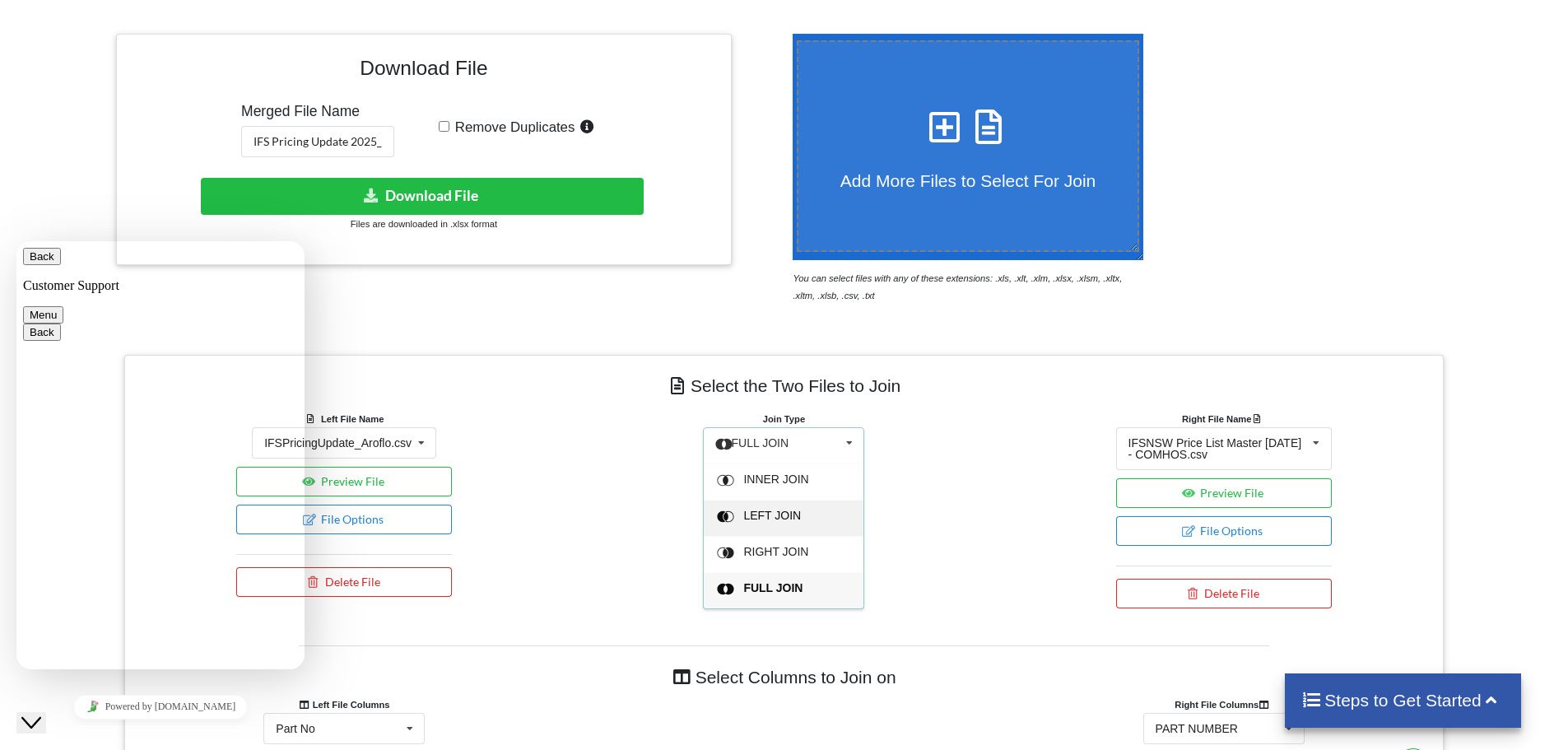
click at [790, 486] on span "LEFT JOIN" at bounding box center [776, 479] width 65 height 13
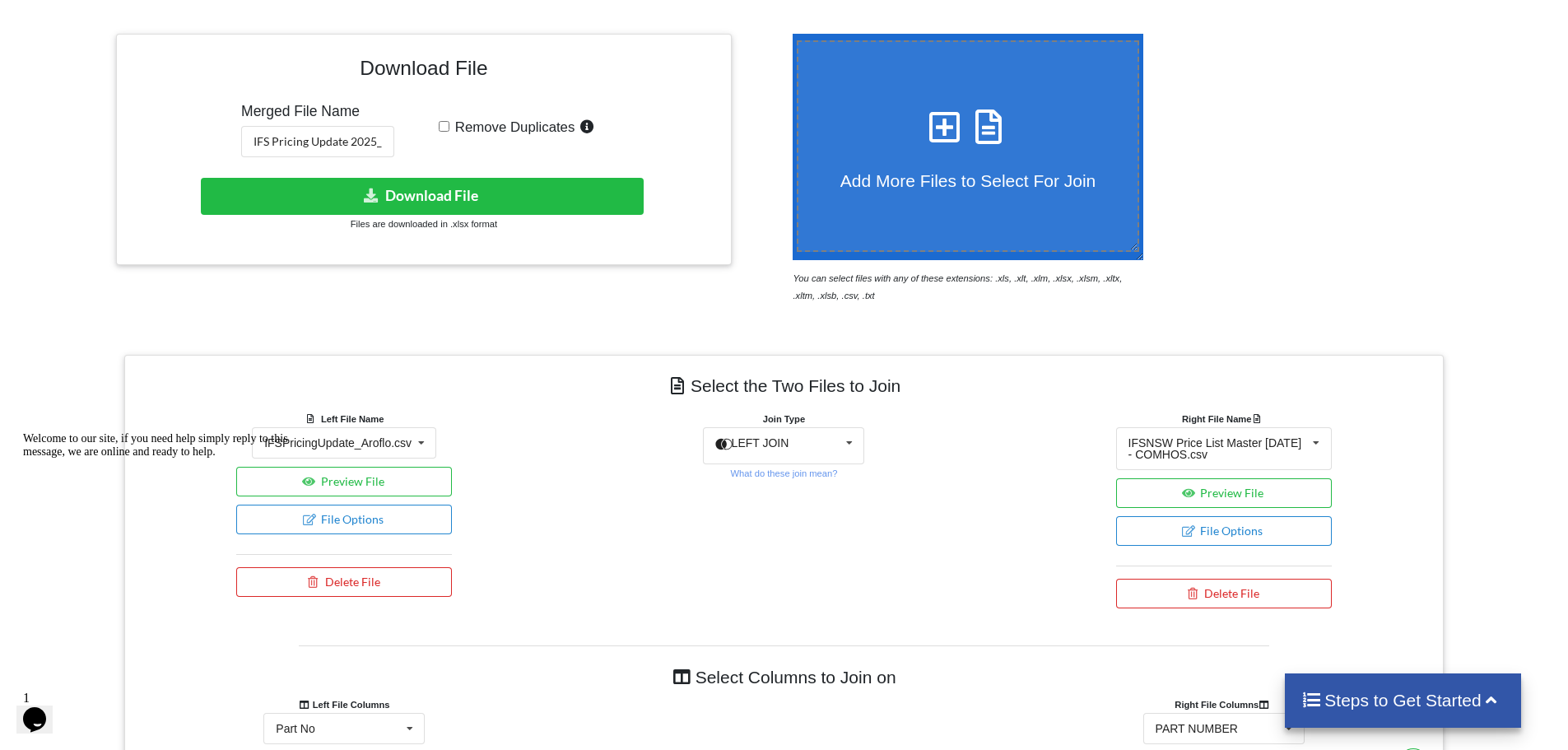
click at [29, 691] on span "1" at bounding box center [25, 697] width 7 height 14
click at [46, 707] on icon "$i18n('chat', 'chat_widget')" at bounding box center [34, 719] width 23 height 25
